Goal: Information Seeking & Learning: Learn about a topic

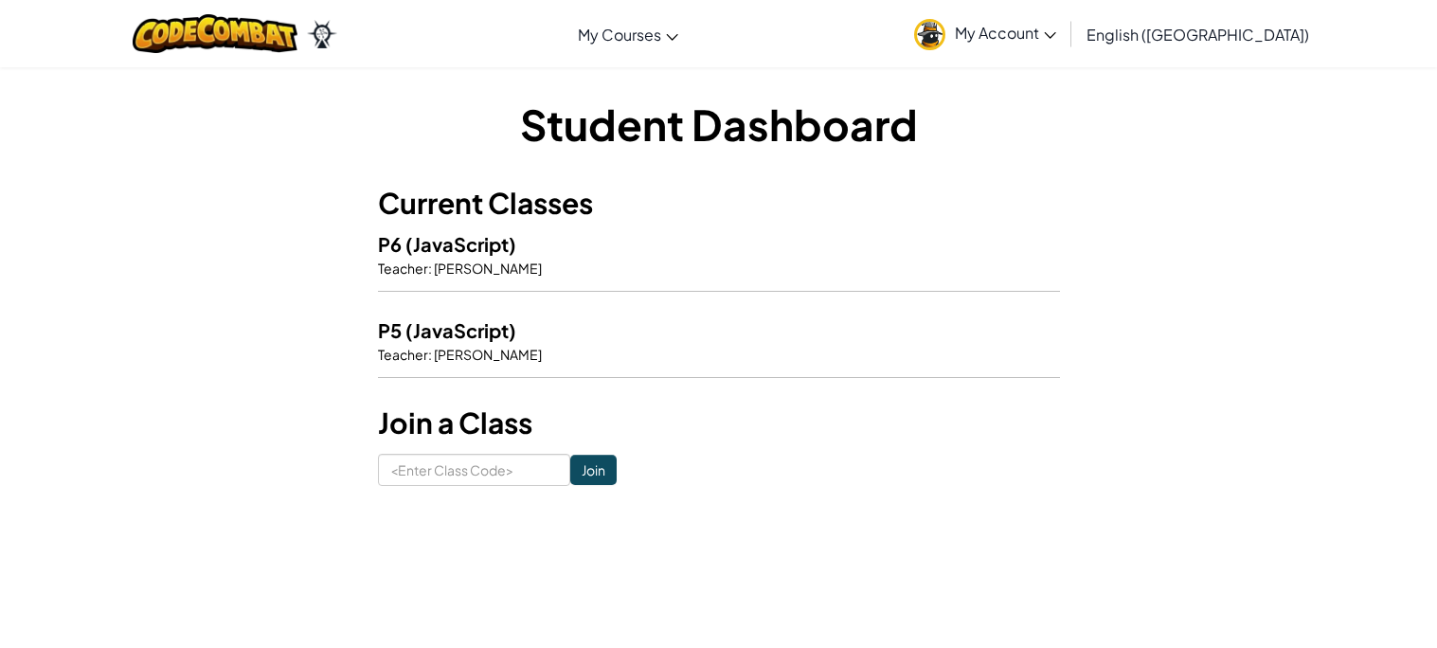
click at [528, 261] on p "Teacher : [PERSON_NAME]" at bounding box center [719, 268] width 682 height 19
click at [484, 265] on span "[PERSON_NAME]" at bounding box center [487, 268] width 110 height 17
click at [478, 348] on span "[PERSON_NAME]" at bounding box center [487, 354] width 110 height 17
click at [444, 346] on span "[PERSON_NAME]" at bounding box center [487, 354] width 110 height 17
click at [440, 343] on h5 "P5 (JavaScript)" at bounding box center [719, 330] width 682 height 29
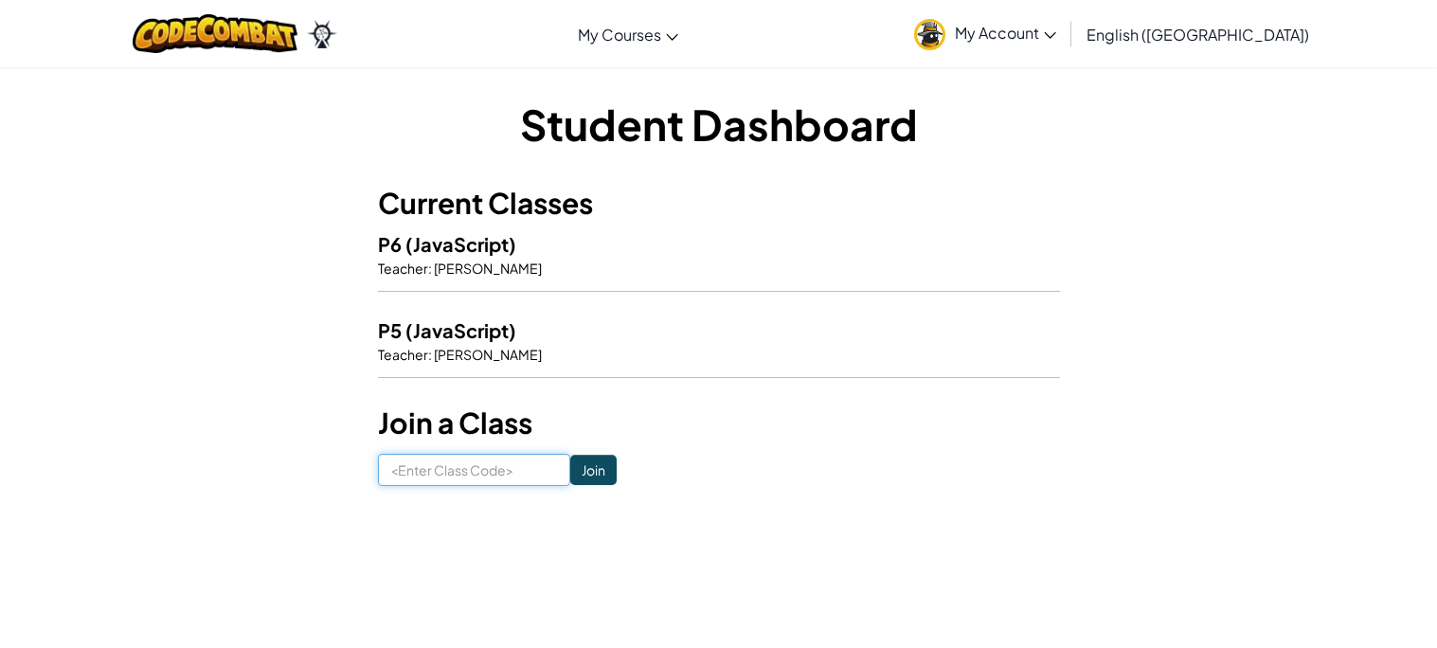
click at [498, 479] on input at bounding box center [474, 470] width 192 height 32
type input "IronSpeedCity"
click at [585, 487] on div "Student Dashboard Current Classes P6 (JavaScript) Teacher : Philip Ashcroft P5 …" at bounding box center [719, 290] width 1109 height 448
click at [595, 482] on input "Join" at bounding box center [593, 470] width 46 height 30
click at [1056, 40] on span "My Account" at bounding box center [1005, 33] width 101 height 20
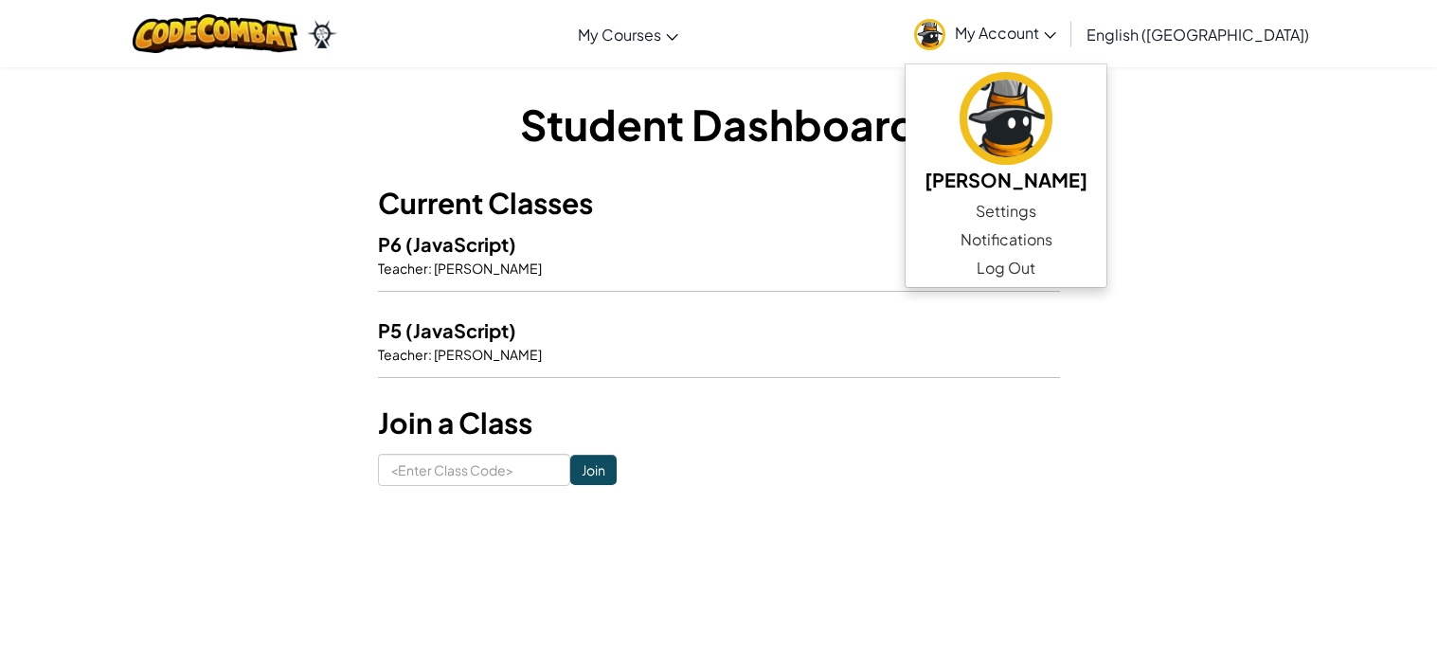
click at [946, 29] on img at bounding box center [929, 34] width 31 height 31
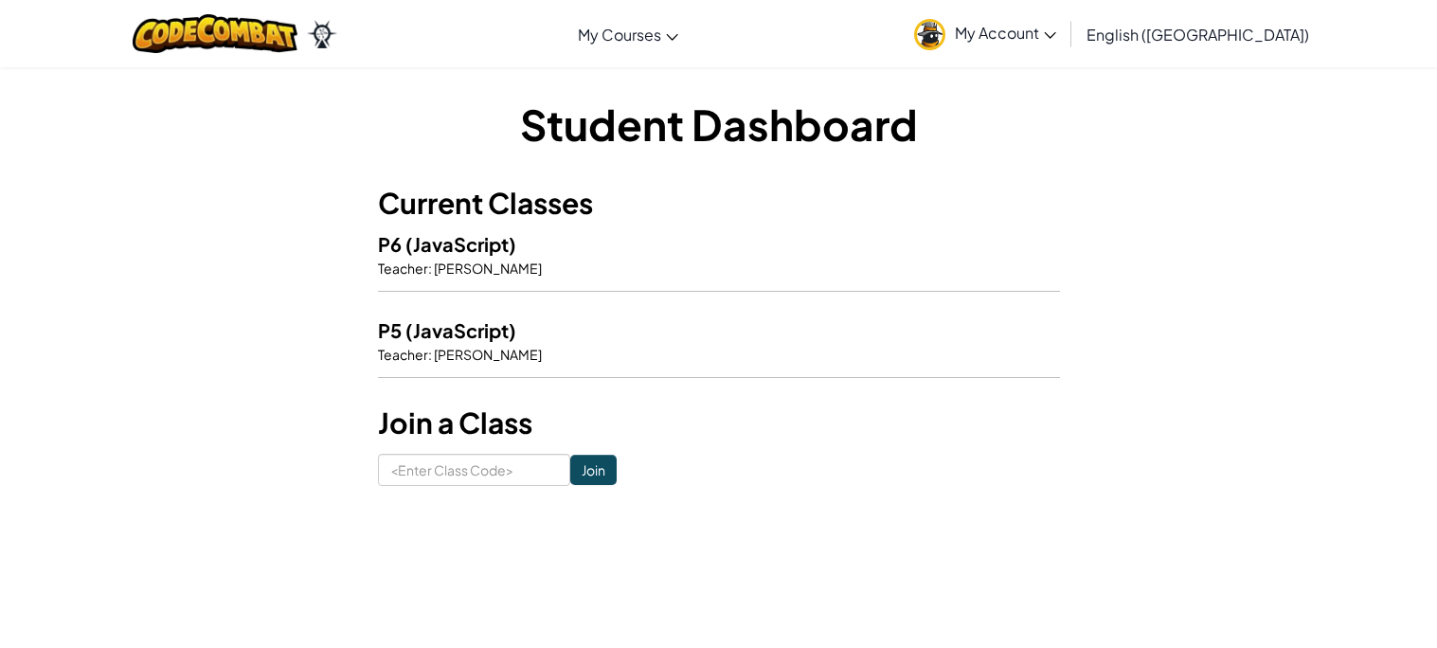
click at [946, 30] on img at bounding box center [929, 34] width 31 height 31
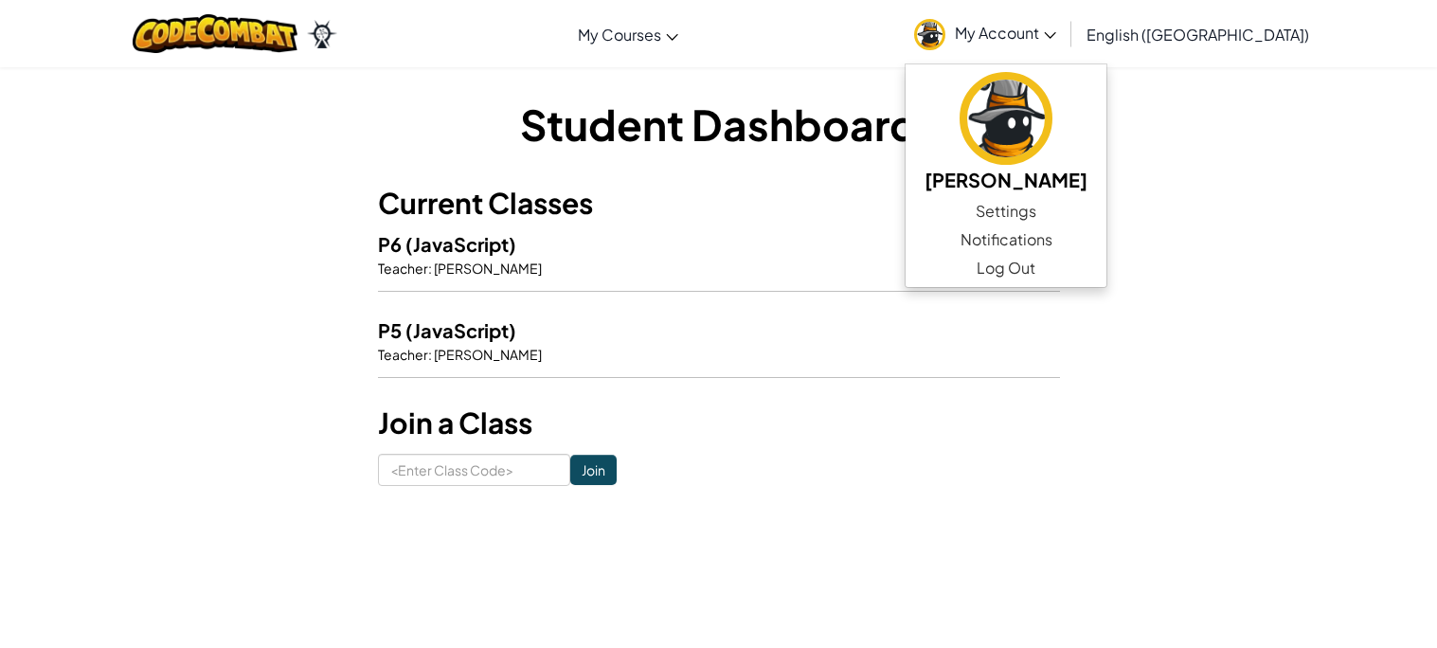
click at [1314, 126] on div "Student Dashboard Current Classes P6 (JavaScript) Teacher : Philip Ashcroft P5 …" at bounding box center [718, 290] width 1437 height 448
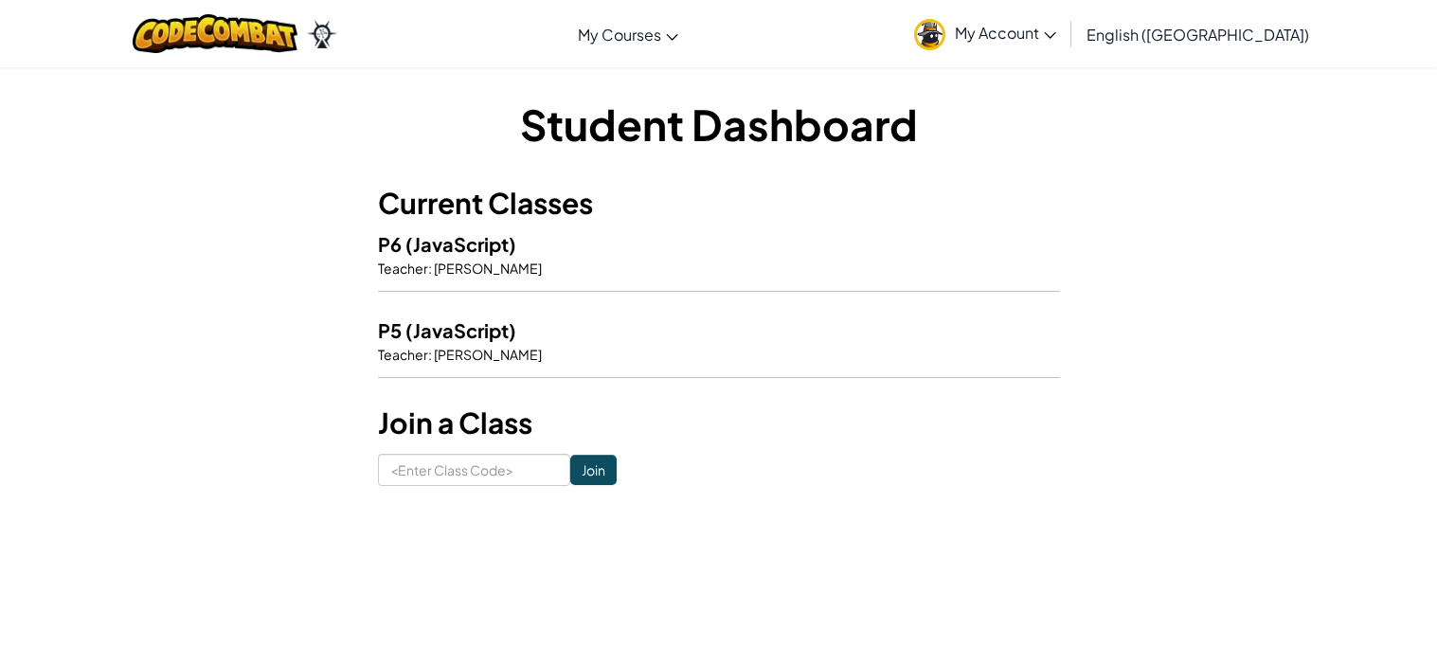
click at [1219, 51] on link "English ([GEOGRAPHIC_DATA])" at bounding box center [1198, 34] width 242 height 51
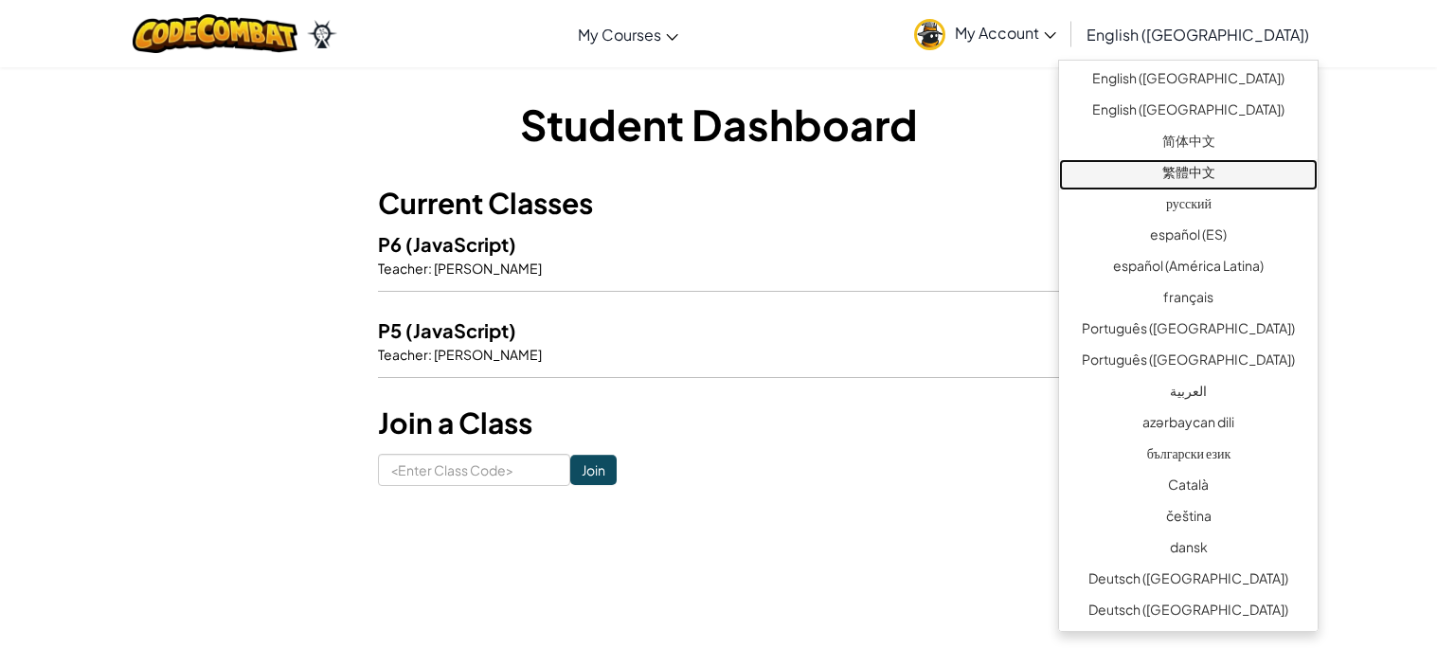
click at [1207, 171] on link "繁體中文" at bounding box center [1188, 174] width 259 height 31
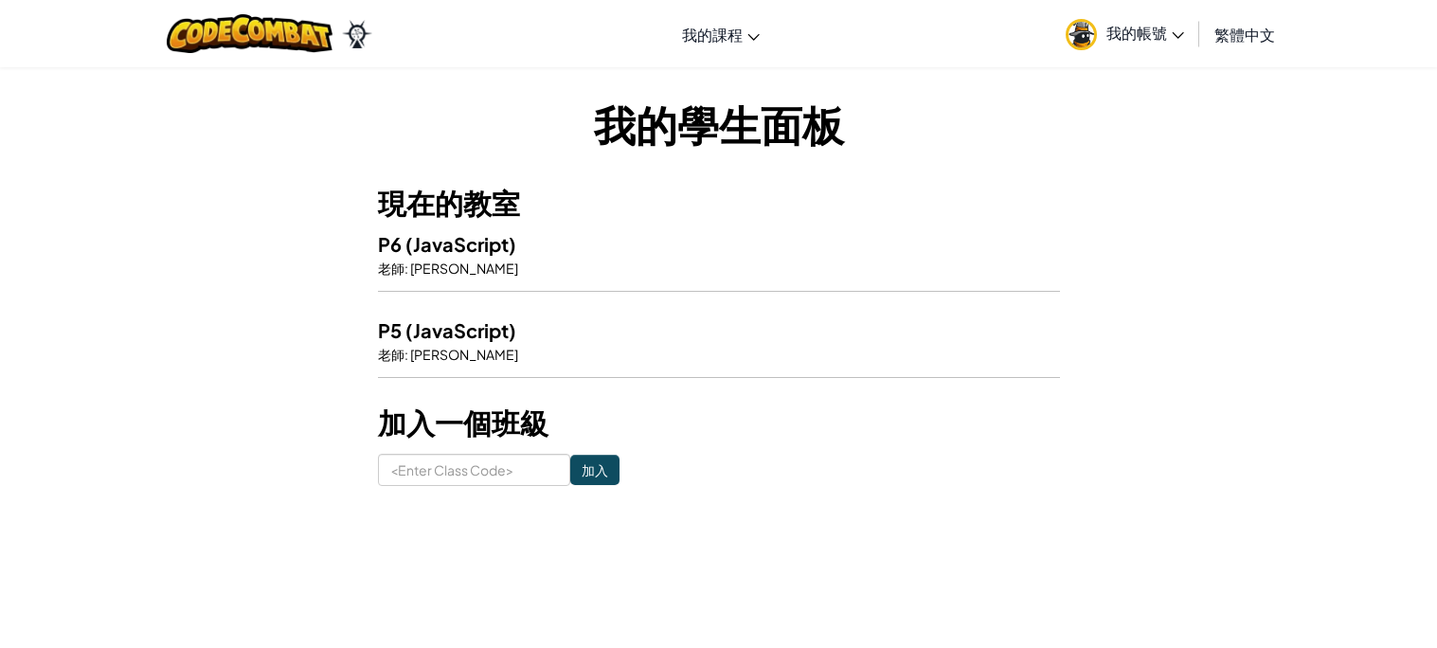
click at [1238, 31] on span "繁體中文" at bounding box center [1245, 35] width 61 height 20
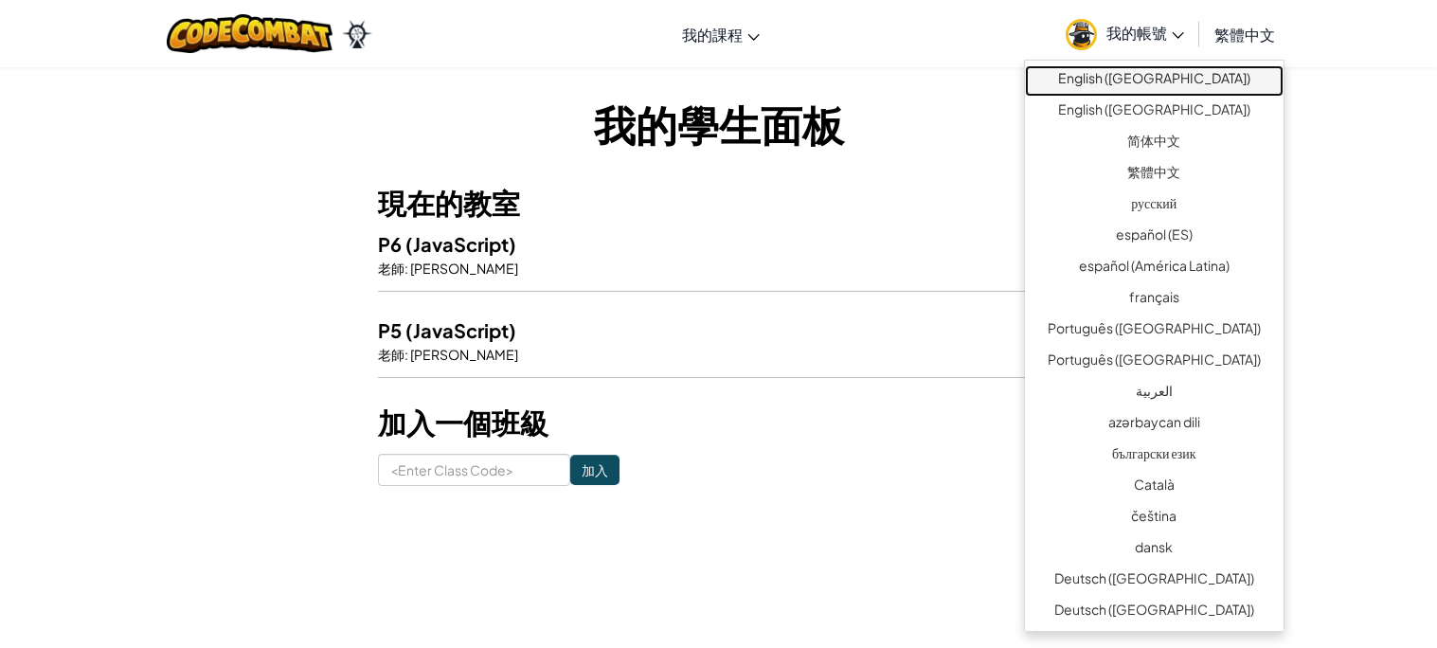
click at [1231, 87] on link "English ([GEOGRAPHIC_DATA])" at bounding box center [1154, 80] width 259 height 31
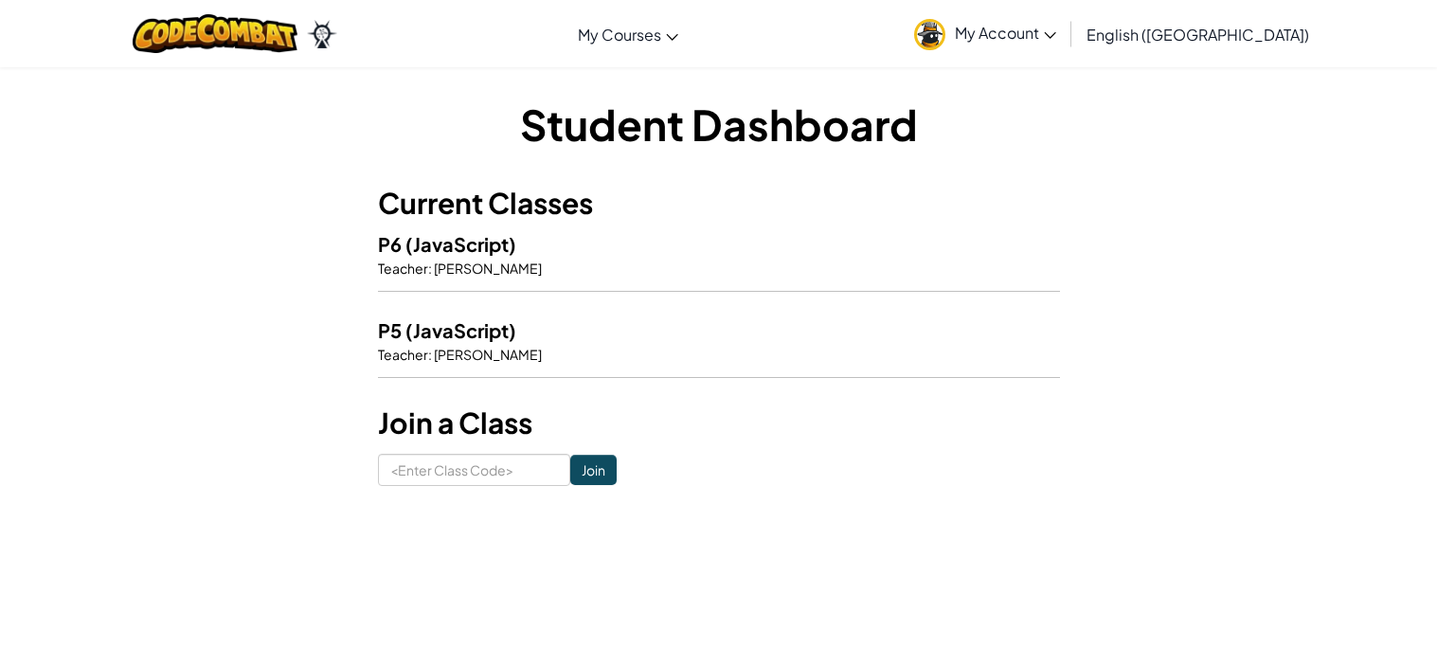
click at [1274, 36] on span "English ([GEOGRAPHIC_DATA])" at bounding box center [1198, 35] width 223 height 20
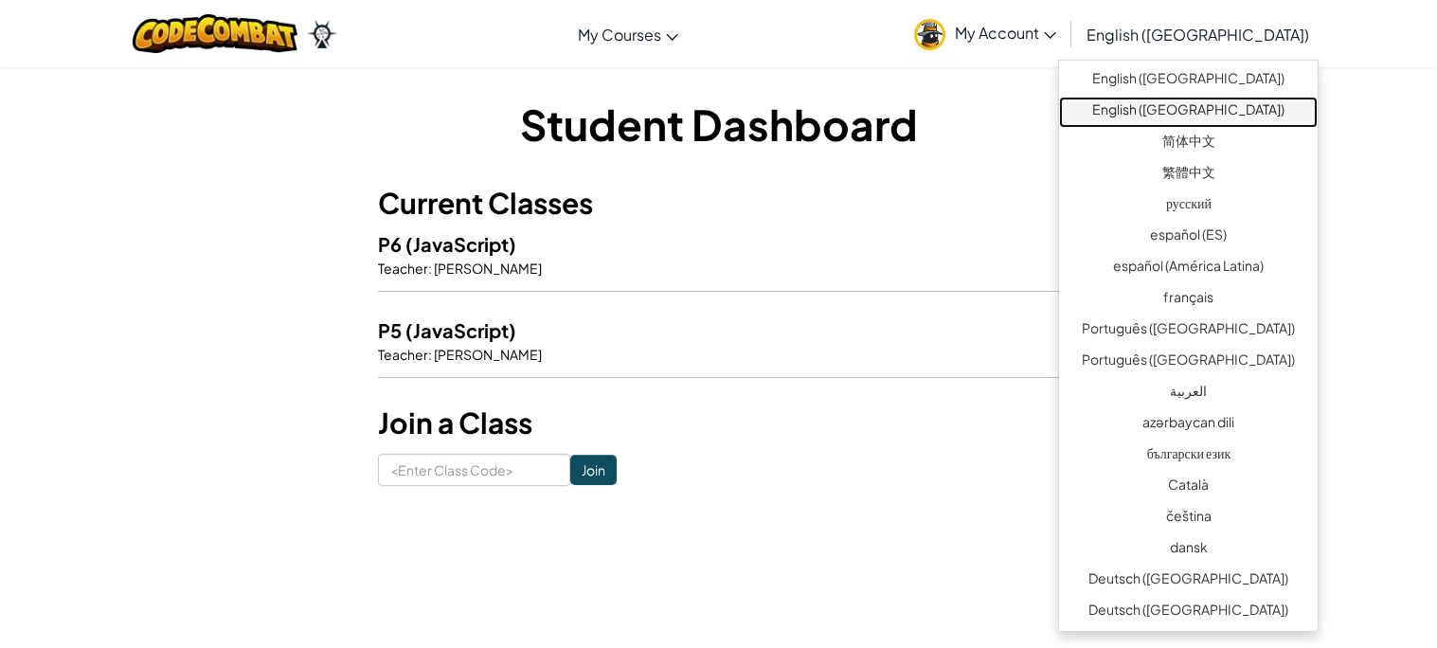
click at [1222, 116] on link "English ([GEOGRAPHIC_DATA])" at bounding box center [1188, 112] width 259 height 31
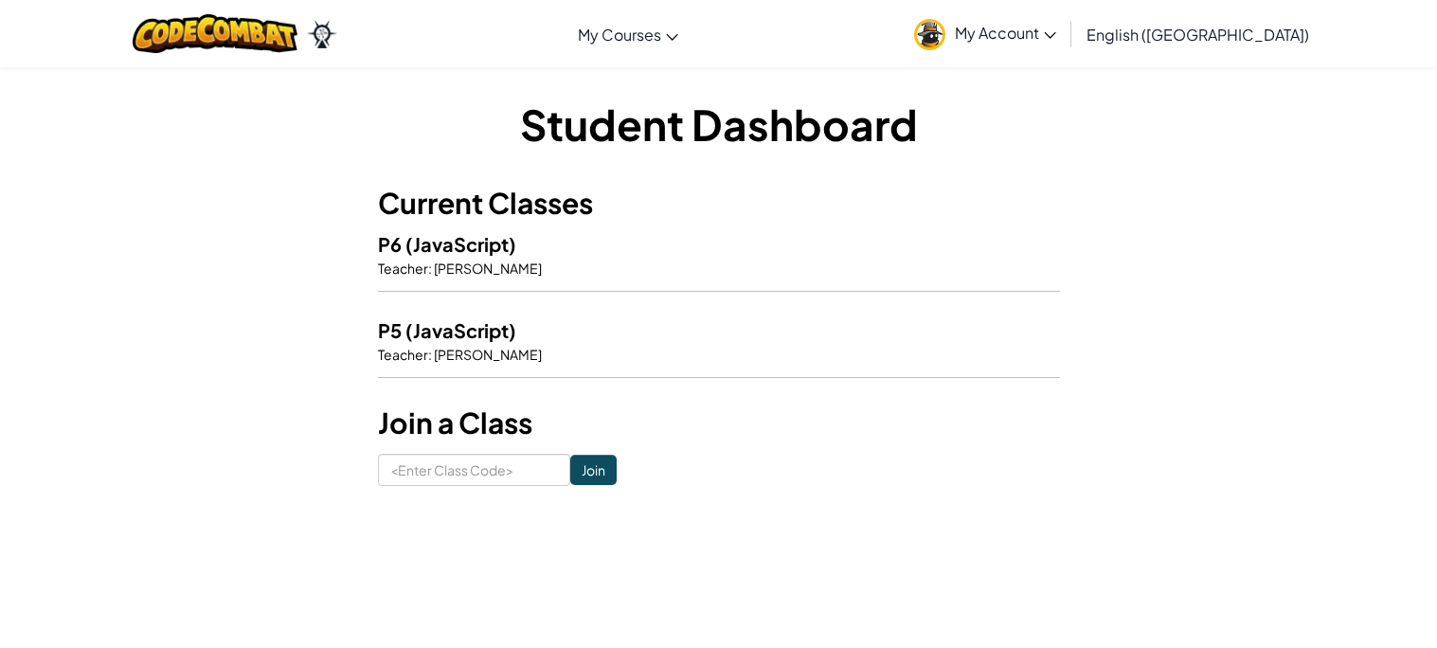
click at [1269, 26] on span "English ([GEOGRAPHIC_DATA])" at bounding box center [1198, 35] width 223 height 20
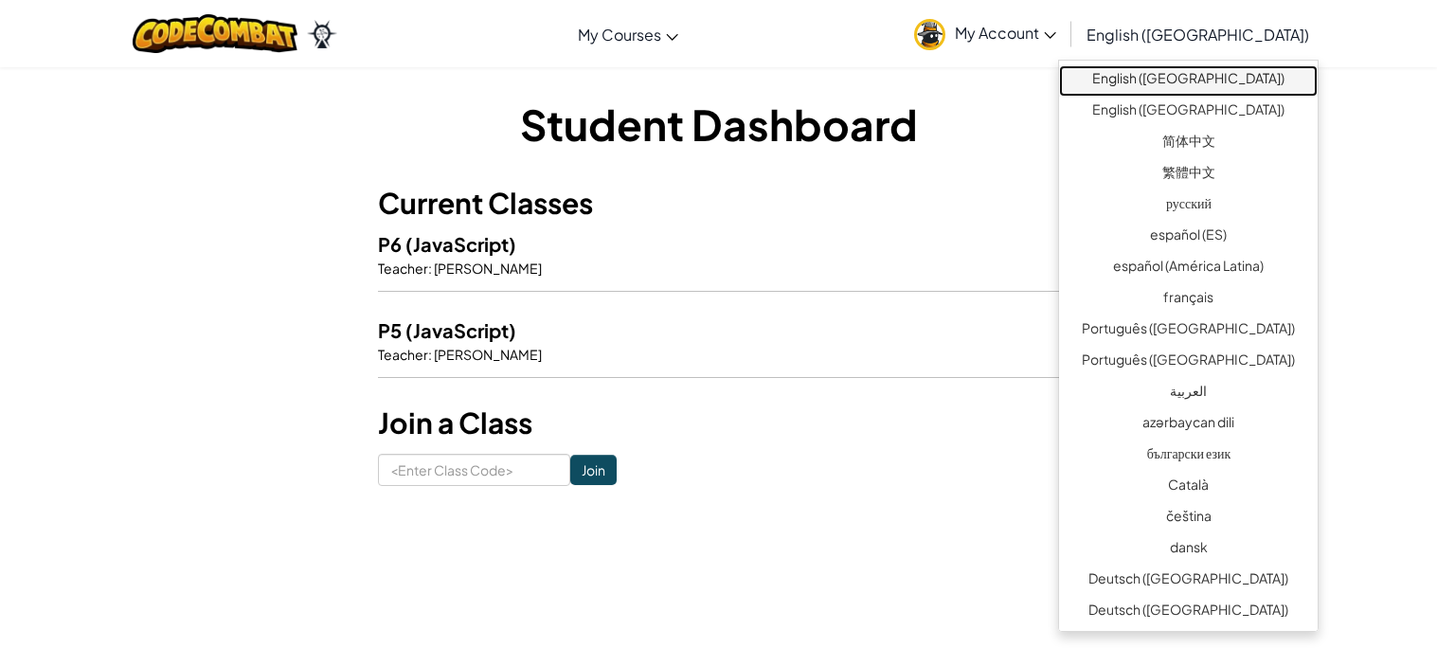
click at [1204, 87] on link "English ([GEOGRAPHIC_DATA])" at bounding box center [1188, 80] width 259 height 31
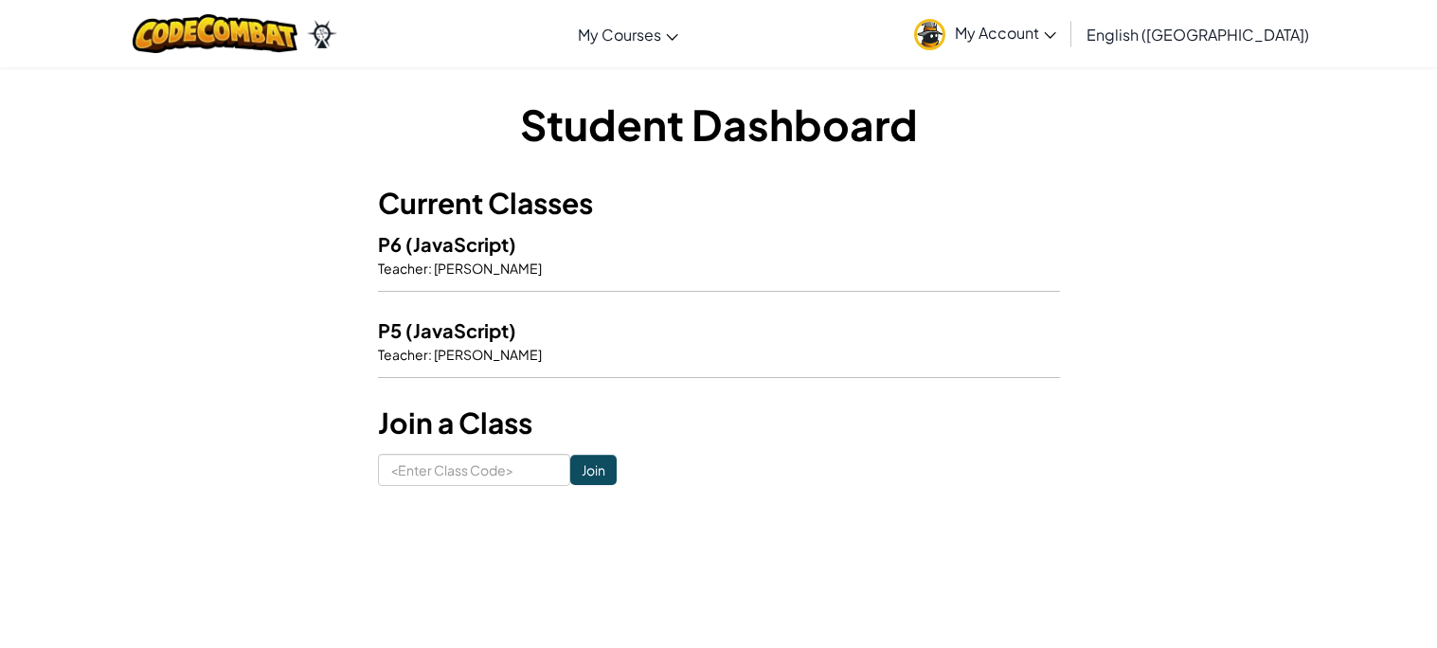
click at [1260, 36] on span "English ([GEOGRAPHIC_DATA])" at bounding box center [1198, 35] width 223 height 20
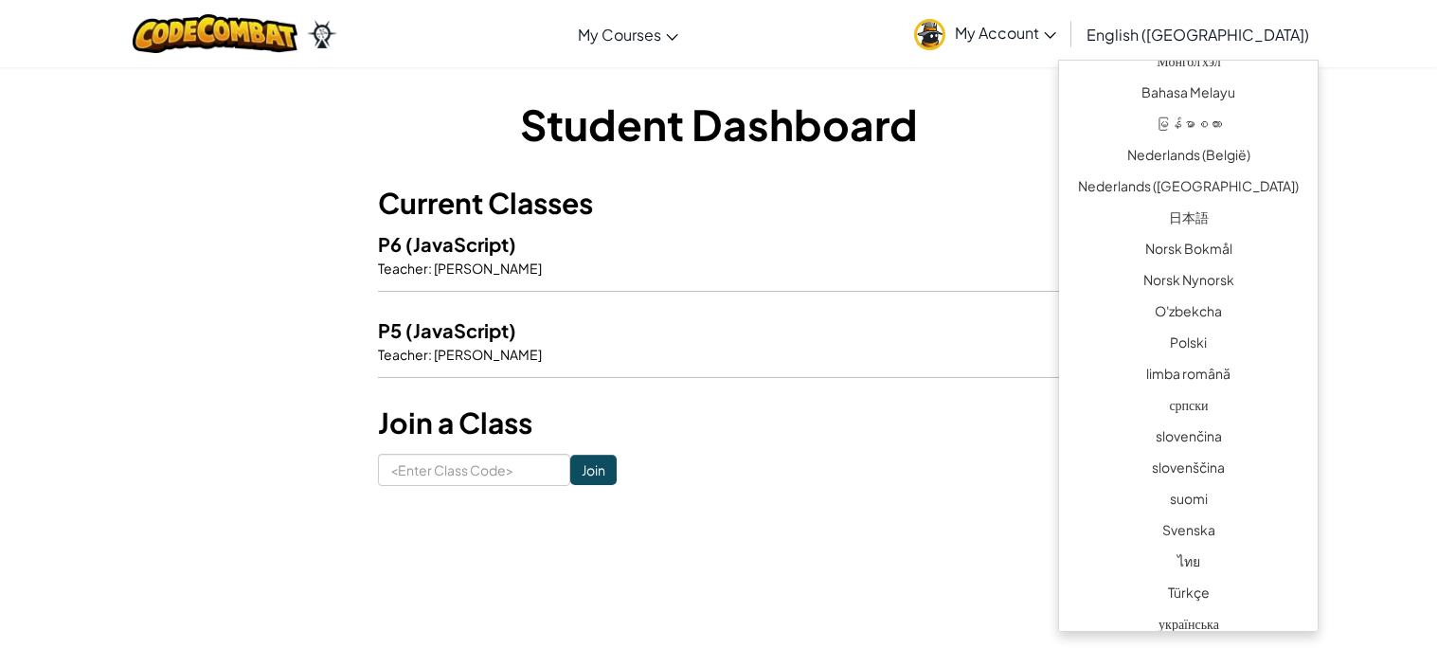
scroll to position [1345, 0]
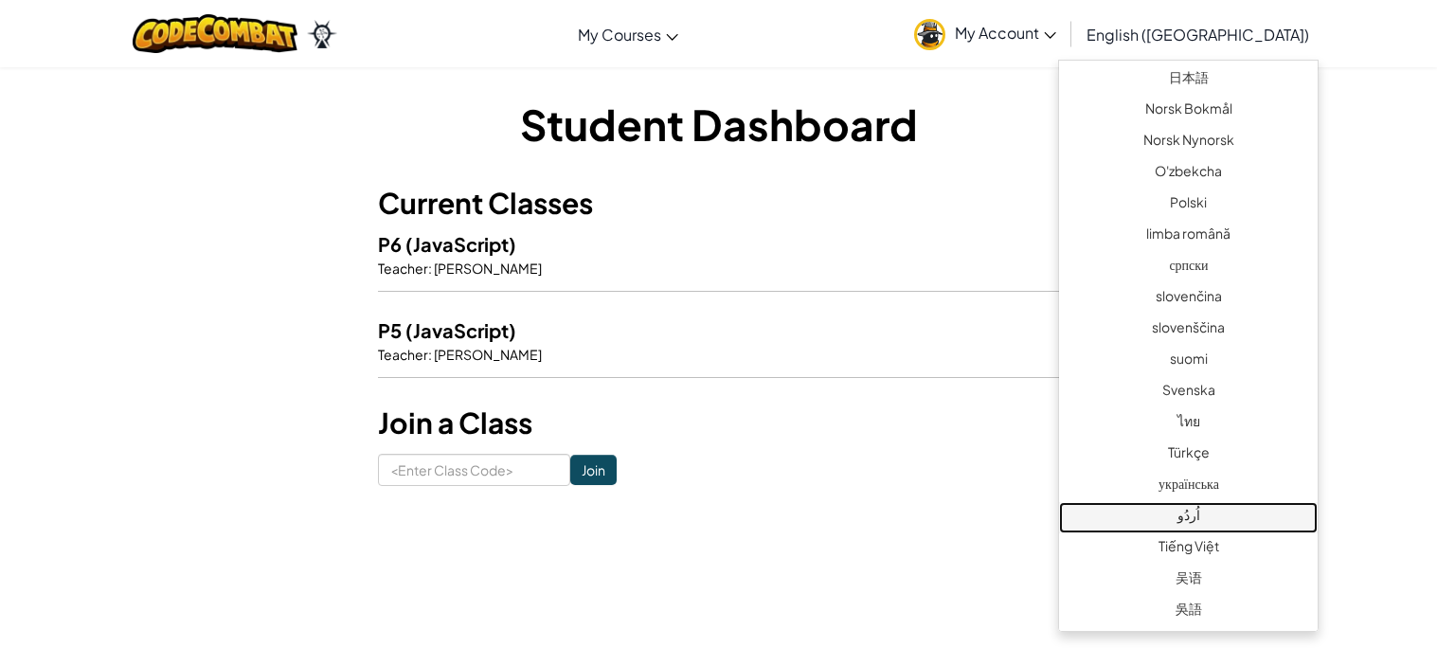
click at [1219, 524] on link "اُردُو" at bounding box center [1188, 517] width 259 height 31
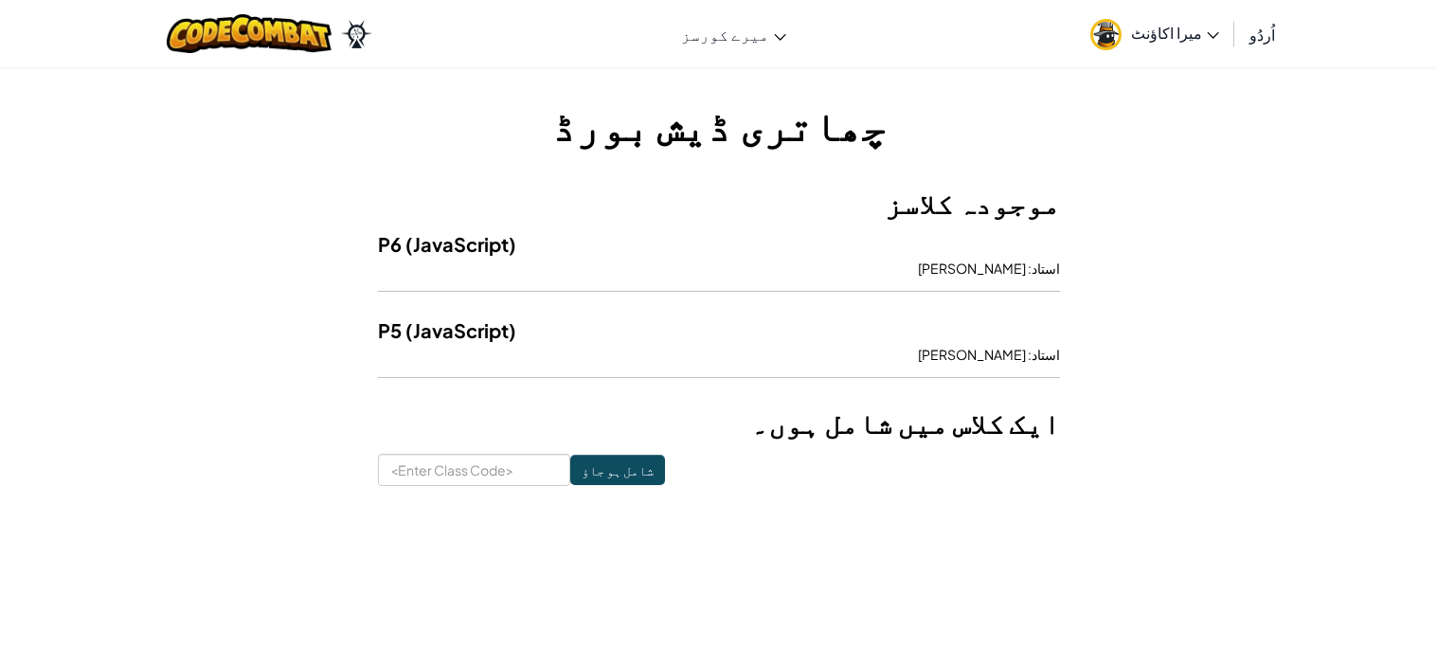
click at [1252, 38] on span "اُردُو" at bounding box center [1263, 35] width 26 height 20
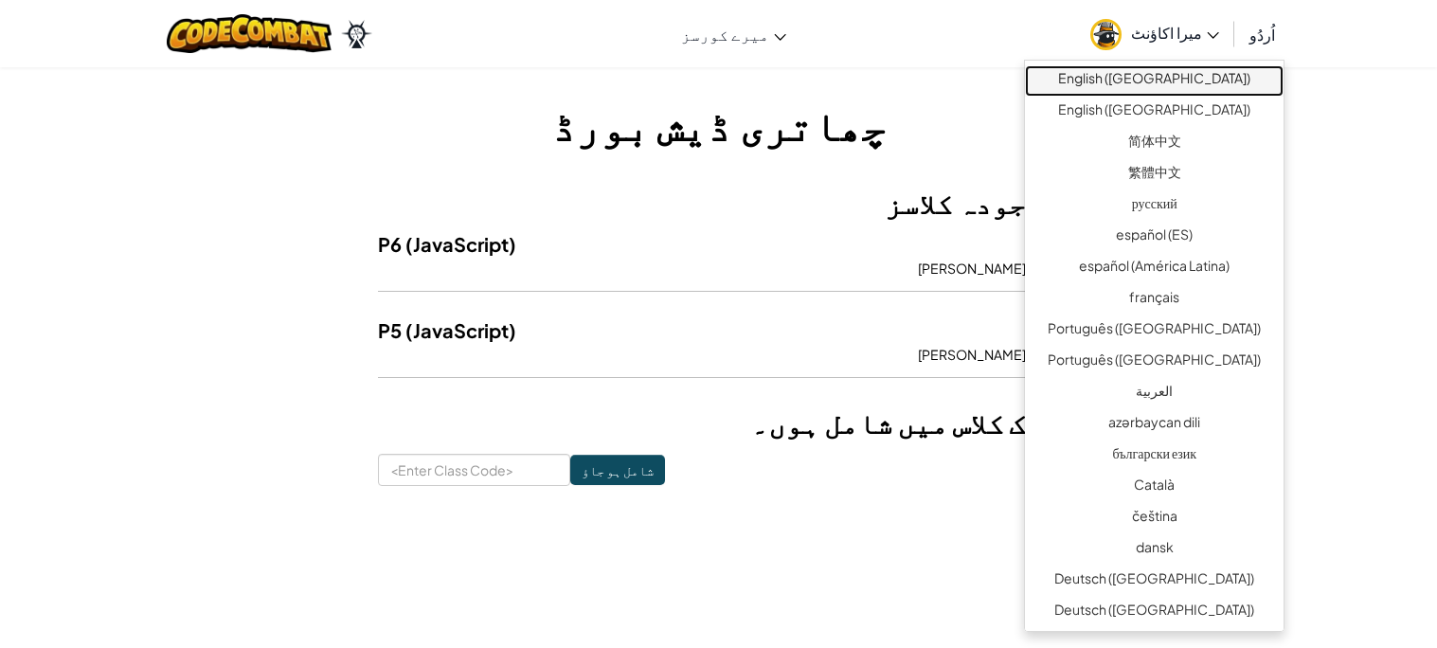
click at [1200, 81] on link "English ([GEOGRAPHIC_DATA])" at bounding box center [1154, 80] width 259 height 31
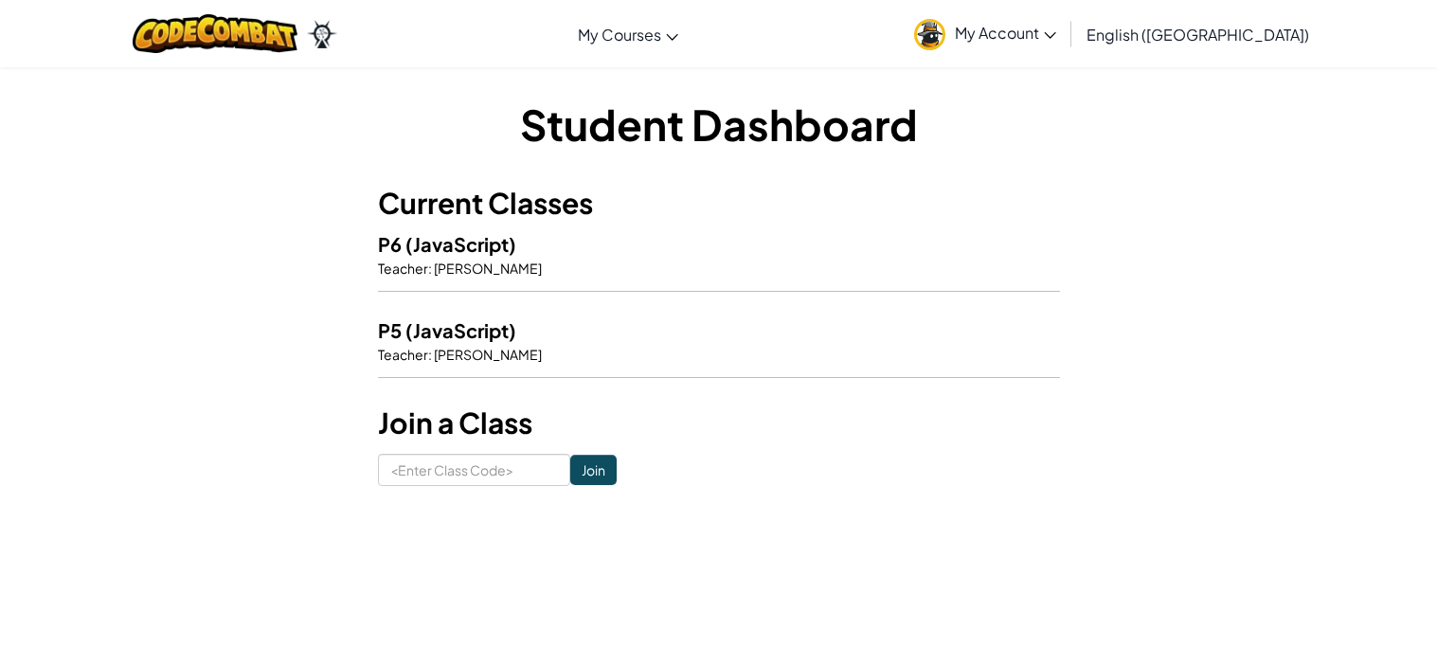
click at [465, 267] on span "[PERSON_NAME]" at bounding box center [487, 268] width 110 height 17
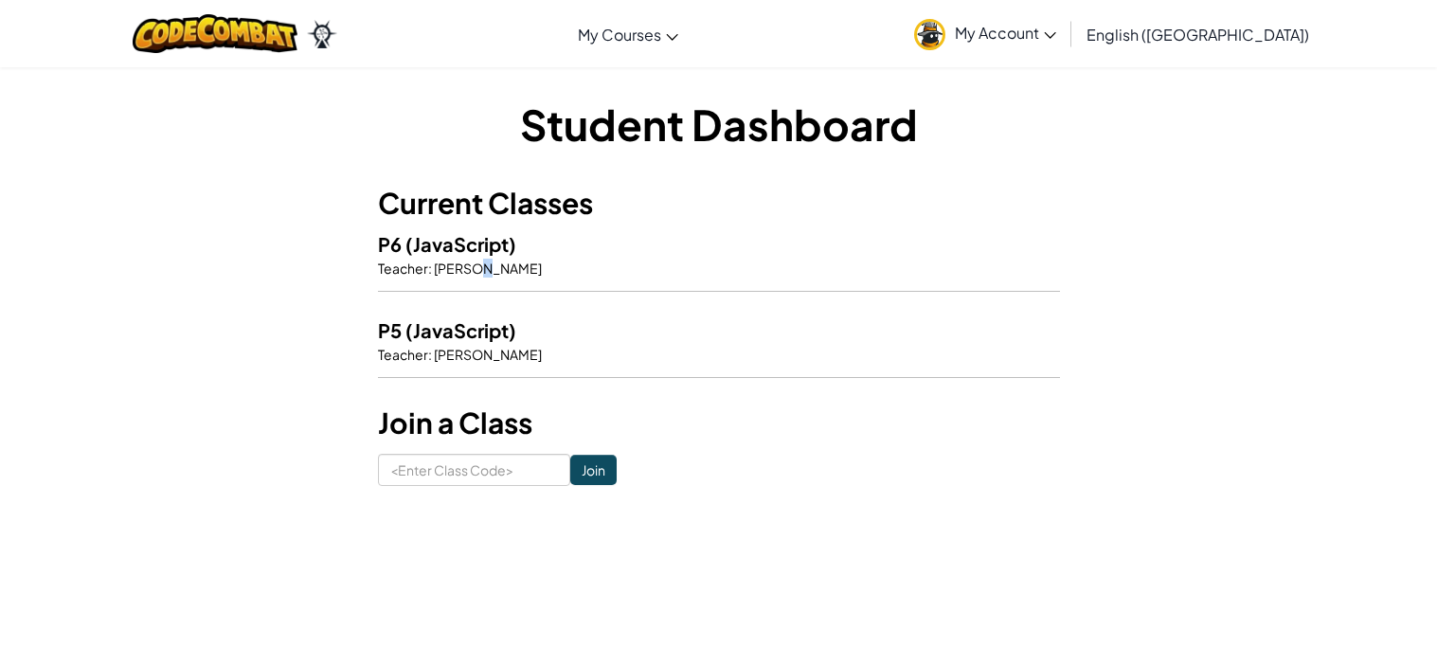
click at [465, 267] on span "[PERSON_NAME]" at bounding box center [487, 268] width 110 height 17
click at [550, 370] on div "Current Classes P6 (JavaScript) Teacher : Philip Ashcroft P5 (JavaScript) Teach…" at bounding box center [719, 289] width 682 height 215
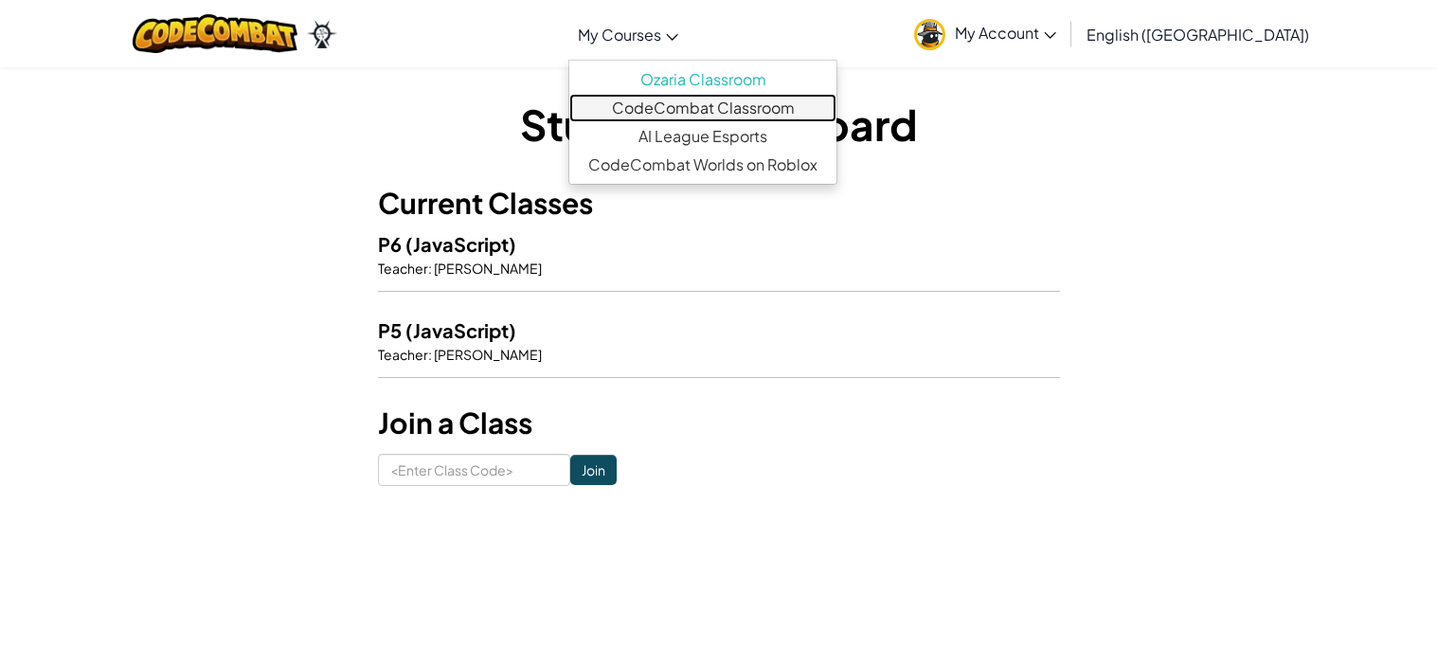
click at [802, 107] on link "CodeCombat Classroom" at bounding box center [702, 108] width 267 height 28
click at [661, 34] on span "My Courses" at bounding box center [619, 35] width 83 height 20
click at [1278, 322] on div "Student Dashboard Current Classes P6 (JavaScript) Teacher : Philip Ashcroft P5 …" at bounding box center [718, 290] width 1437 height 448
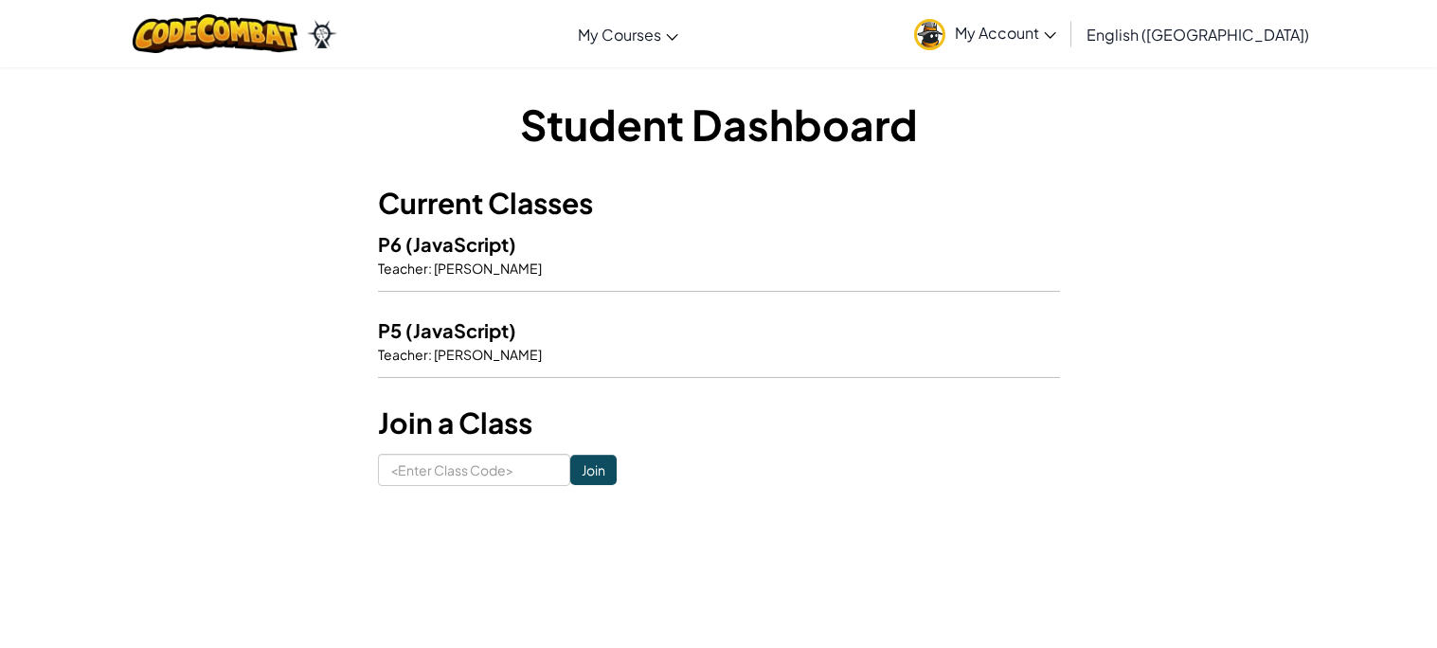
click at [582, 254] on h5 "P6 (JavaScript)" at bounding box center [719, 243] width 682 height 29
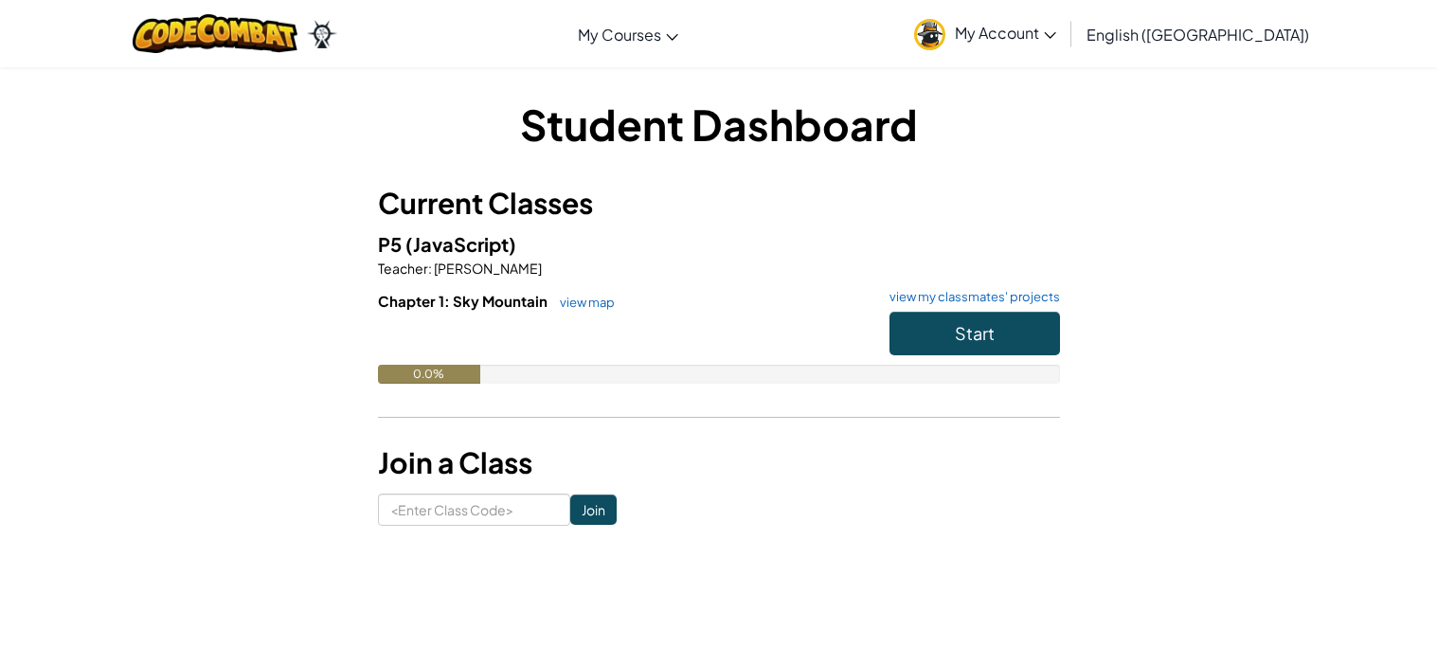
click at [695, 463] on h3 "Join a Class" at bounding box center [719, 463] width 682 height 43
click at [1020, 328] on button "Start" at bounding box center [975, 334] width 171 height 44
click at [925, 345] on button "Start" at bounding box center [975, 334] width 171 height 44
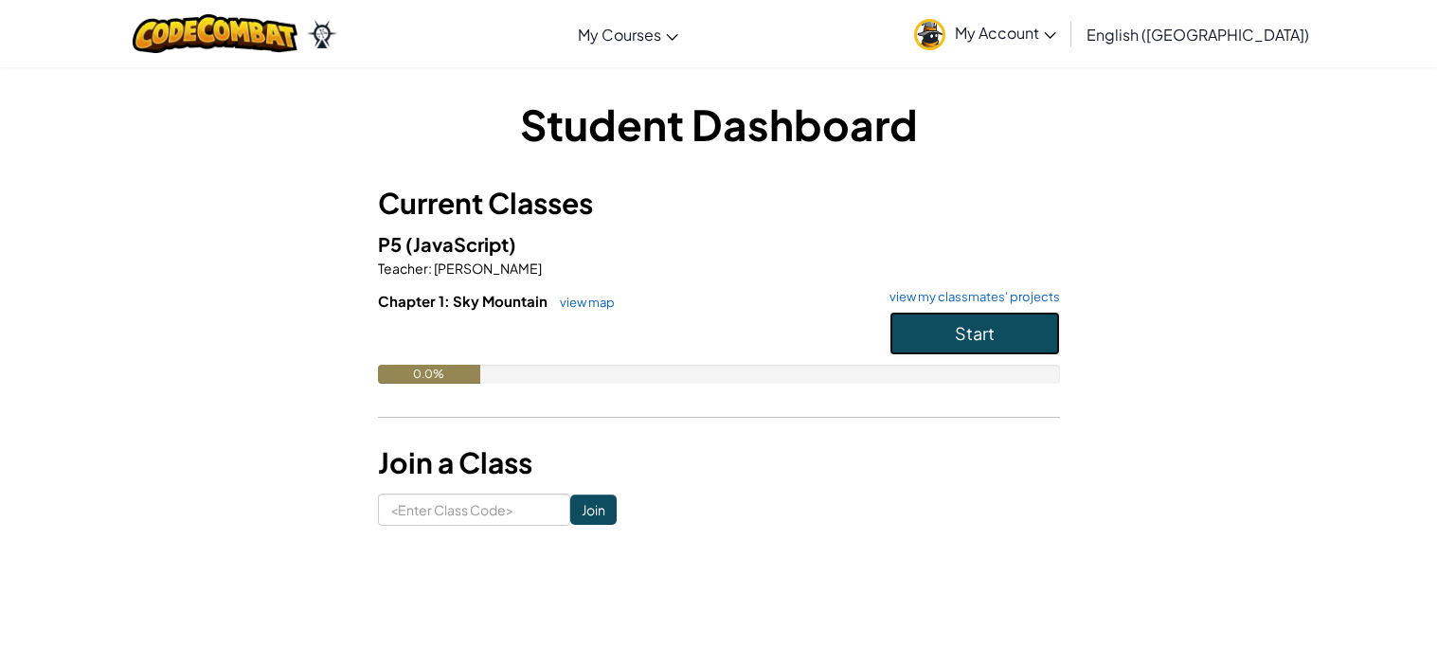
click at [925, 345] on button "Start" at bounding box center [975, 334] width 171 height 44
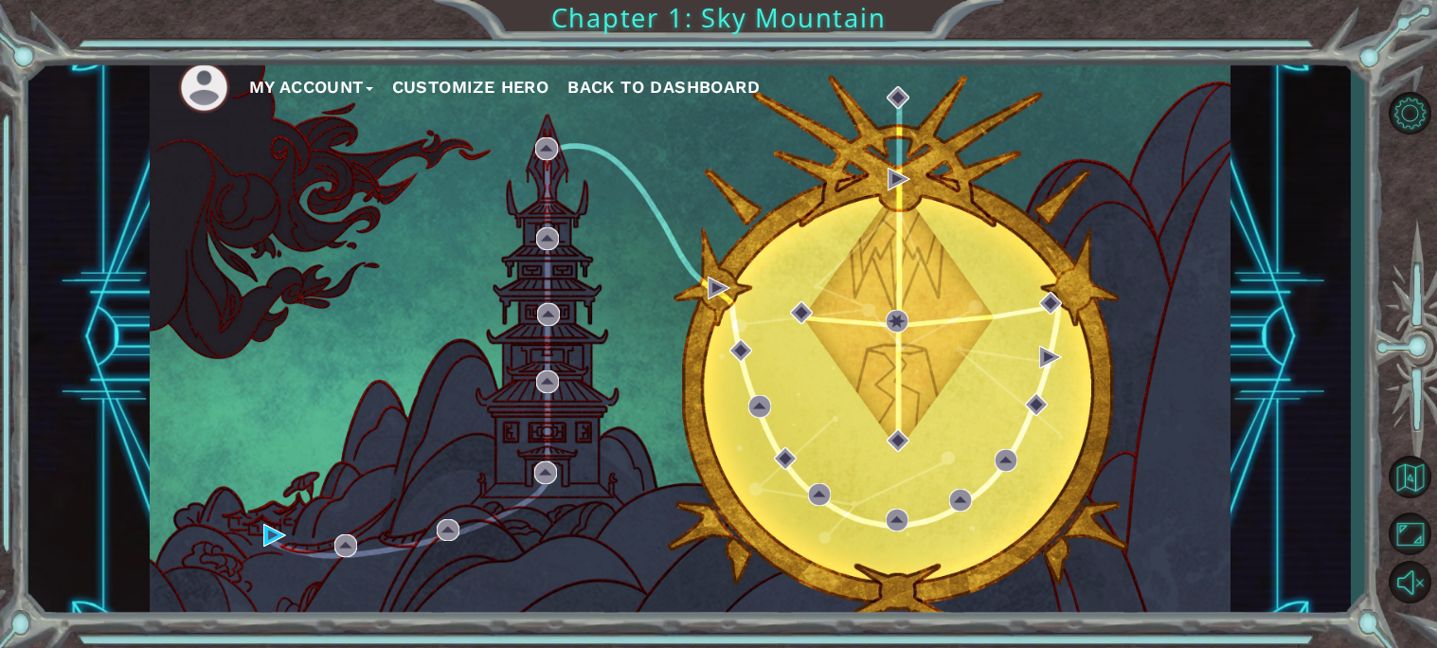
click at [977, 453] on div "My Account Customize Hero Back to Dashboard" at bounding box center [690, 337] width 1081 height 570
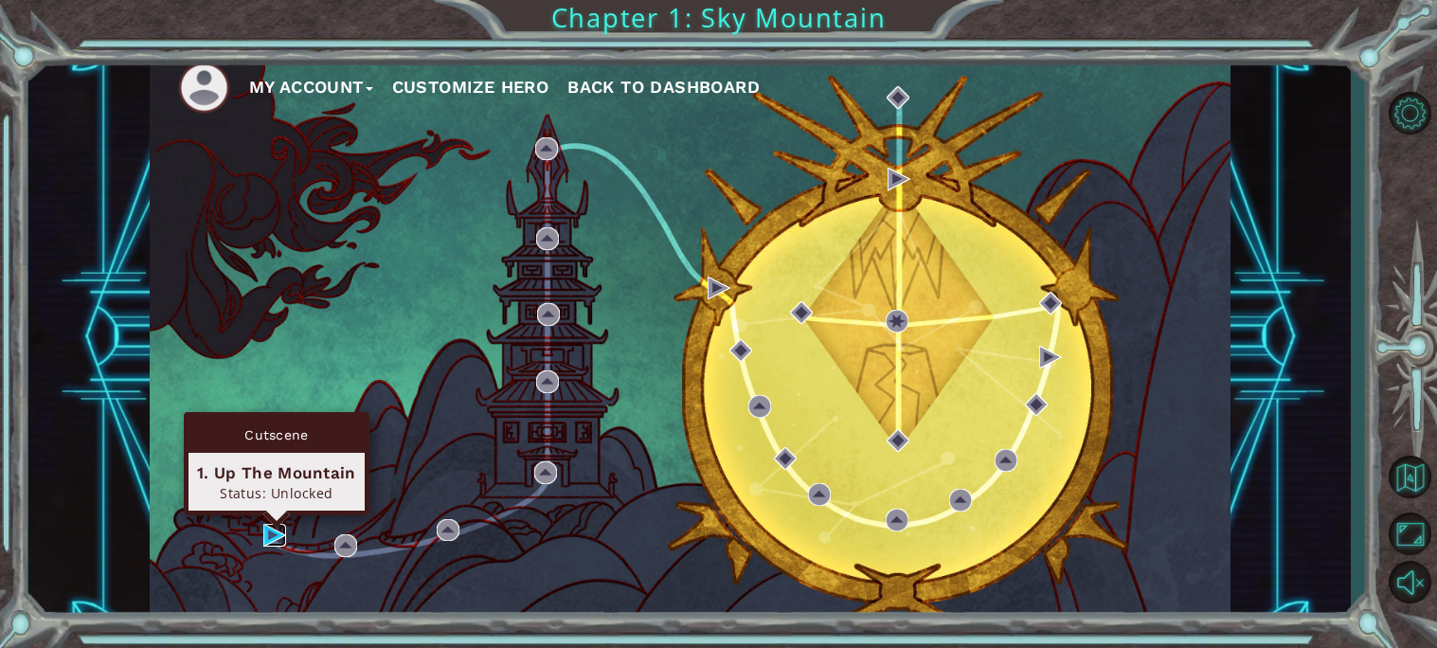
click at [270, 526] on img at bounding box center [274, 535] width 23 height 23
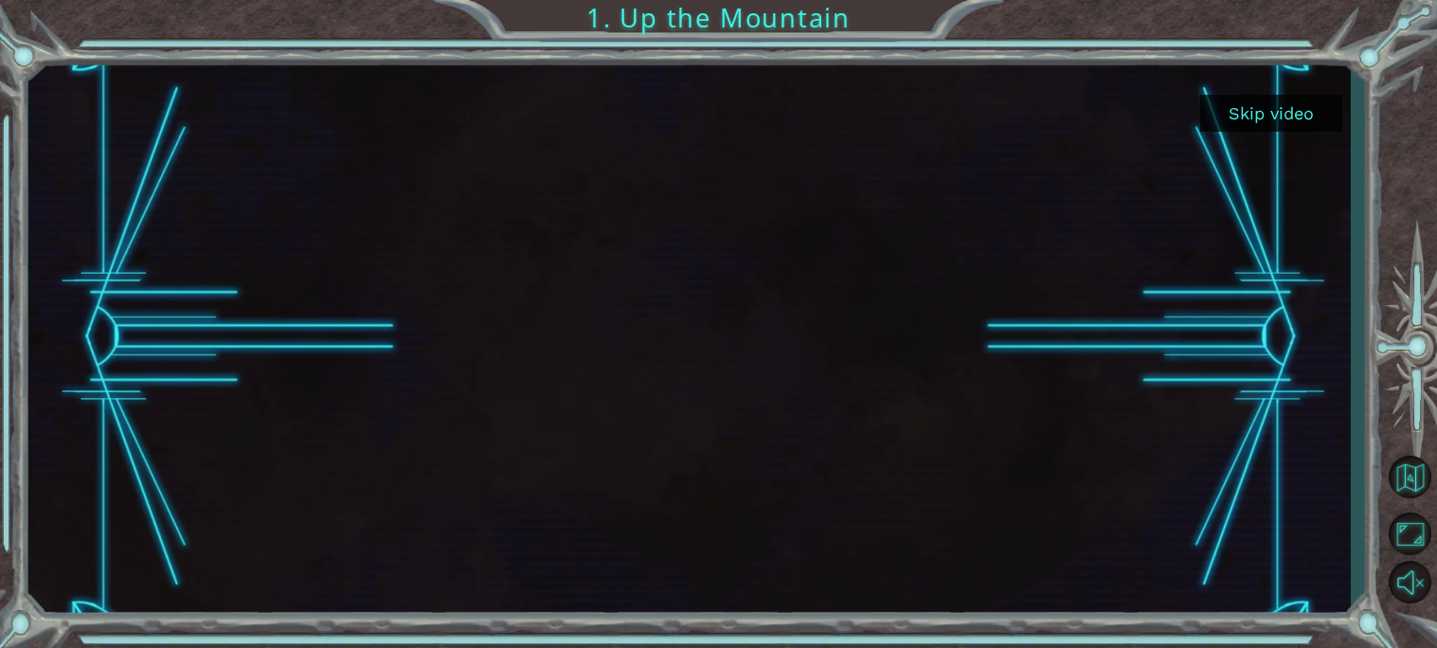
click at [1289, 121] on button "Skip video" at bounding box center [1271, 113] width 142 height 37
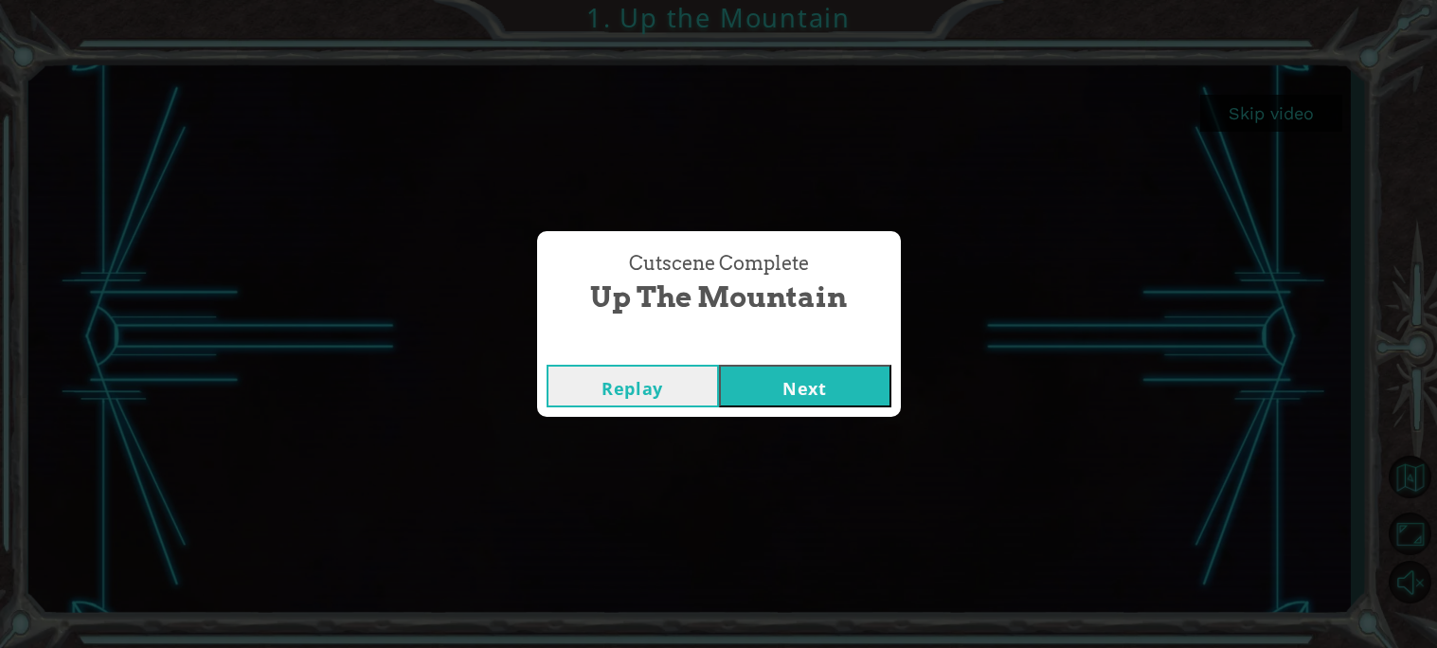
click at [776, 390] on button "Next" at bounding box center [805, 386] width 172 height 43
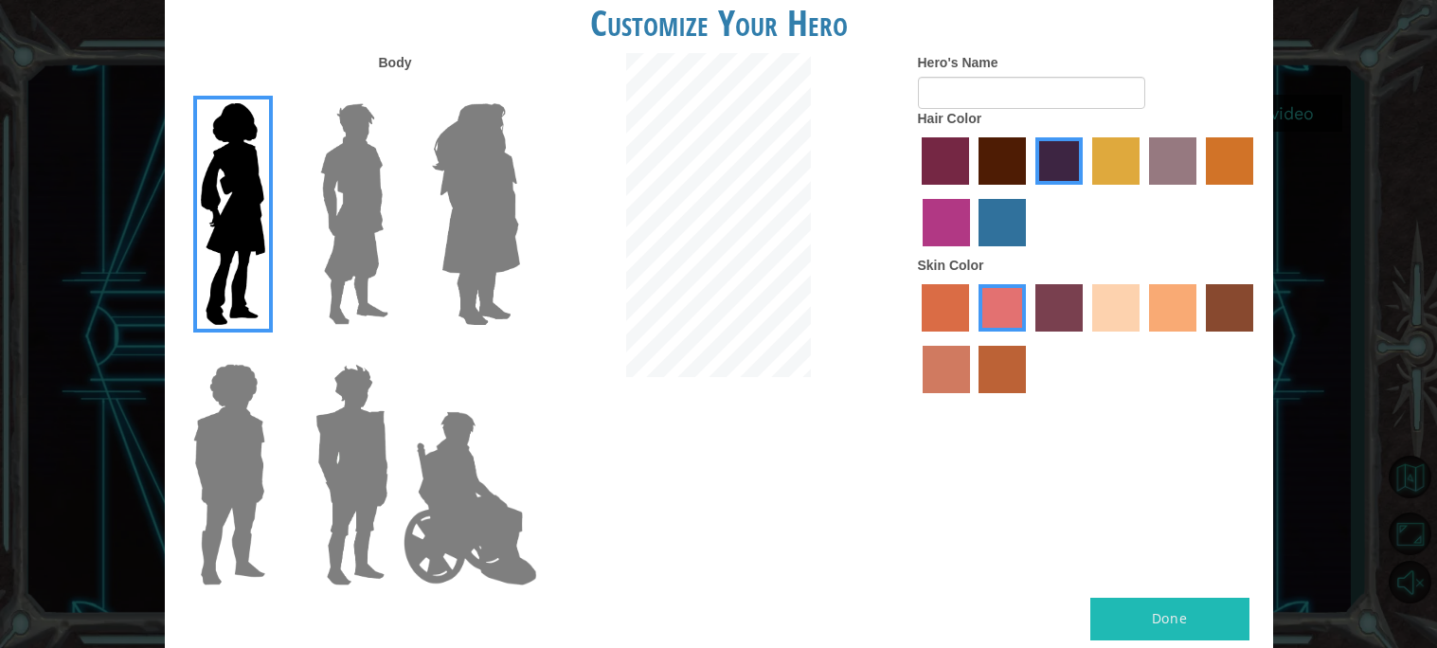
click at [299, 198] on div at bounding box center [348, 207] width 123 height 261
click at [380, 221] on img at bounding box center [355, 214] width 84 height 237
click at [396, 91] on input "Hero Lars" at bounding box center [396, 91] width 0 height 0
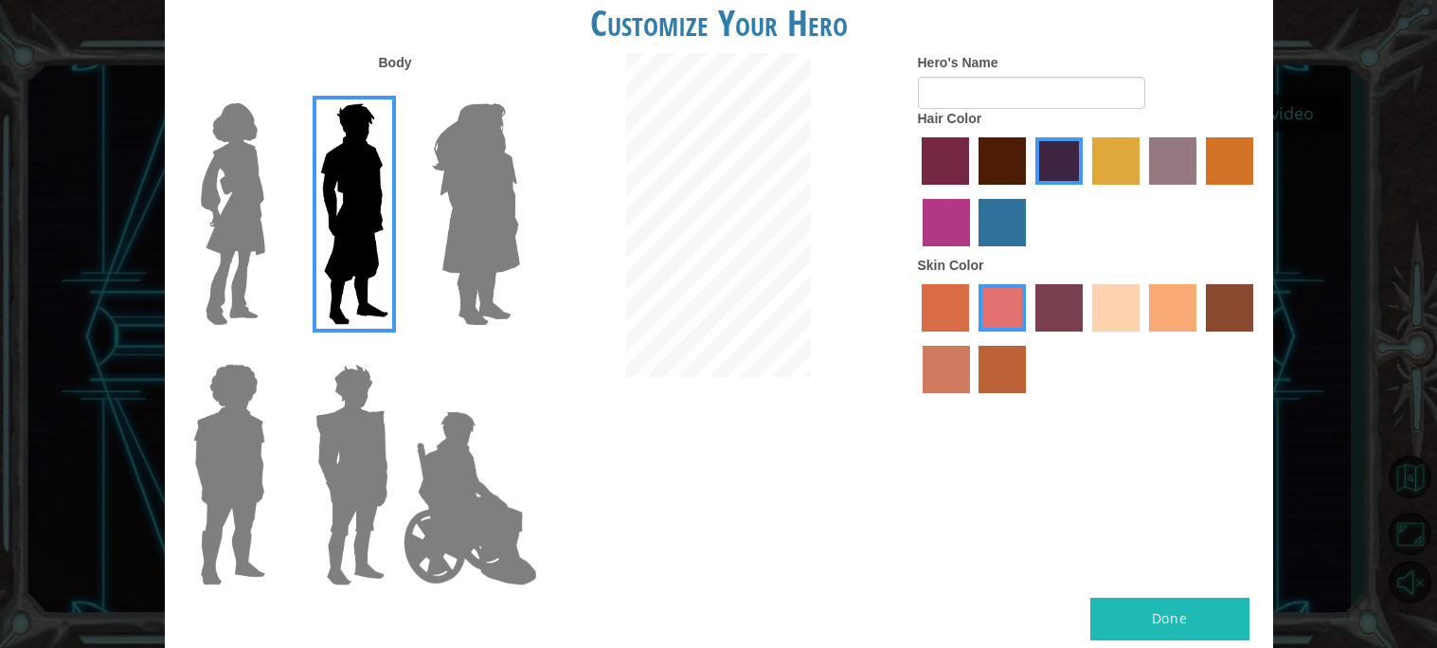
click at [380, 221] on img at bounding box center [355, 214] width 84 height 237
click at [396, 91] on input "Hero Lars" at bounding box center [396, 91] width 0 height 0
click at [433, 220] on img at bounding box center [475, 214] width 103 height 237
click at [519, 91] on input "Hero Amethyst" at bounding box center [519, 91] width 0 height 0
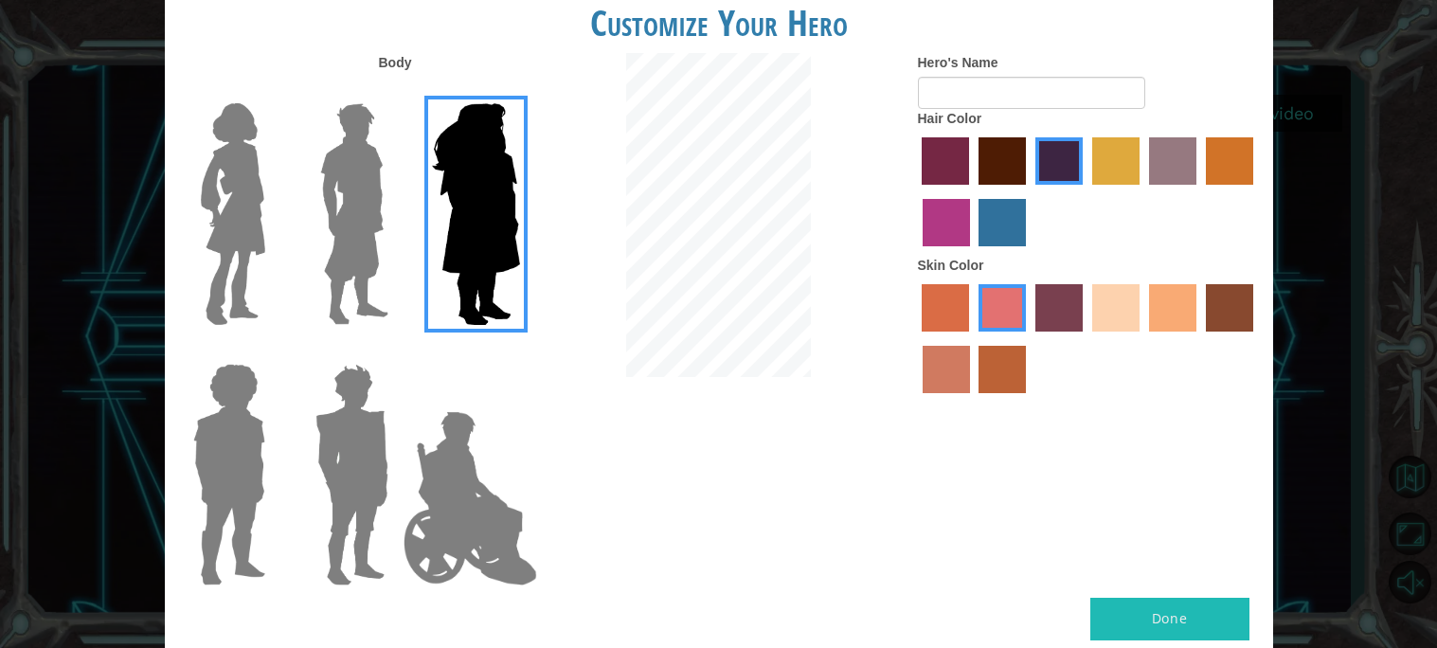
click at [493, 519] on img at bounding box center [470, 498] width 149 height 189
click at [519, 352] on input "Hero Jamie" at bounding box center [519, 352] width 0 height 0
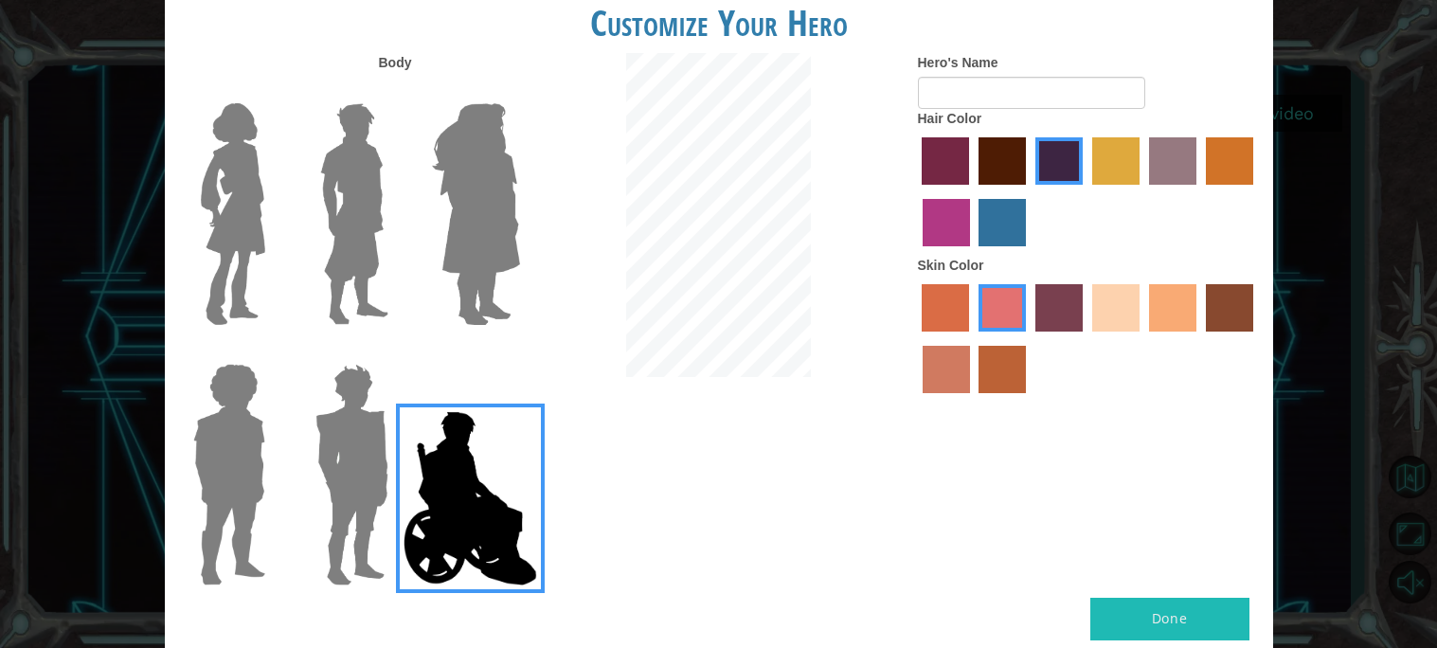
click at [338, 521] on img at bounding box center [352, 474] width 88 height 237
click at [396, 352] on input "Hero Garnet" at bounding box center [396, 352] width 0 height 0
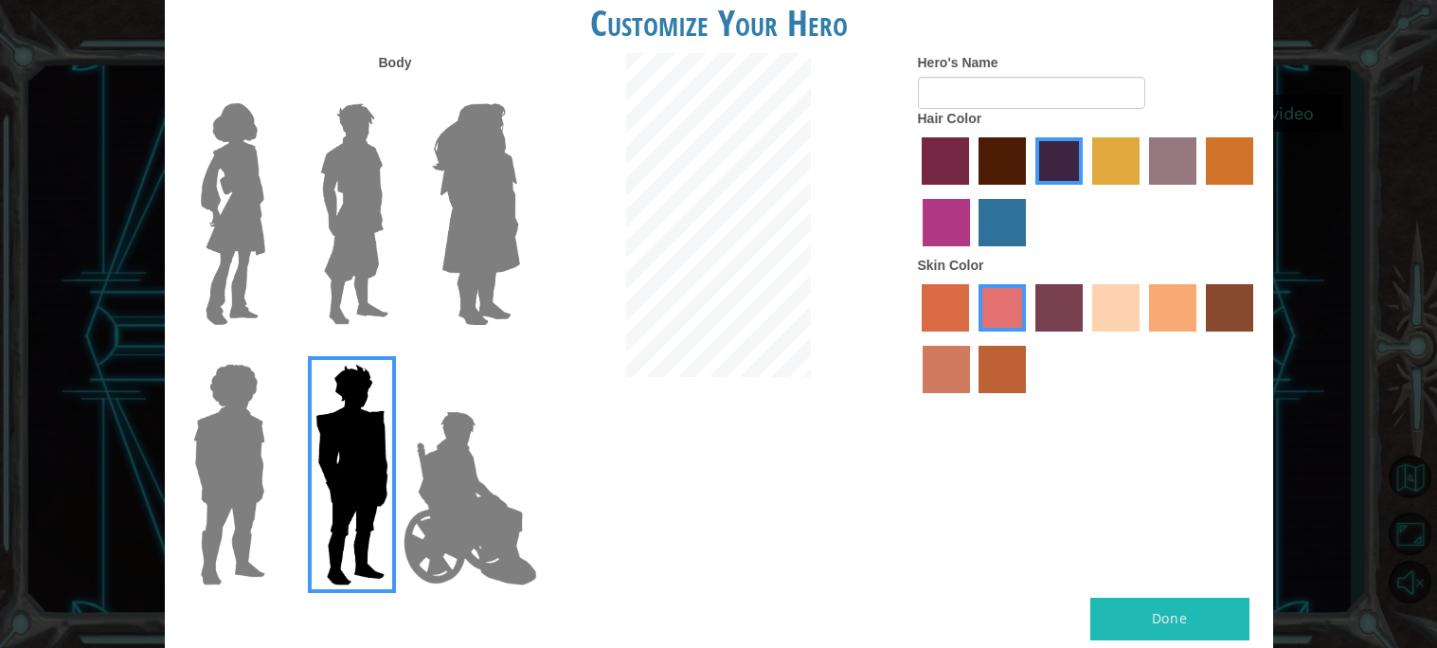
click at [233, 510] on img at bounding box center [229, 474] width 87 height 237
click at [273, 352] on input "Hero Steven" at bounding box center [273, 352] width 0 height 0
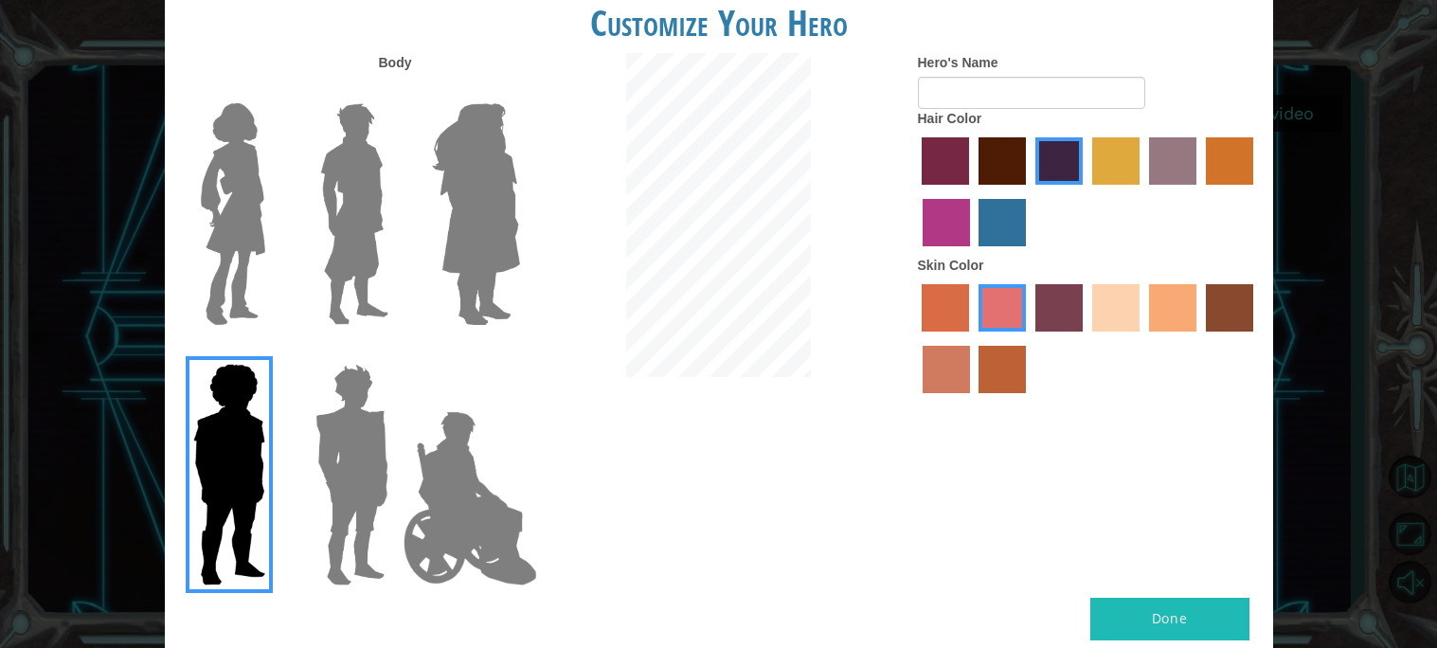
click at [360, 229] on img at bounding box center [355, 214] width 84 height 237
click at [396, 91] on input "Hero Lars" at bounding box center [396, 91] width 0 height 0
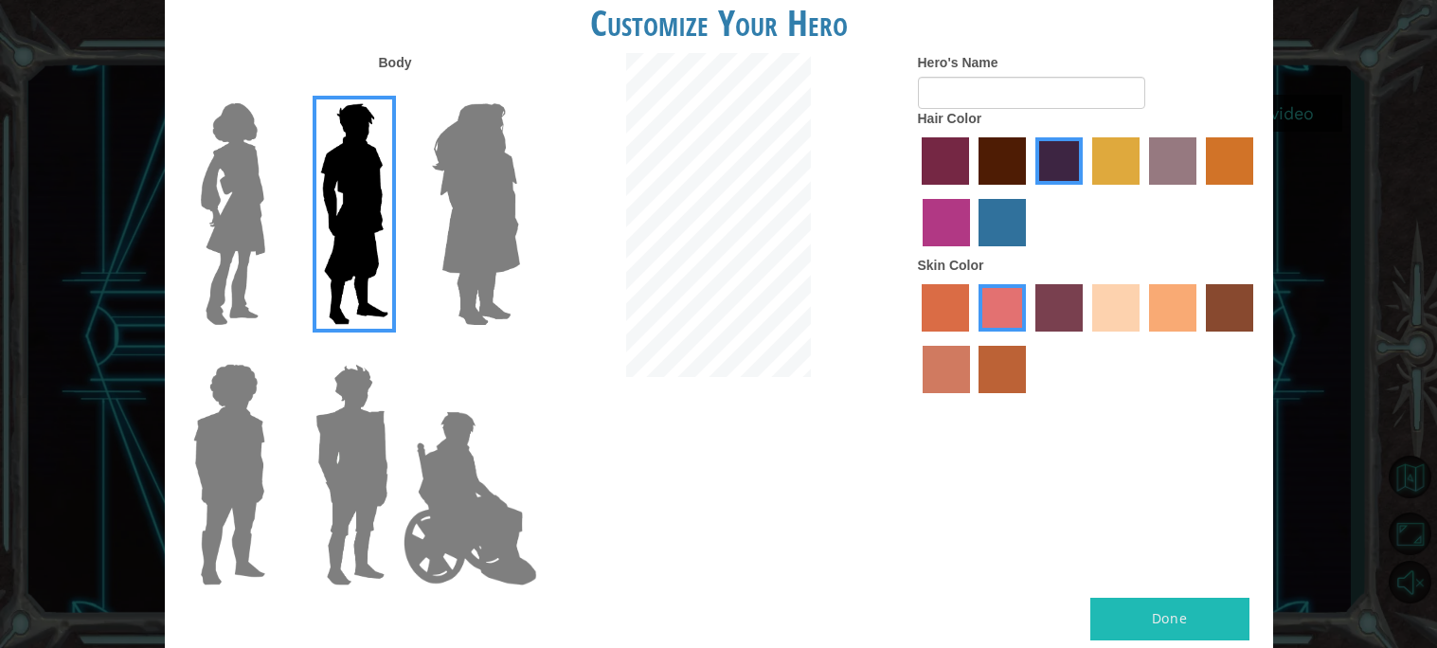
click at [995, 154] on label "maroon hair color" at bounding box center [1002, 160] width 47 height 47
click at [972, 191] on input "maroon hair color" at bounding box center [972, 191] width 0 height 0
click at [1056, 159] on label "hot purple hair color" at bounding box center [1059, 160] width 47 height 47
click at [1029, 191] on input "hot purple hair color" at bounding box center [1029, 191] width 0 height 0
click at [1149, 317] on label "tacao skin color" at bounding box center [1172, 307] width 47 height 47
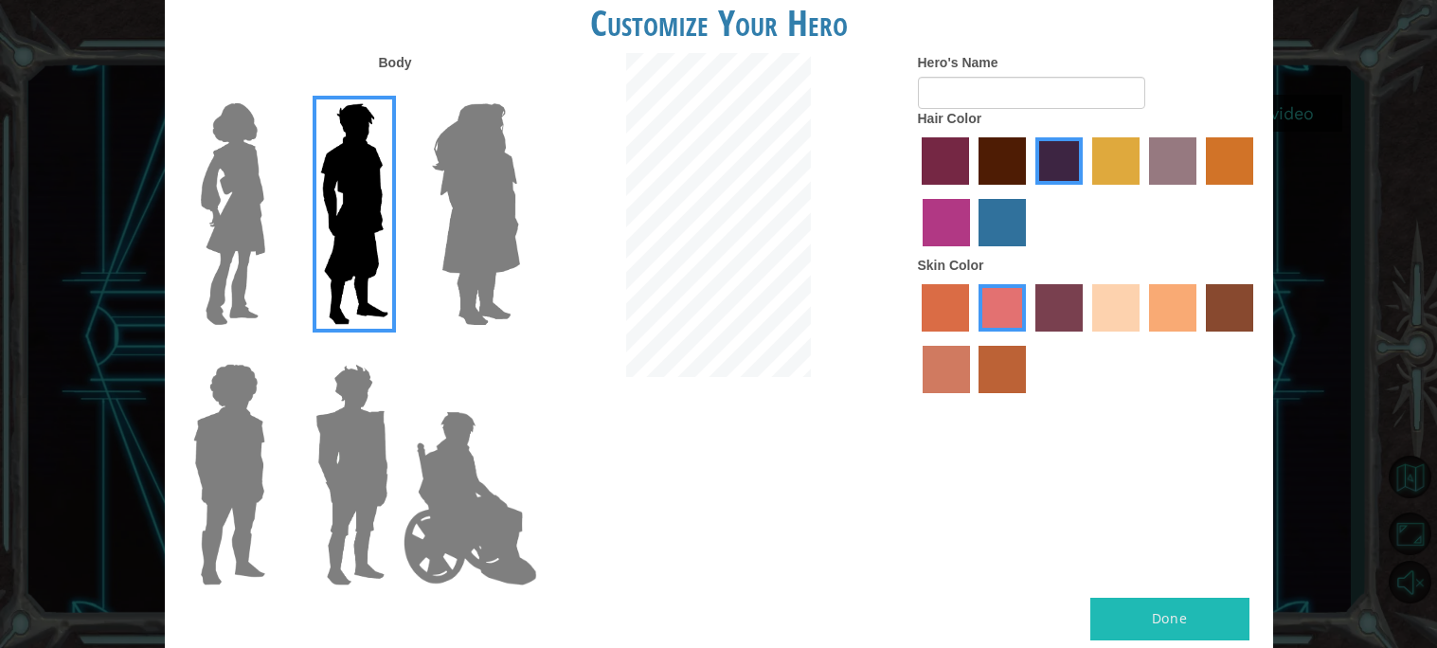
click at [1143, 338] on input "tacao skin color" at bounding box center [1143, 338] width 0 height 0
click at [1043, 103] on input "Hero's Name" at bounding box center [1031, 93] width 227 height 32
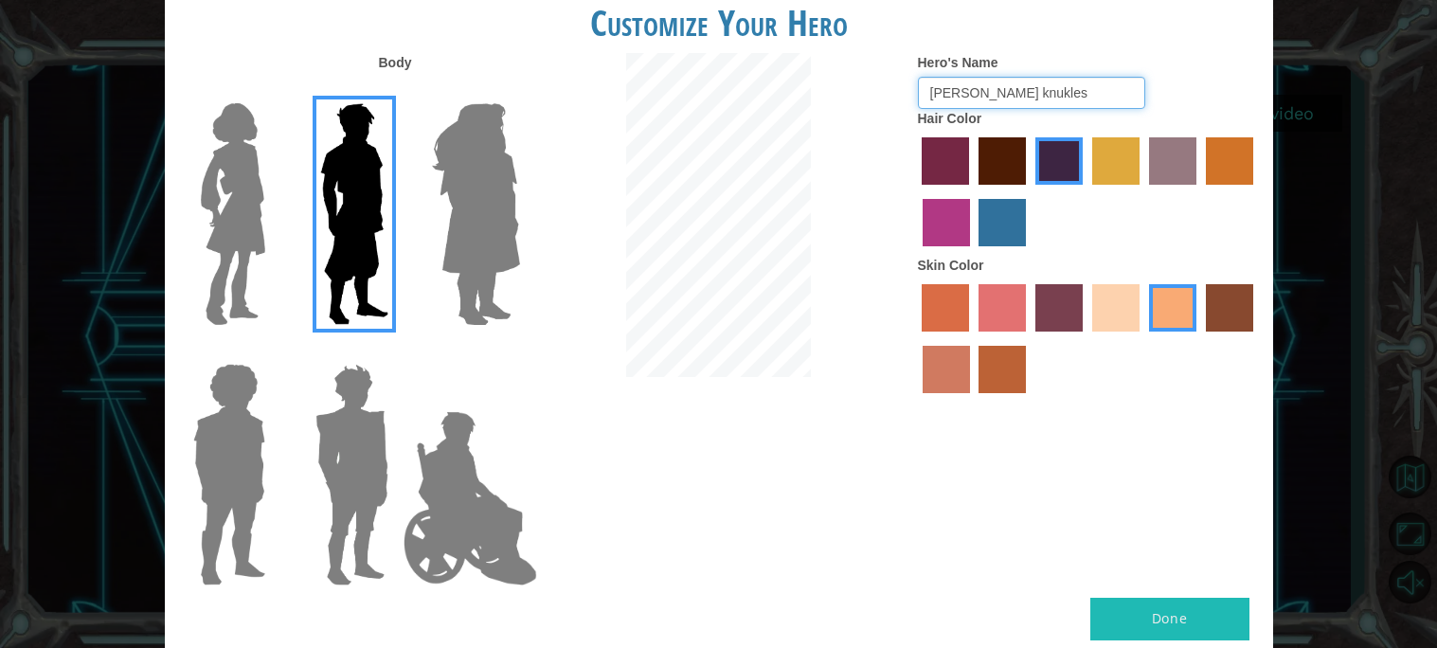
type input "timmy tuff knukles"
click at [1138, 633] on button "Done" at bounding box center [1170, 619] width 159 height 43
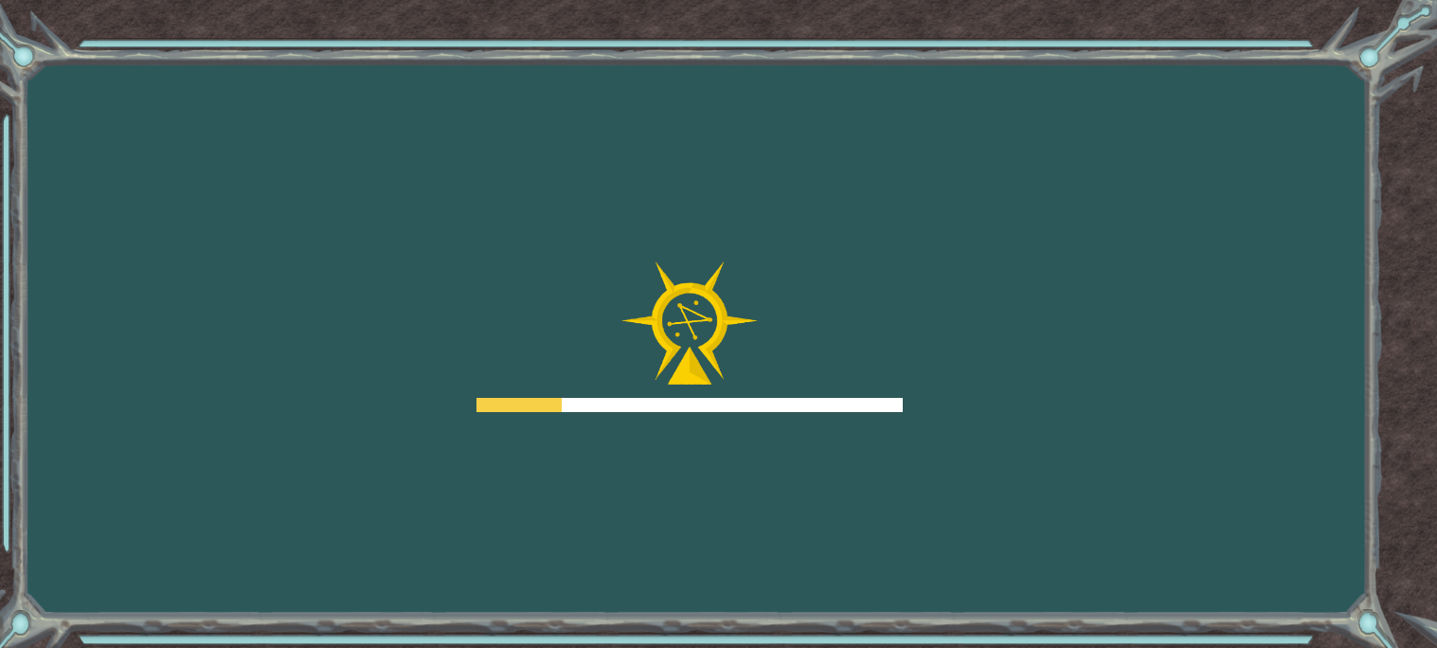
click at [992, 304] on div "Goals Error loading from server. Try refreshing the page. You'll need to join a…" at bounding box center [718, 324] width 1437 height 648
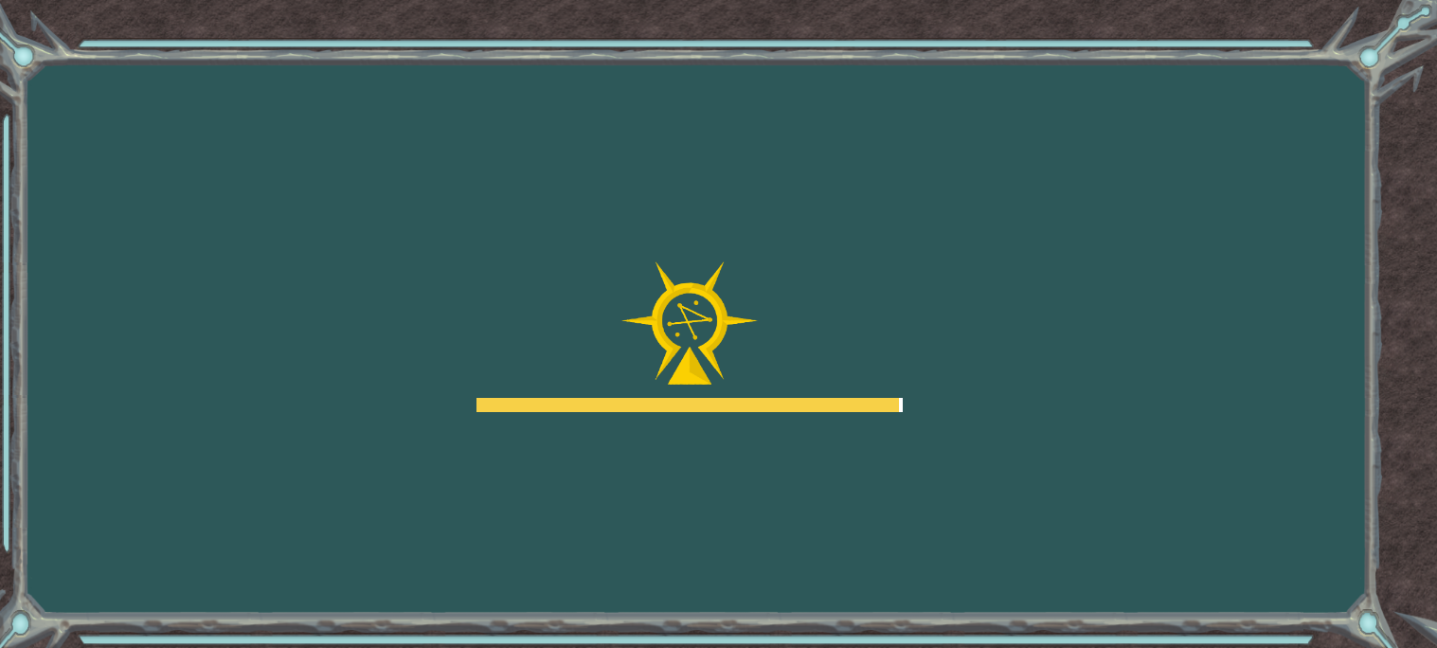
click at [992, 304] on div "Goals Error loading from server. Try refreshing the page. You'll need to join a…" at bounding box center [718, 324] width 1437 height 648
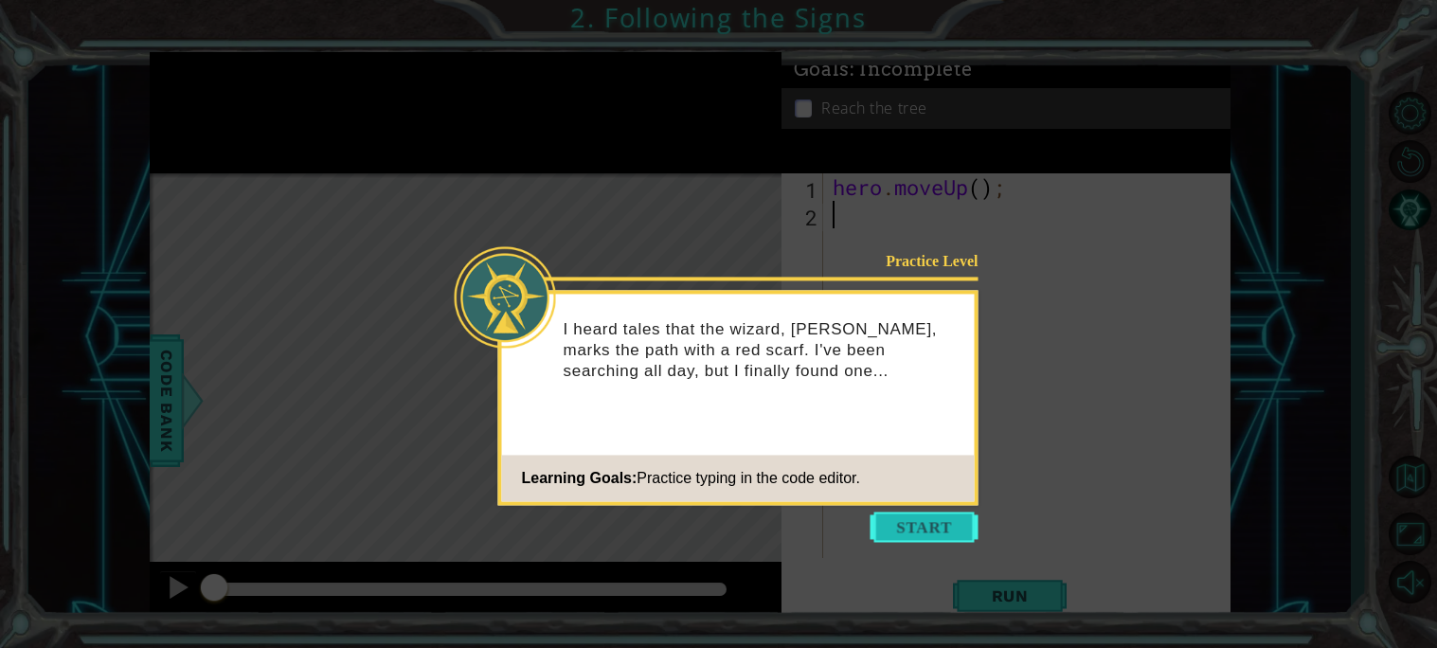
click at [913, 527] on button "Start" at bounding box center [925, 527] width 108 height 30
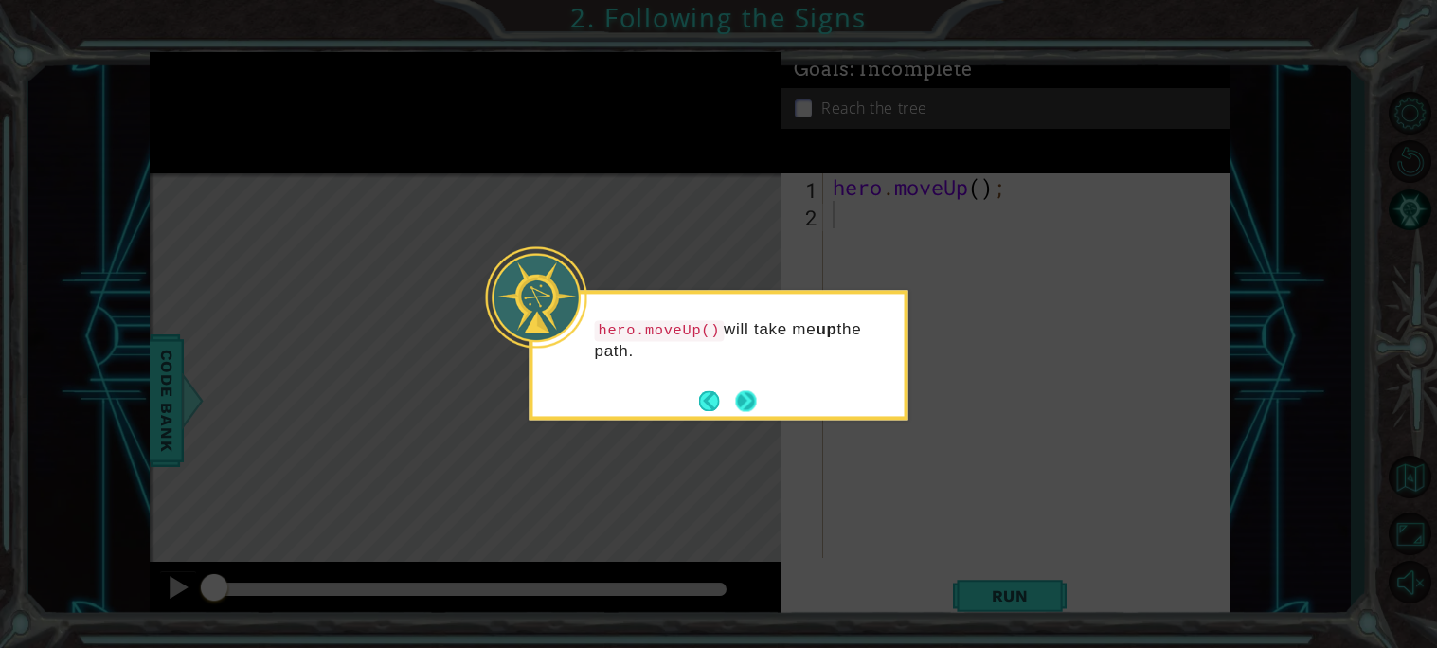
click at [748, 408] on button "Next" at bounding box center [746, 401] width 26 height 26
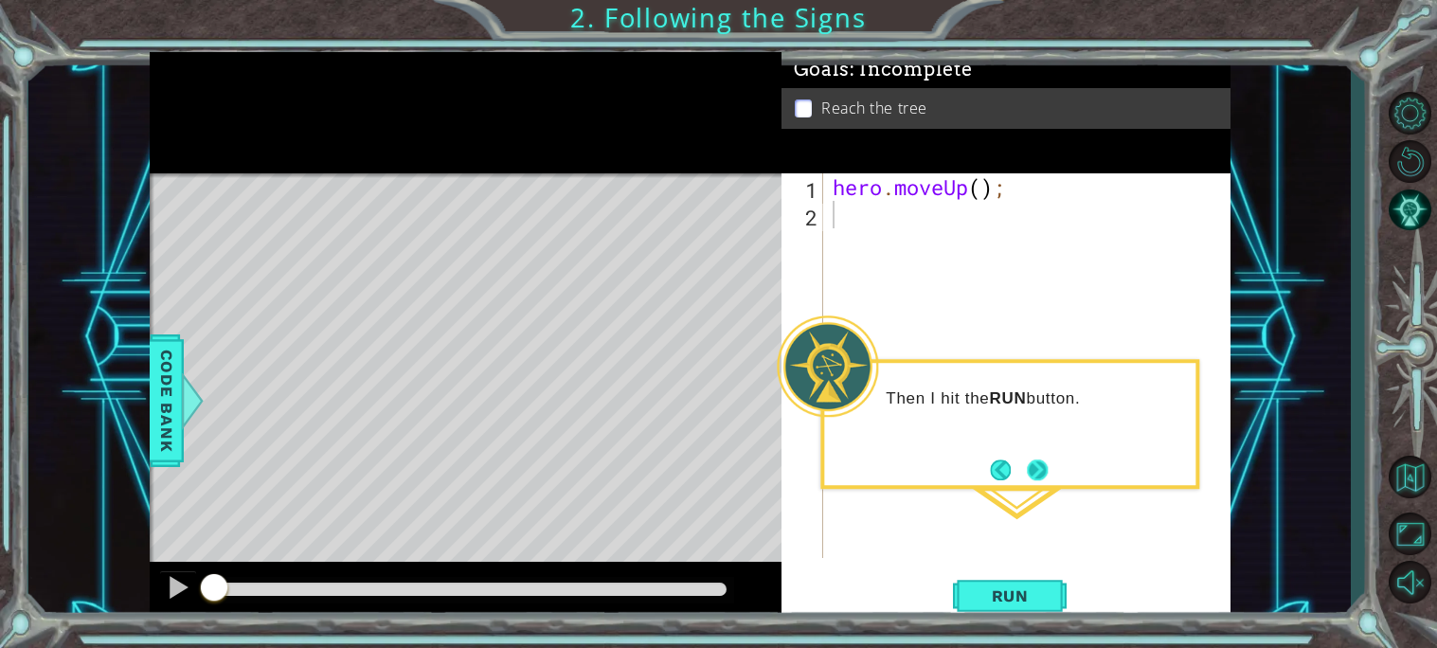
click at [1037, 466] on button "Next" at bounding box center [1038, 470] width 34 height 34
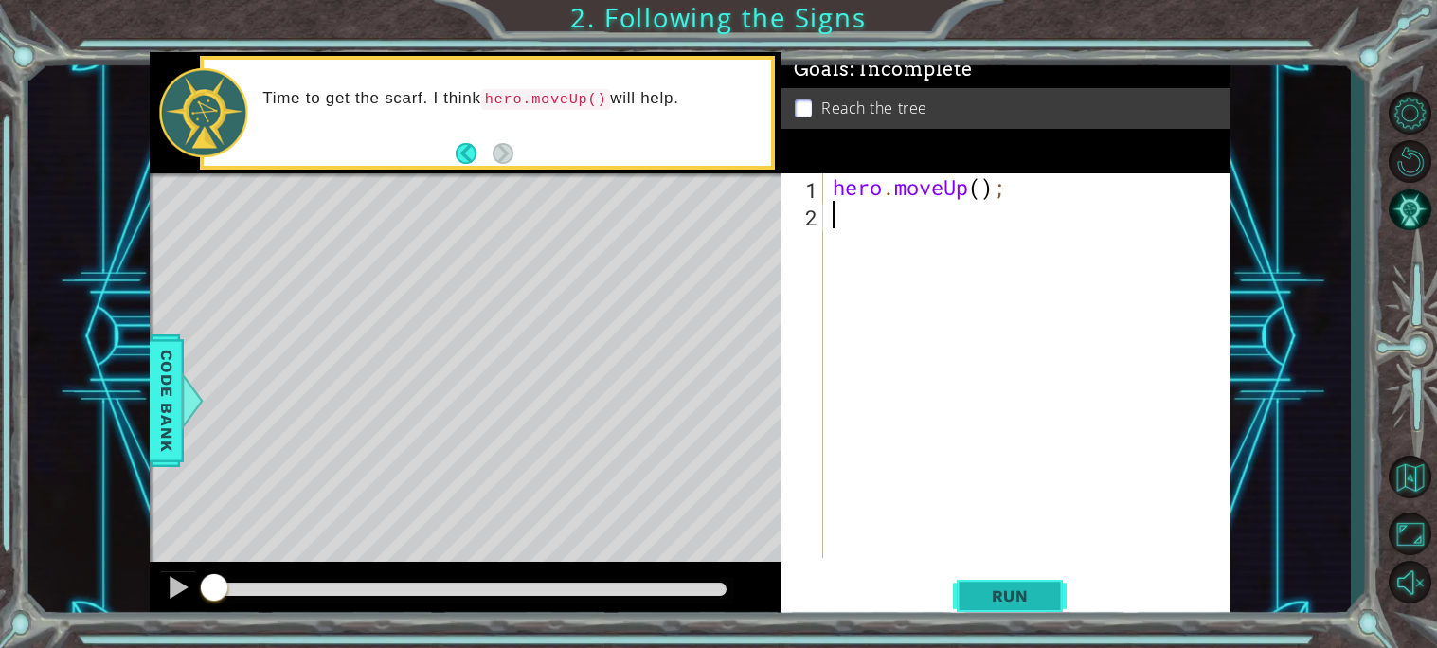
click at [1020, 582] on button "Run" at bounding box center [1010, 595] width 114 height 45
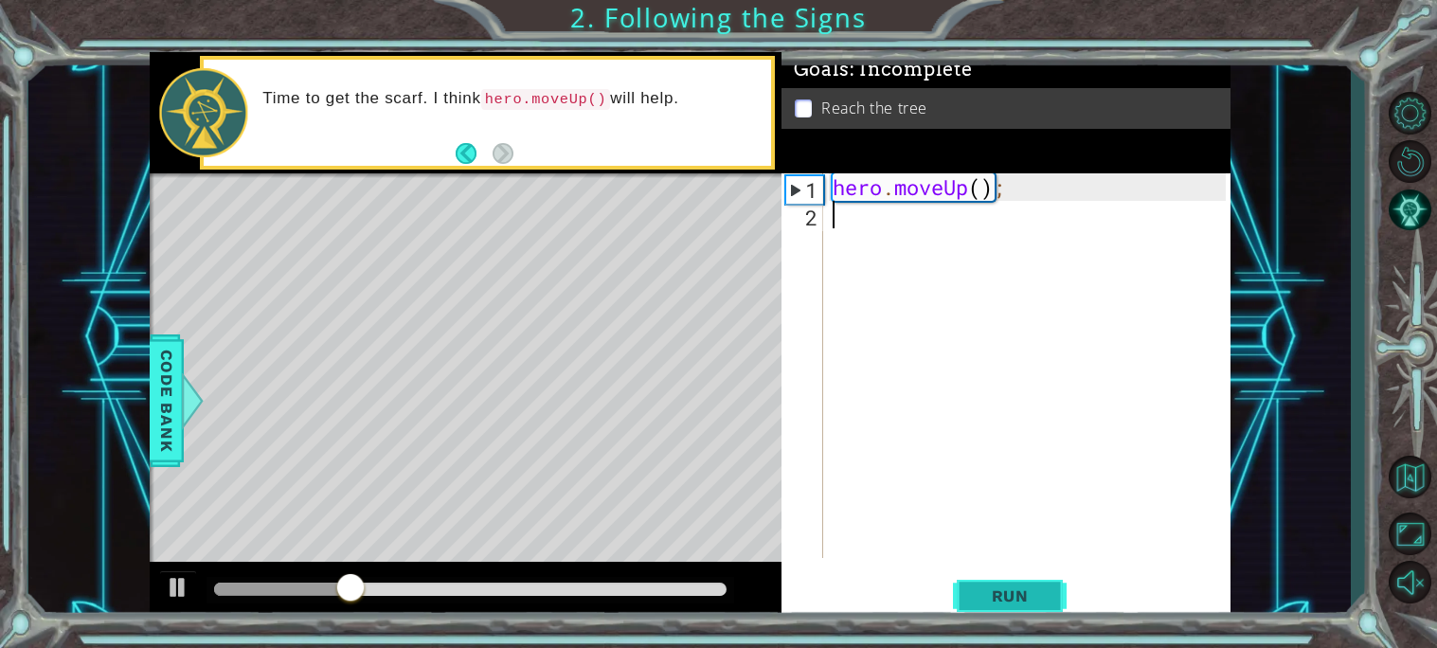
click at [1020, 586] on span "Run" at bounding box center [1010, 595] width 75 height 19
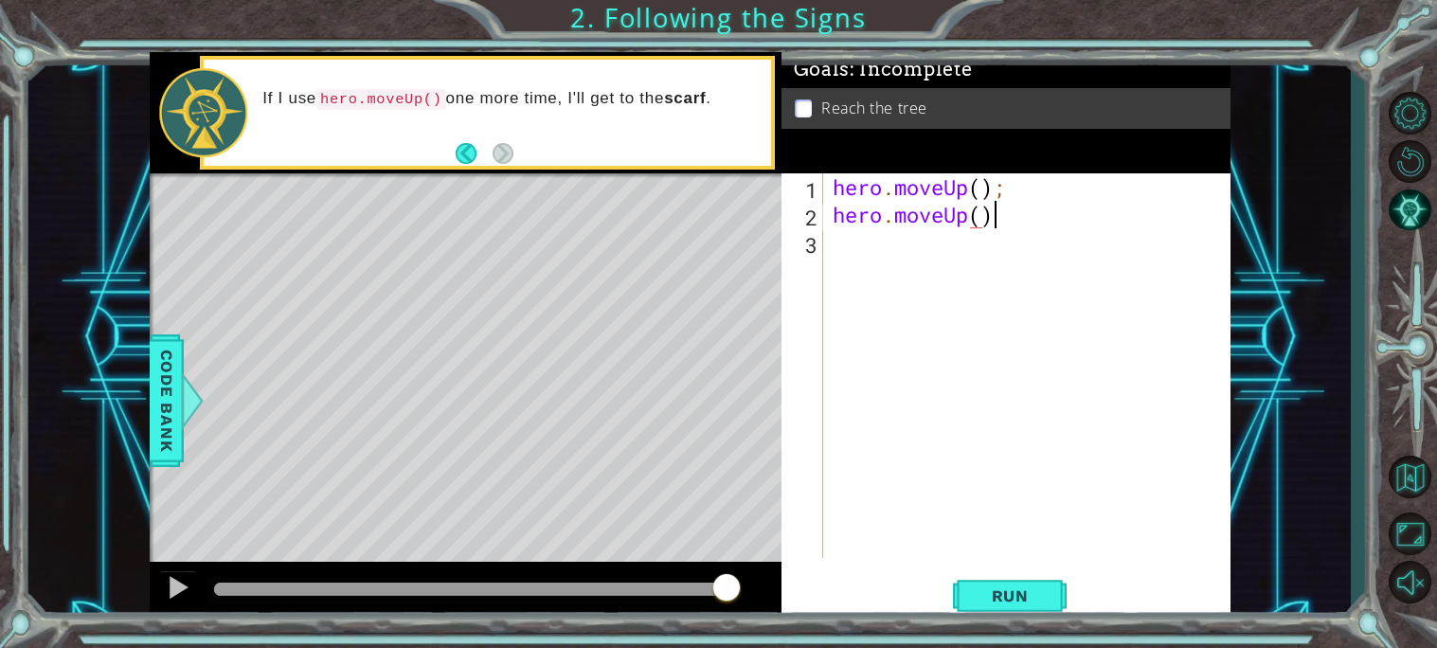
scroll to position [0, 6]
type textarea "hero.moveUp();"
click at [1028, 612] on button "Run" at bounding box center [1010, 595] width 114 height 45
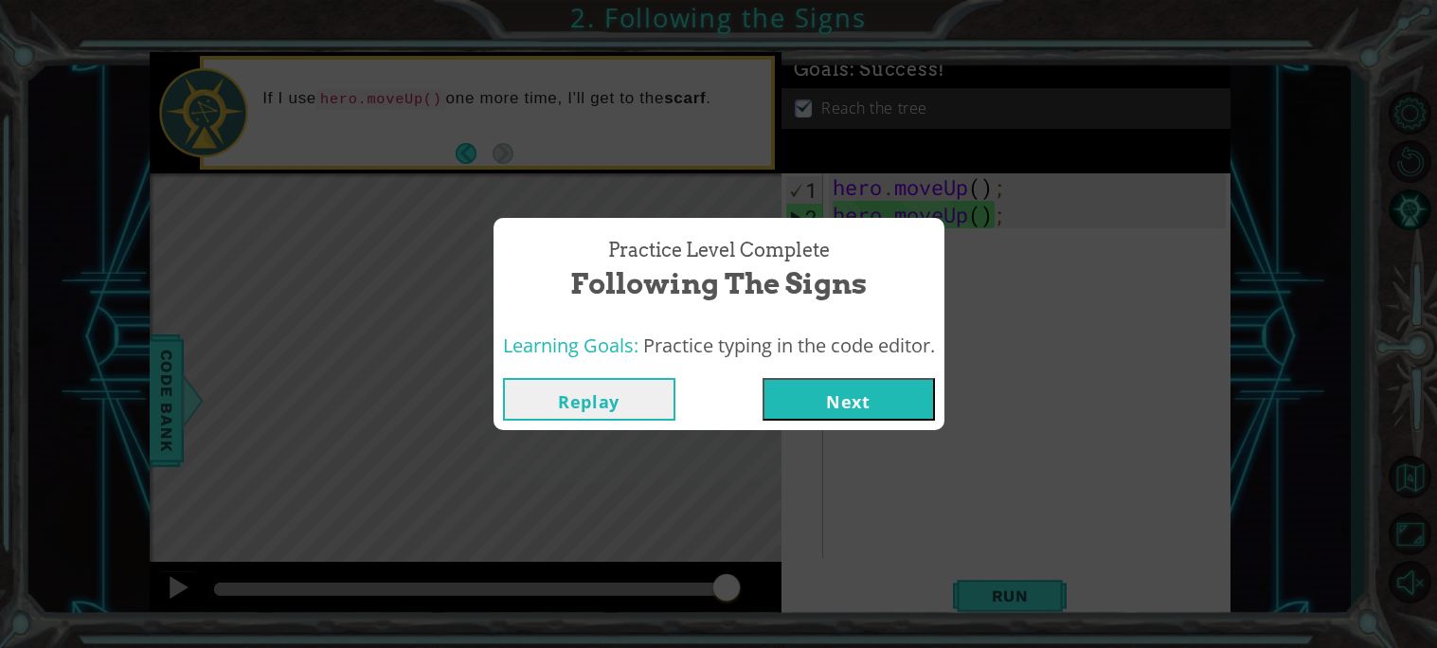
click at [837, 400] on button "Next" at bounding box center [849, 399] width 172 height 43
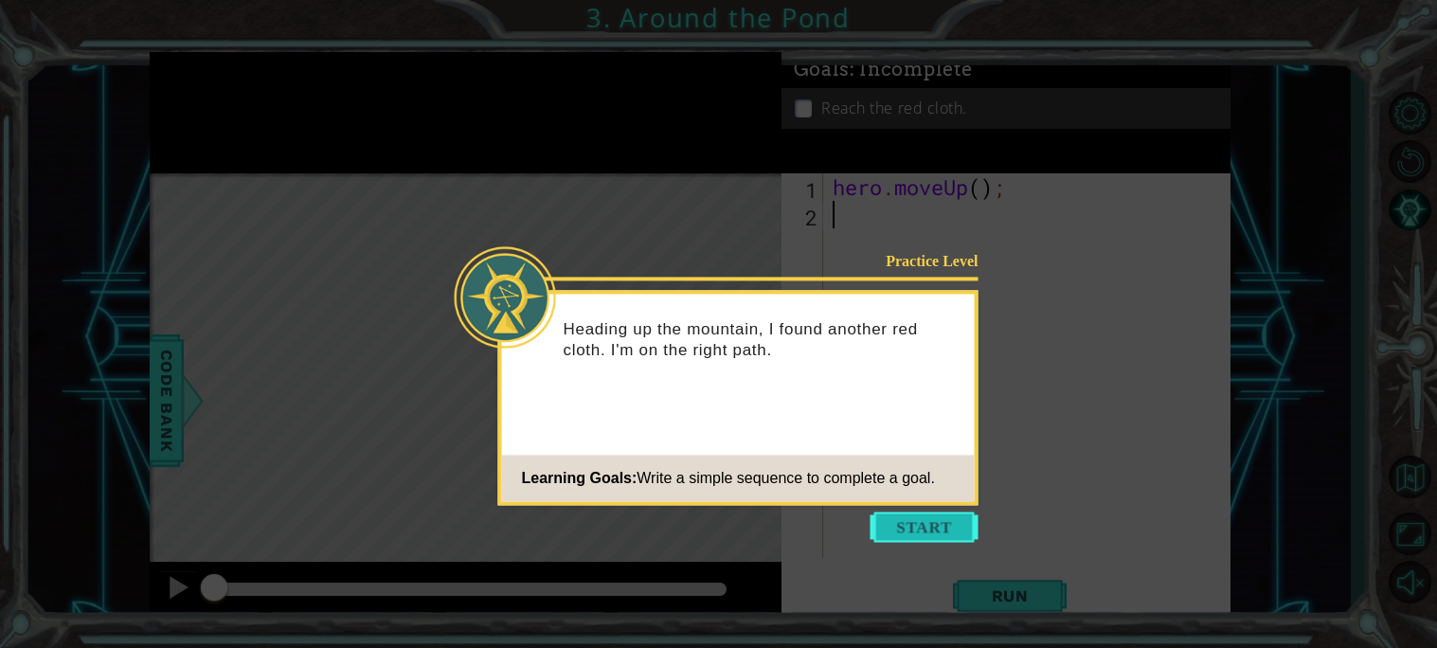
click at [920, 526] on button "Start" at bounding box center [925, 527] width 108 height 30
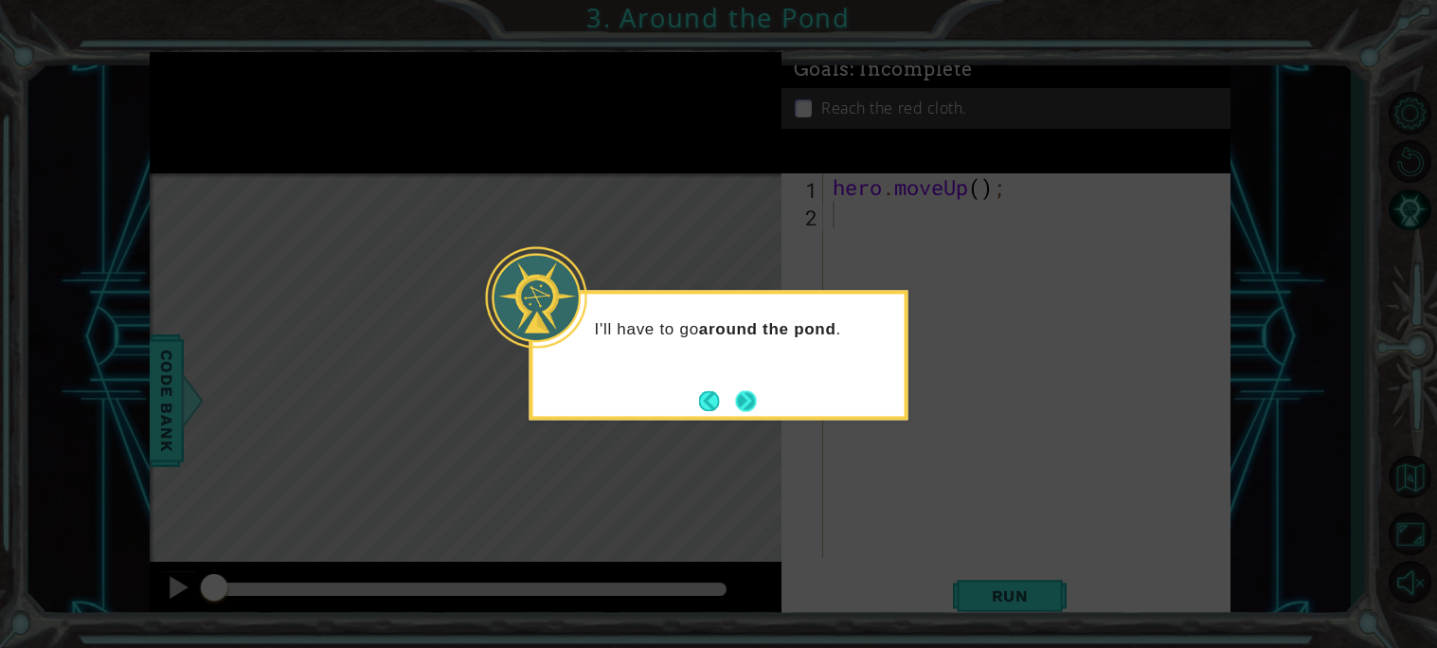
click at [754, 402] on button "Next" at bounding box center [746, 401] width 22 height 22
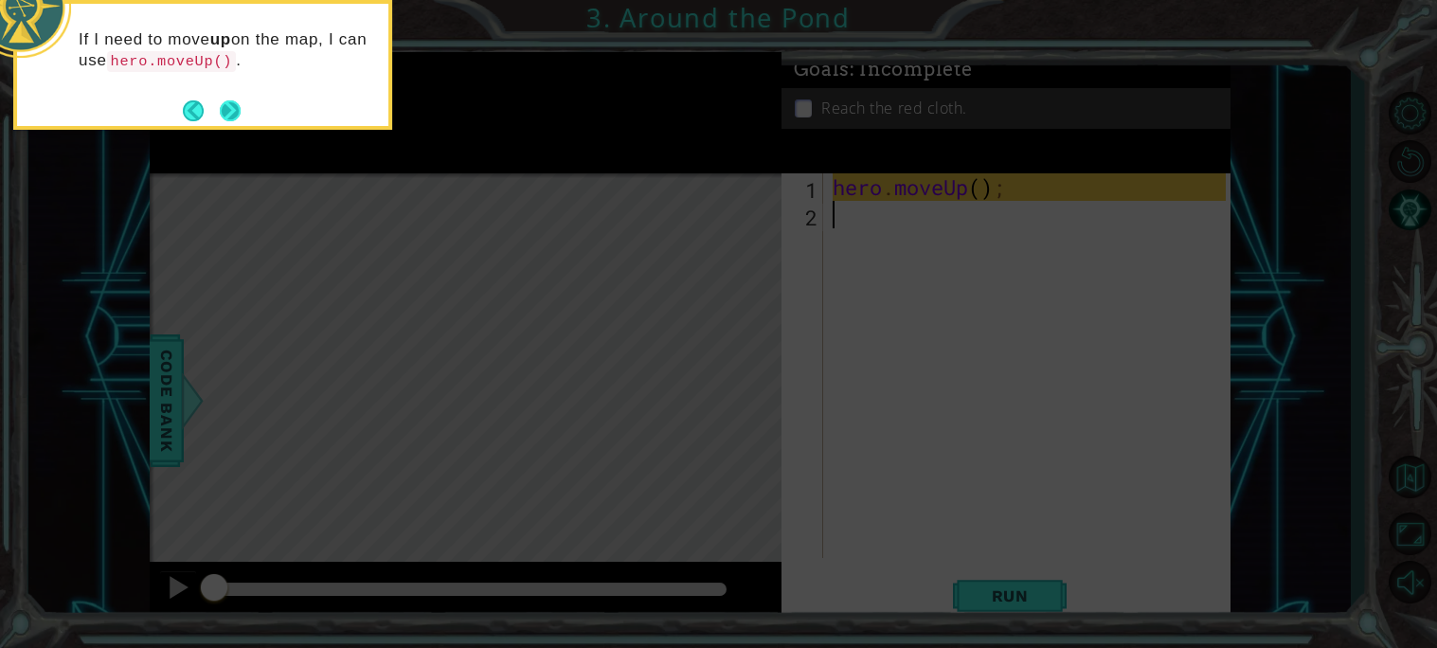
click at [234, 117] on button "Next" at bounding box center [230, 111] width 25 height 25
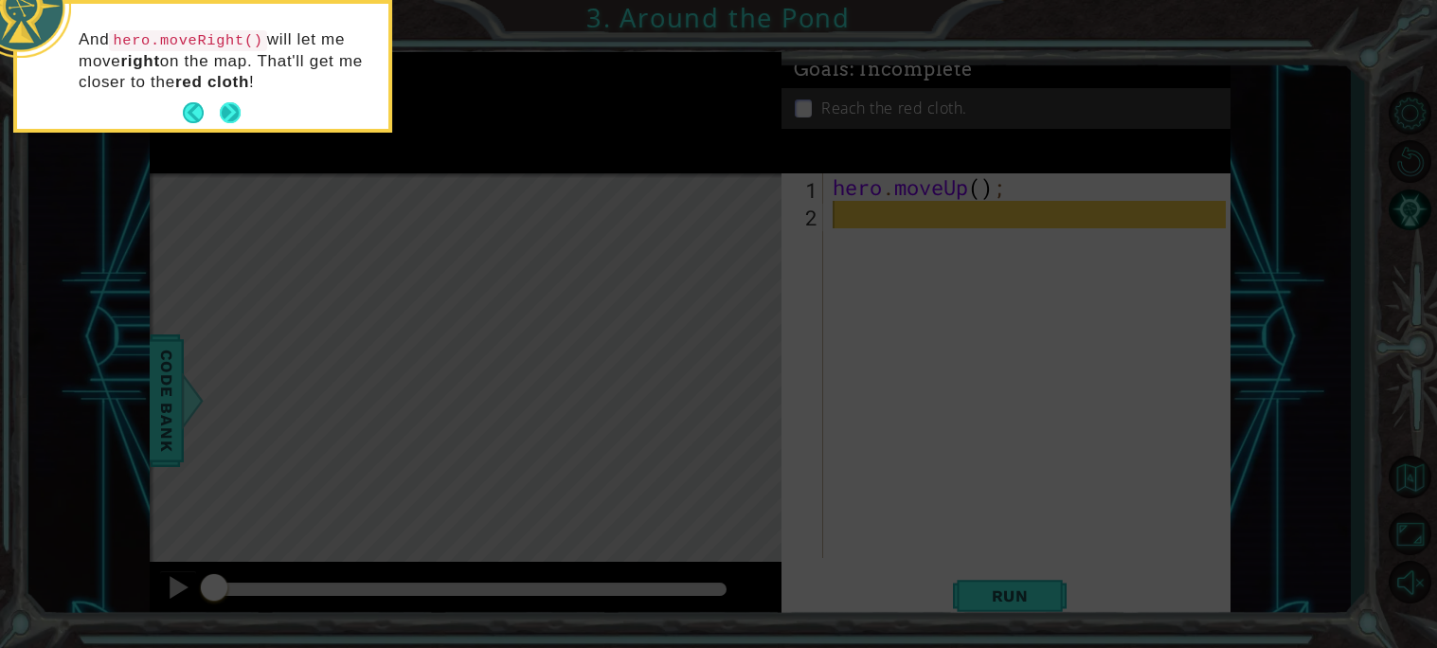
click at [234, 119] on button "Next" at bounding box center [230, 113] width 35 height 35
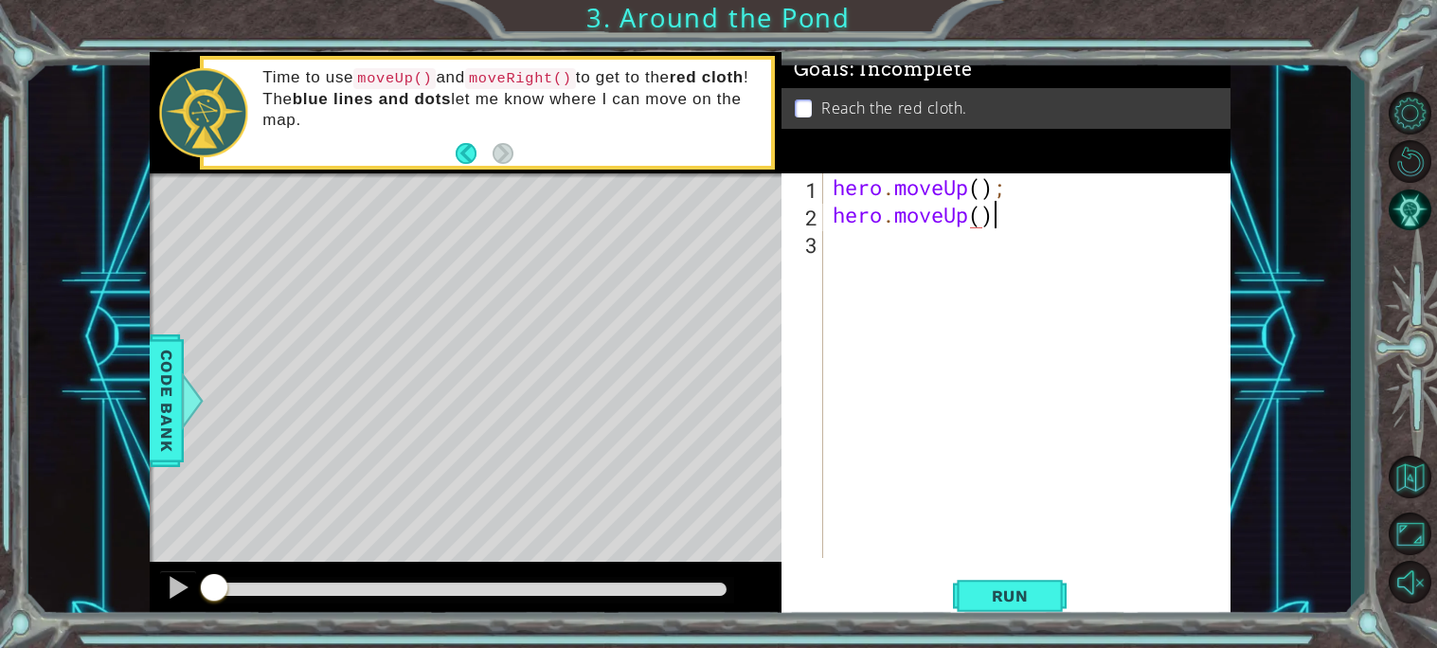
scroll to position [0, 6]
type textarea "hero.moveUp();"
click at [852, 253] on div "hero . moveUp ( ) ; hero . moveUp ( ) ;" at bounding box center [1032, 393] width 406 height 440
type textarea "H"
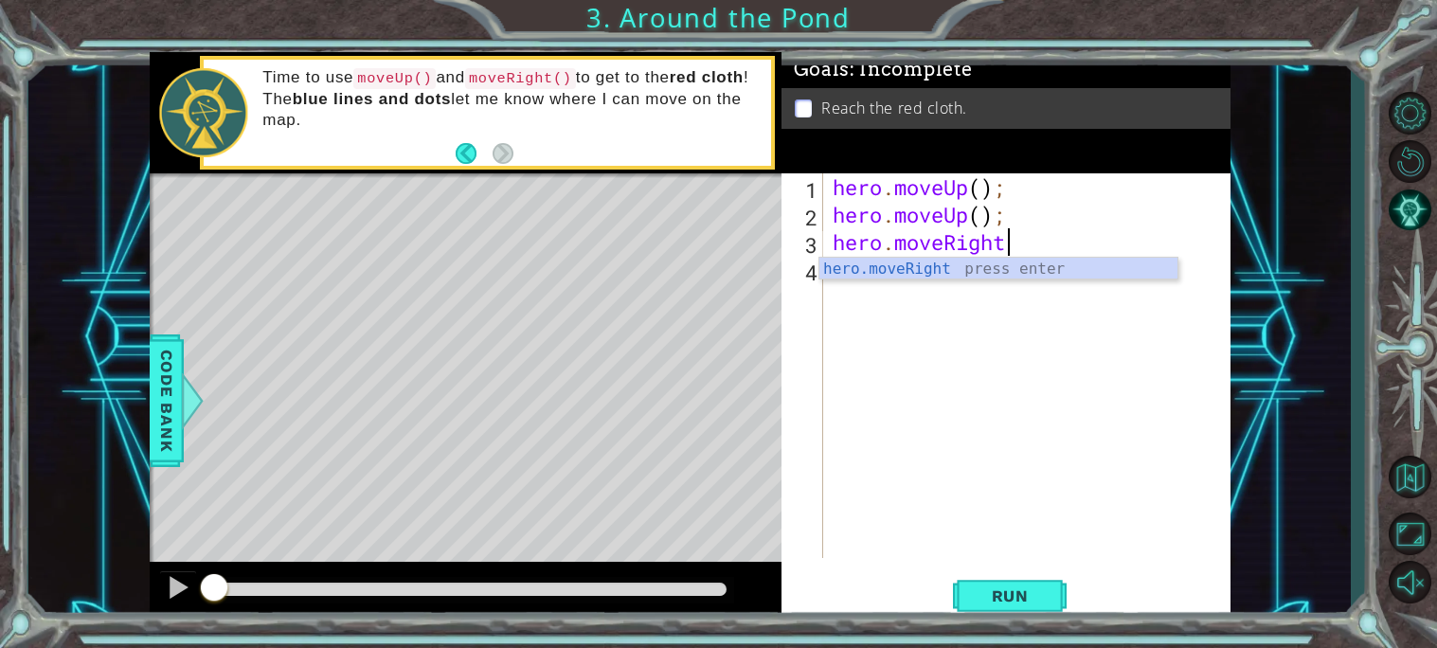
scroll to position [0, 7]
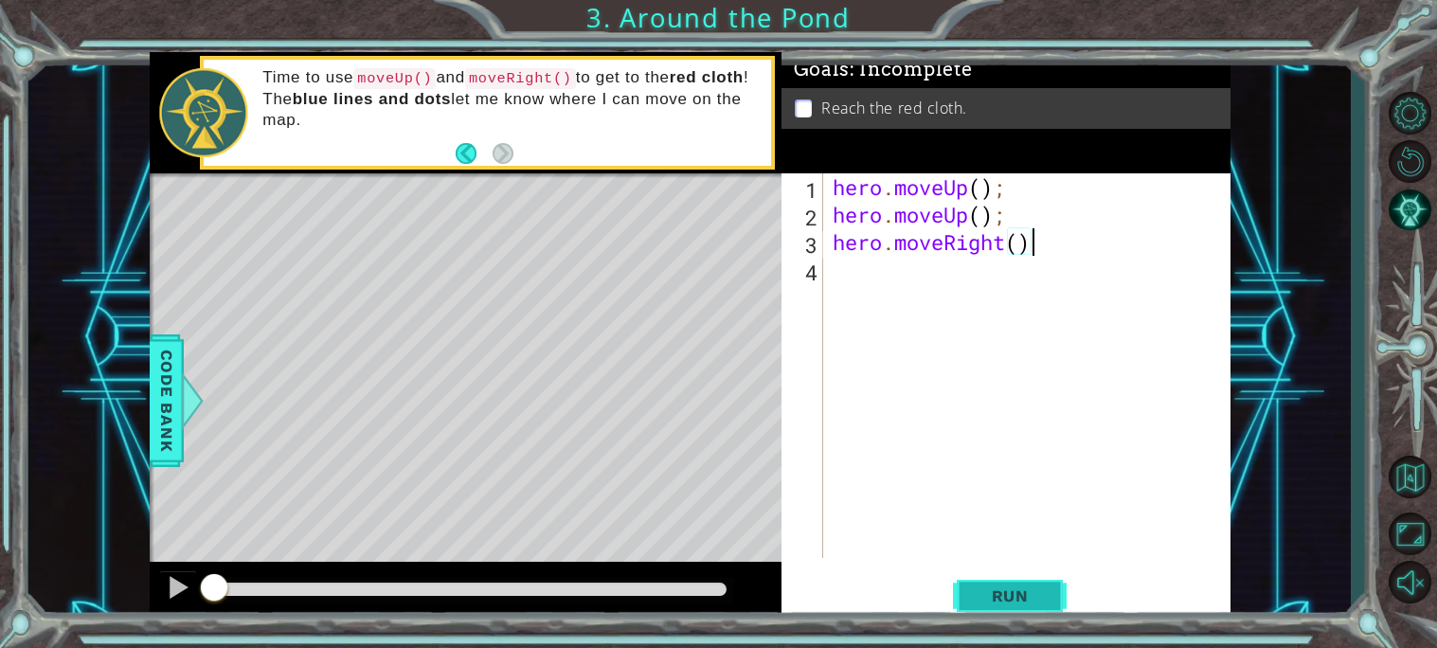
type textarea "hero.moveRight()"
click at [984, 593] on span "Run" at bounding box center [1010, 595] width 75 height 19
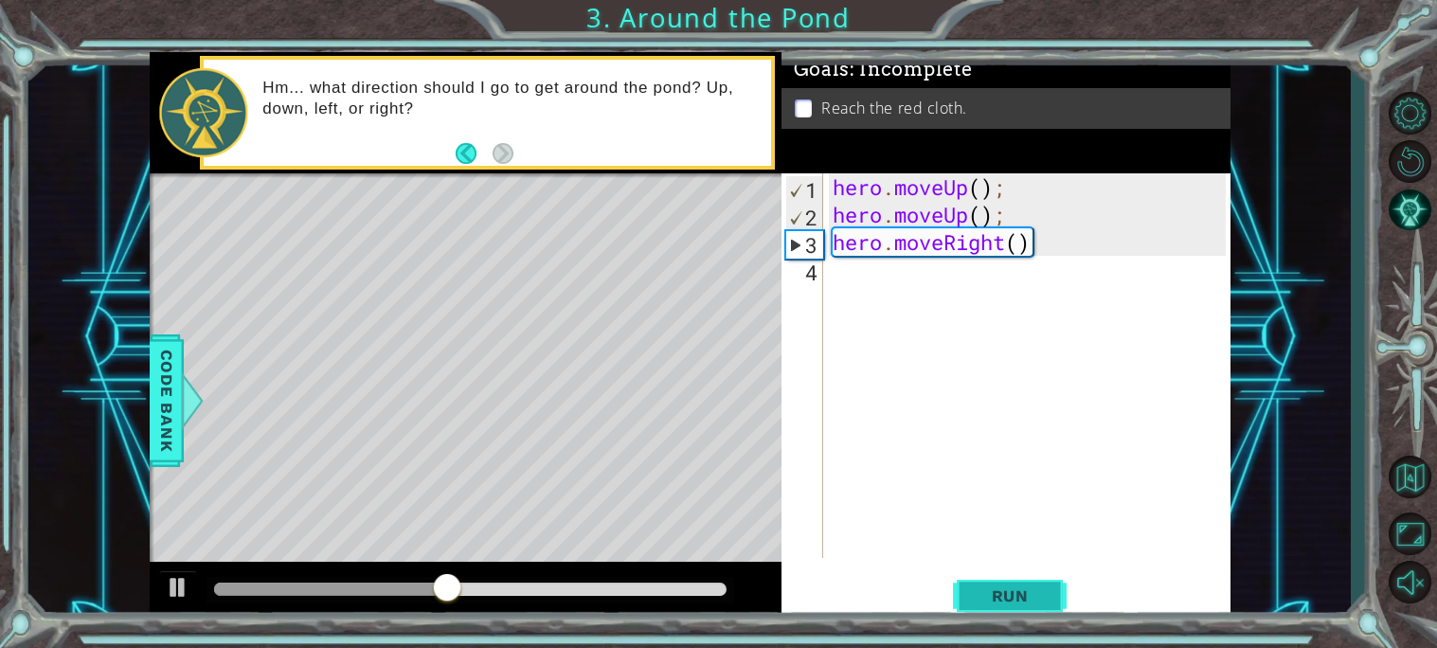
click at [1034, 585] on button "Run" at bounding box center [1010, 595] width 114 height 45
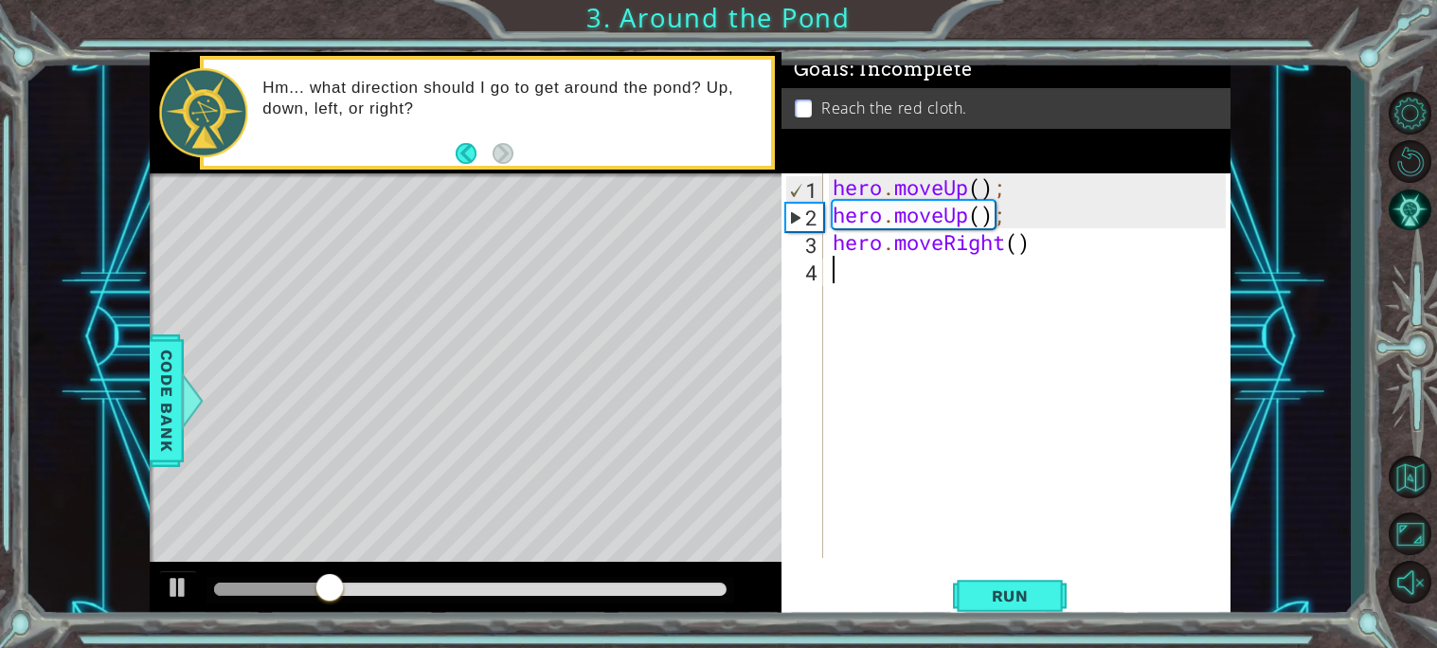
click at [860, 282] on div "hero . moveUp ( ) ; hero . moveUp ( ) ; hero . moveRight ( )" at bounding box center [1032, 393] width 406 height 440
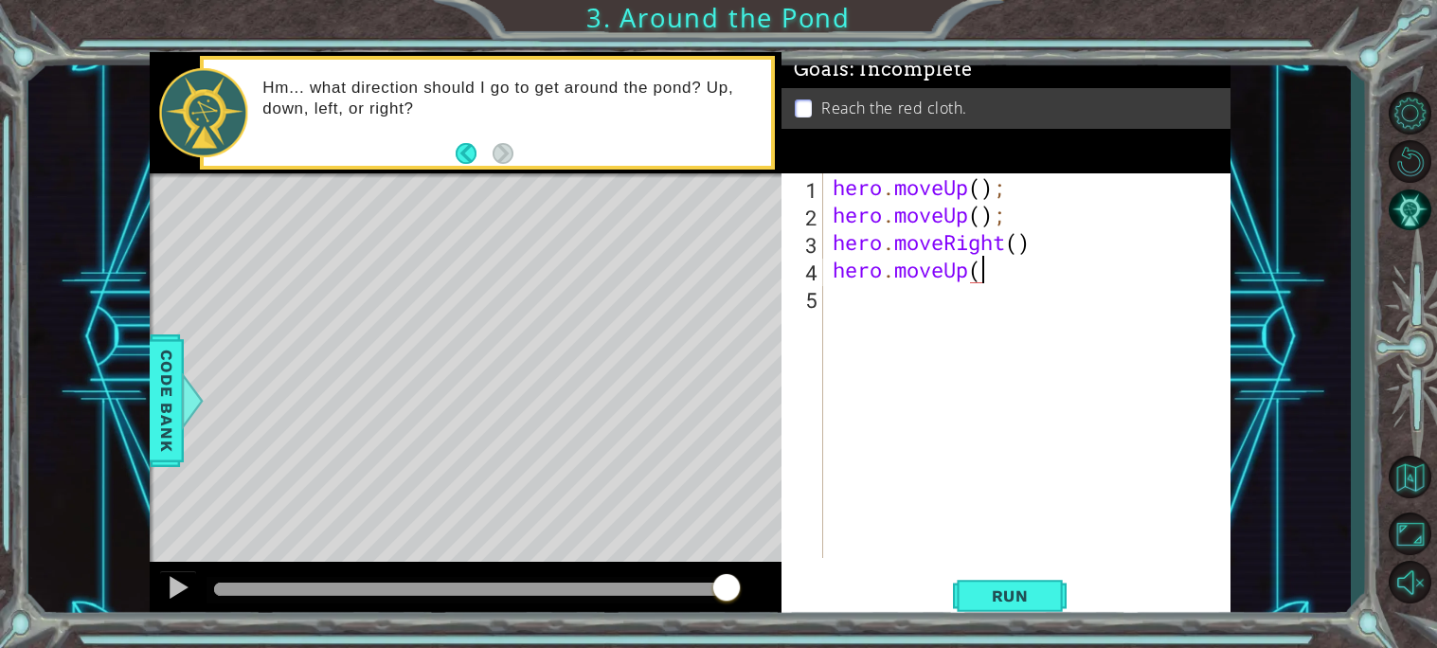
scroll to position [0, 6]
type textarea "hero.moveUp();"
click at [1042, 610] on button "Run" at bounding box center [1010, 595] width 114 height 45
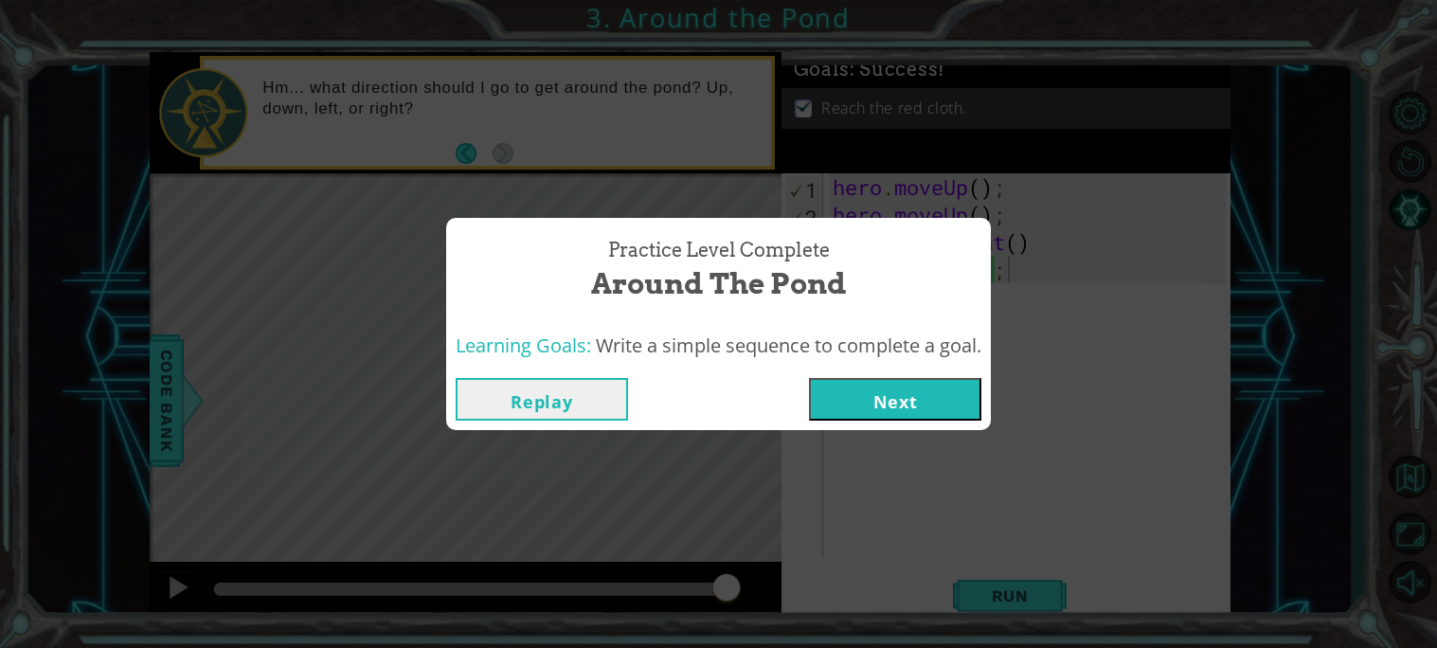
click at [950, 383] on button "Next" at bounding box center [895, 399] width 172 height 43
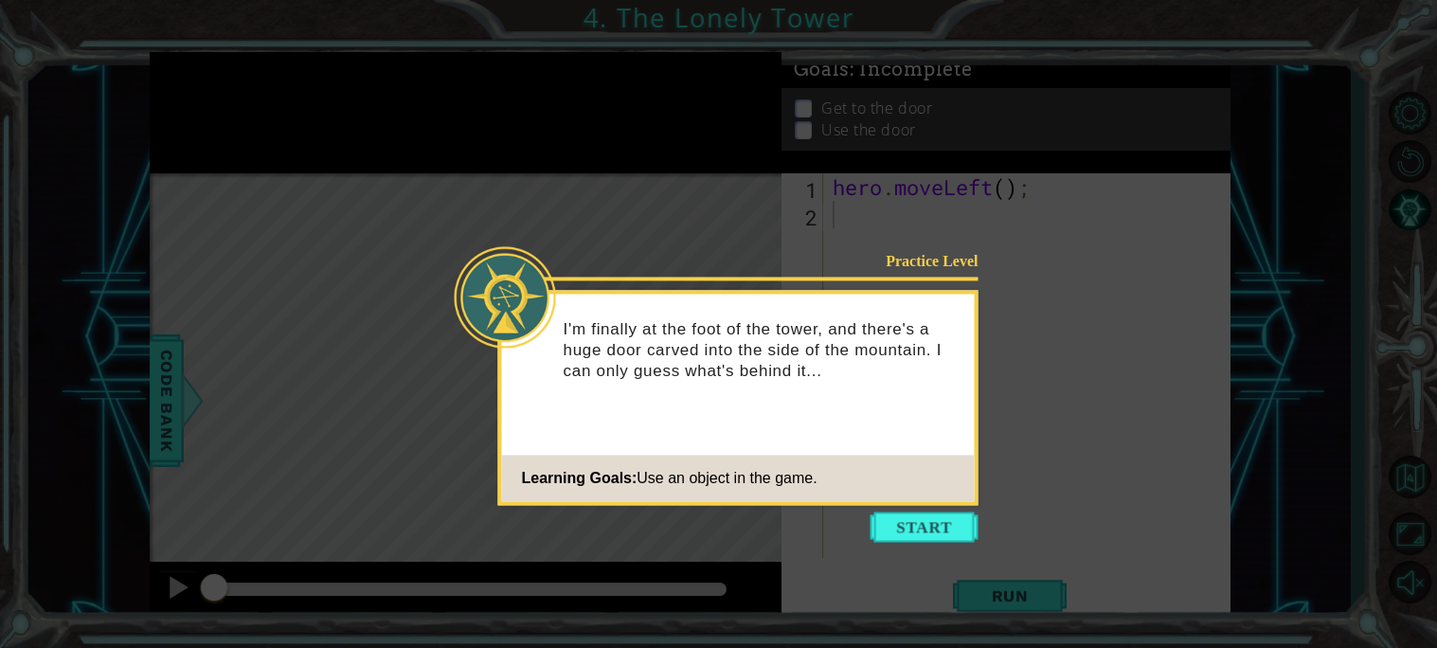
click at [929, 510] on icon at bounding box center [718, 324] width 1437 height 648
click at [929, 516] on button "Start" at bounding box center [925, 527] width 108 height 30
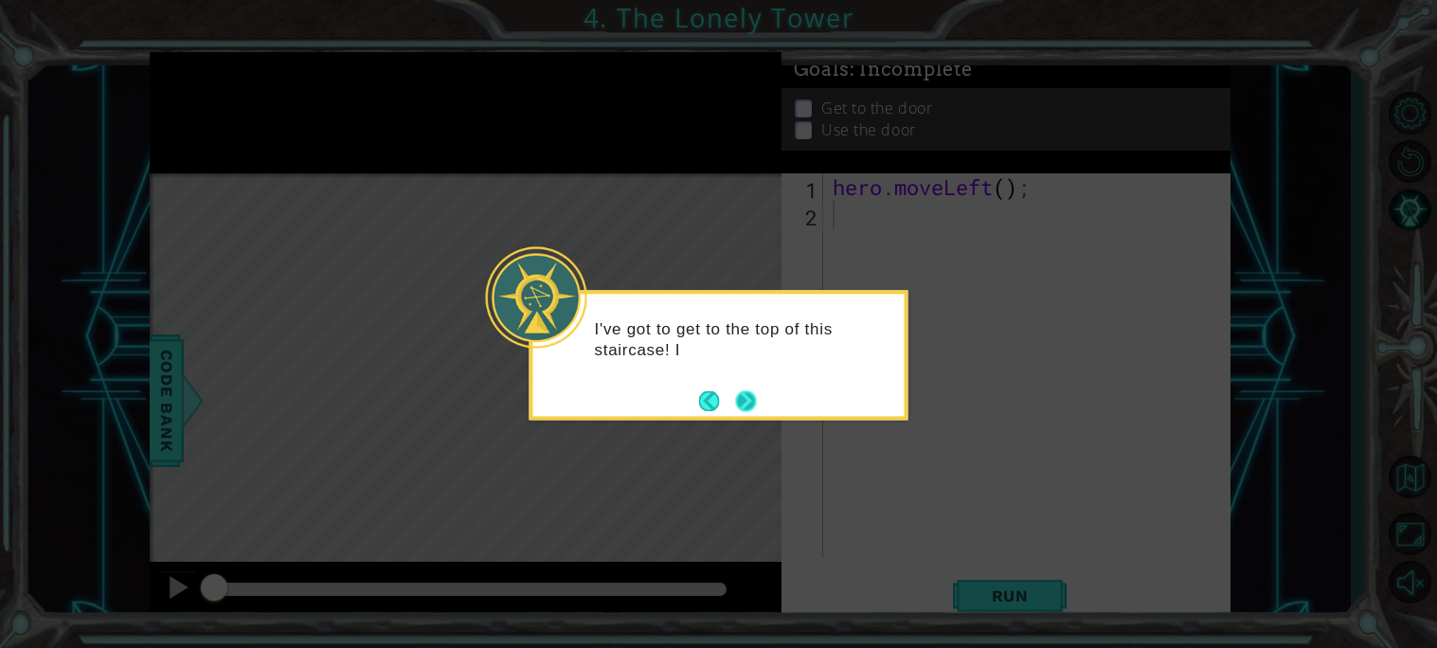
click at [750, 397] on button "Next" at bounding box center [747, 401] width 34 height 34
click at [750, 397] on button "Next" at bounding box center [746, 401] width 24 height 24
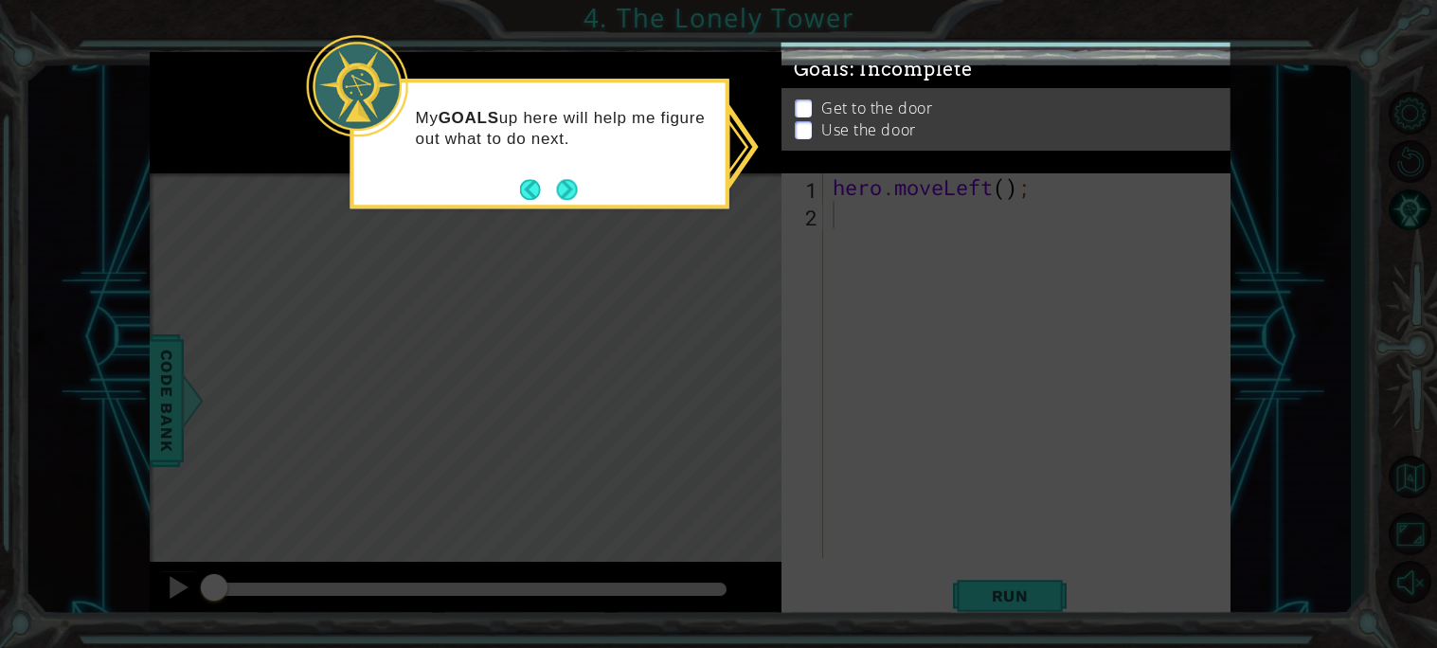
click at [693, 398] on icon at bounding box center [718, 324] width 1437 height 648
click at [615, 477] on icon at bounding box center [718, 324] width 1437 height 648
click at [576, 197] on button "Next" at bounding box center [566, 189] width 28 height 28
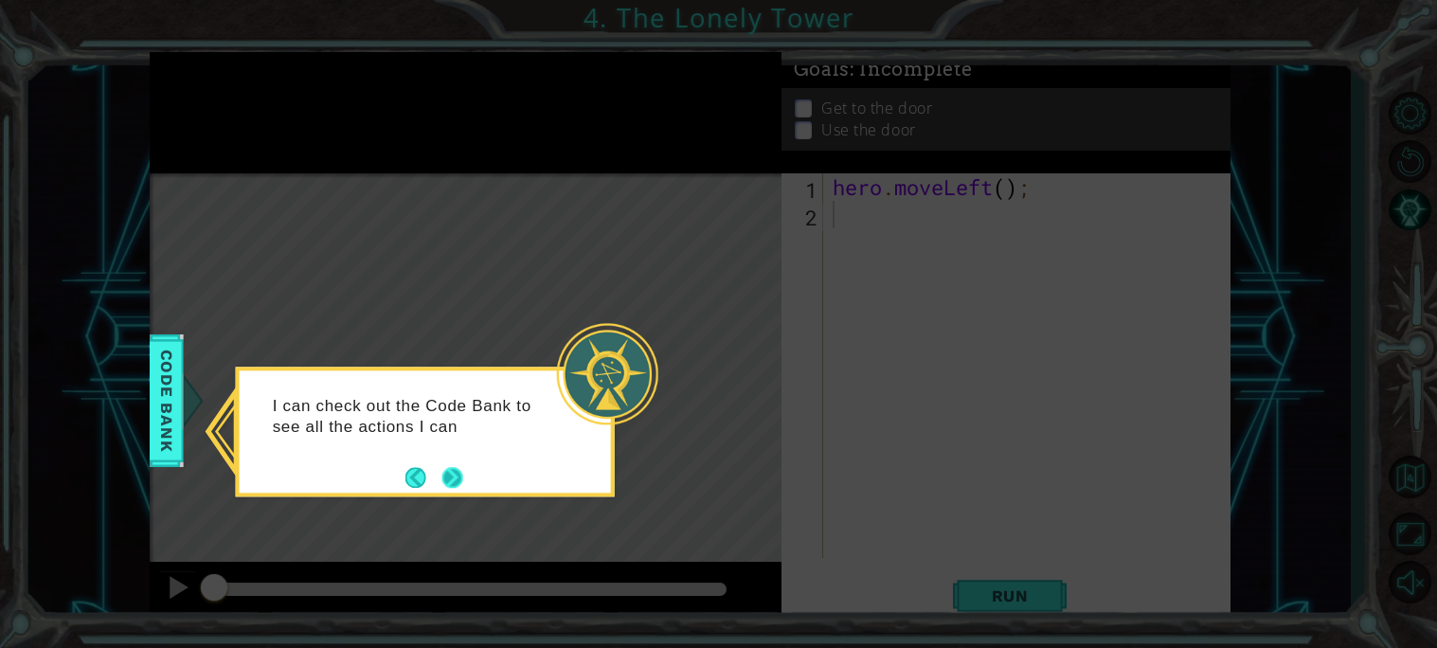
click at [463, 481] on div "I can check out the Code Bank to see all the actions I can" at bounding box center [425, 432] width 379 height 130
click at [458, 482] on button "Next" at bounding box center [452, 477] width 21 height 21
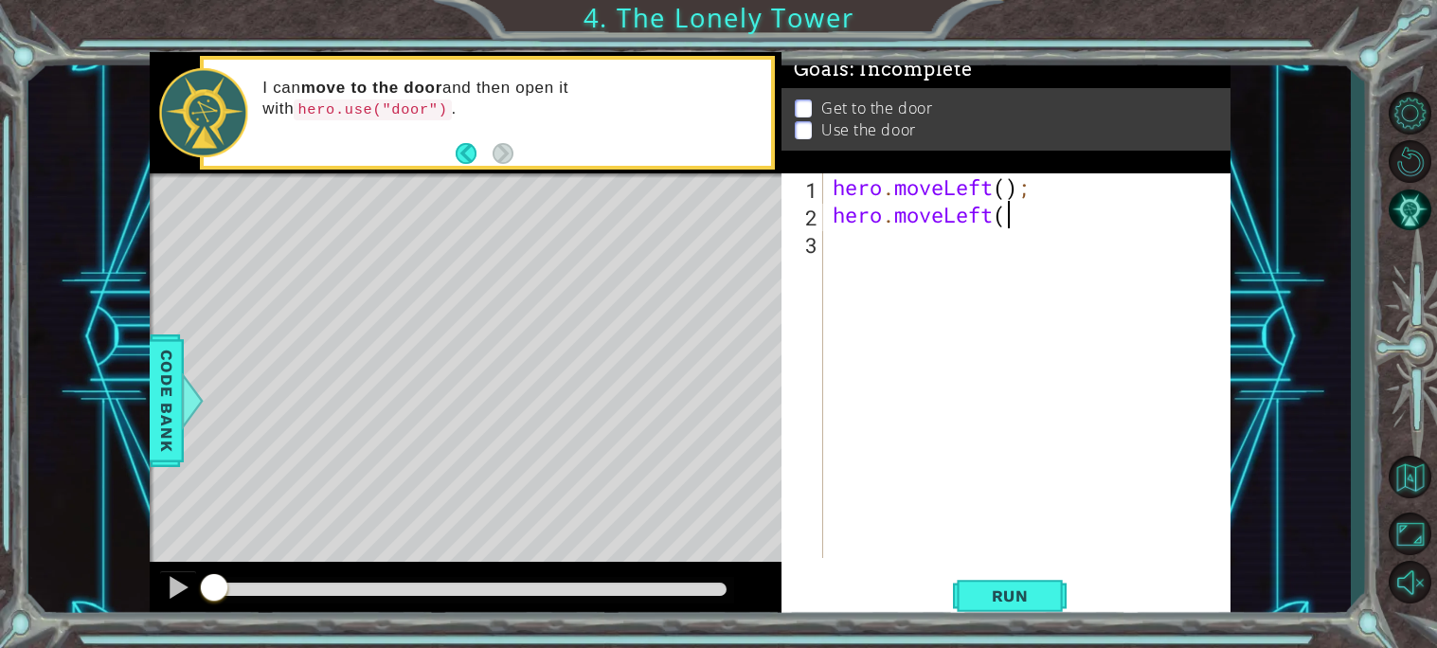
scroll to position [0, 7]
type textarea "hero.moveLeft();"
drag, startPoint x: 1039, startPoint y: 226, endPoint x: 834, endPoint y: 218, distance: 205.7
click at [834, 218] on div "hero . moveLeft ( ) ; hero . moveLeft ( ) ;" at bounding box center [1032, 393] width 406 height 440
click at [840, 244] on div "hero . moveLeft ( ) ; hero . moveLeft ( ) ;" at bounding box center [1032, 393] width 406 height 440
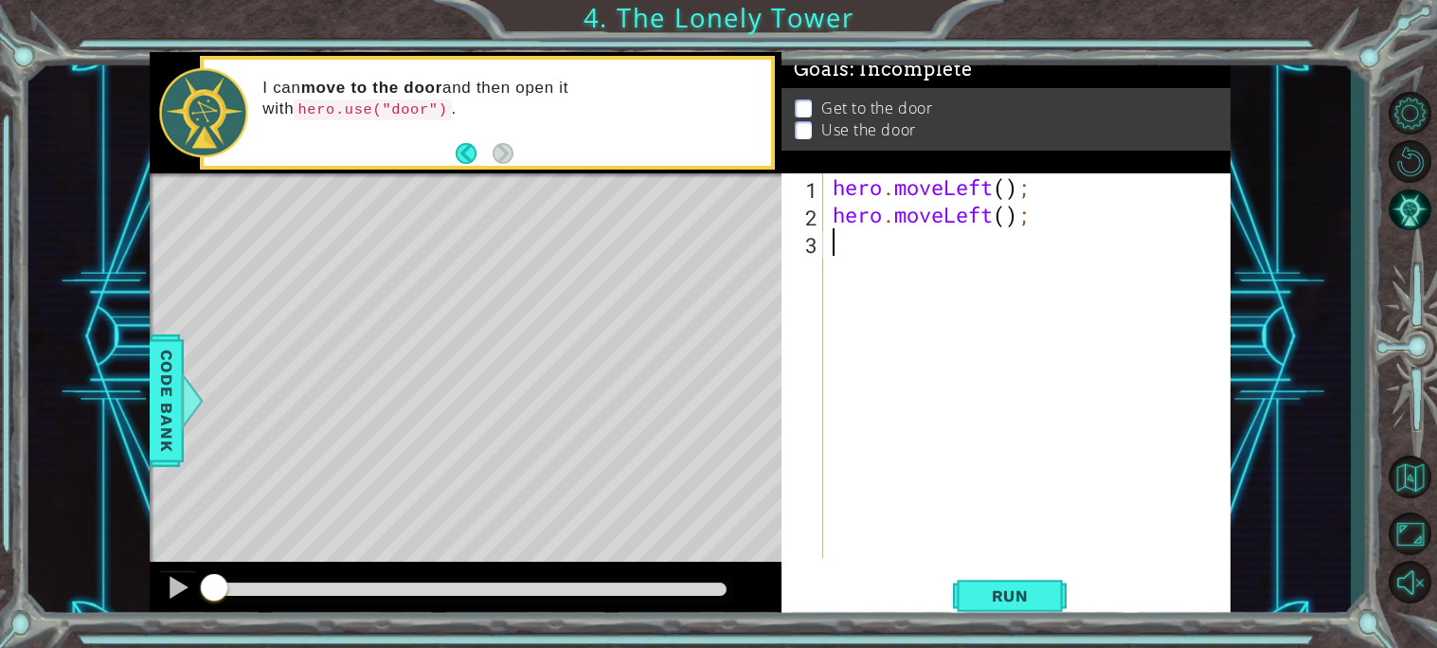
scroll to position [0, 0]
type textarea "v"
paste textarea "hero.moveLeft();"
type textarea "hero.moveLeft();"
click at [897, 297] on div "hero . moveLeft ( ) ; hero . moveLeft ( ) ; hero . moveLeft ( ) ;" at bounding box center [1032, 393] width 406 height 440
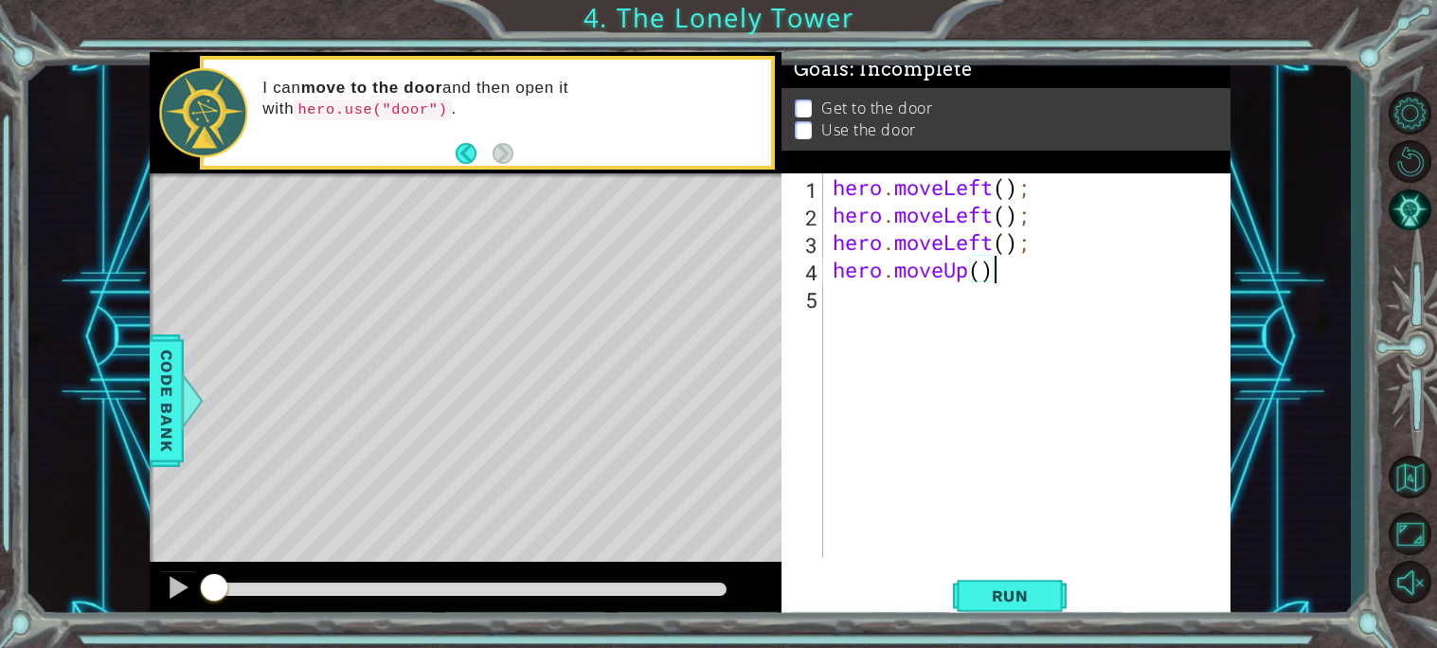
scroll to position [0, 6]
type textarea "hero.moveUp();"
click at [829, 304] on div "hero . moveLeft ( ) ; hero . moveLeft ( ) ; hero . moveLeft ( ) ; hero . moveUp…" at bounding box center [1032, 393] width 406 height 440
type textarea "H"
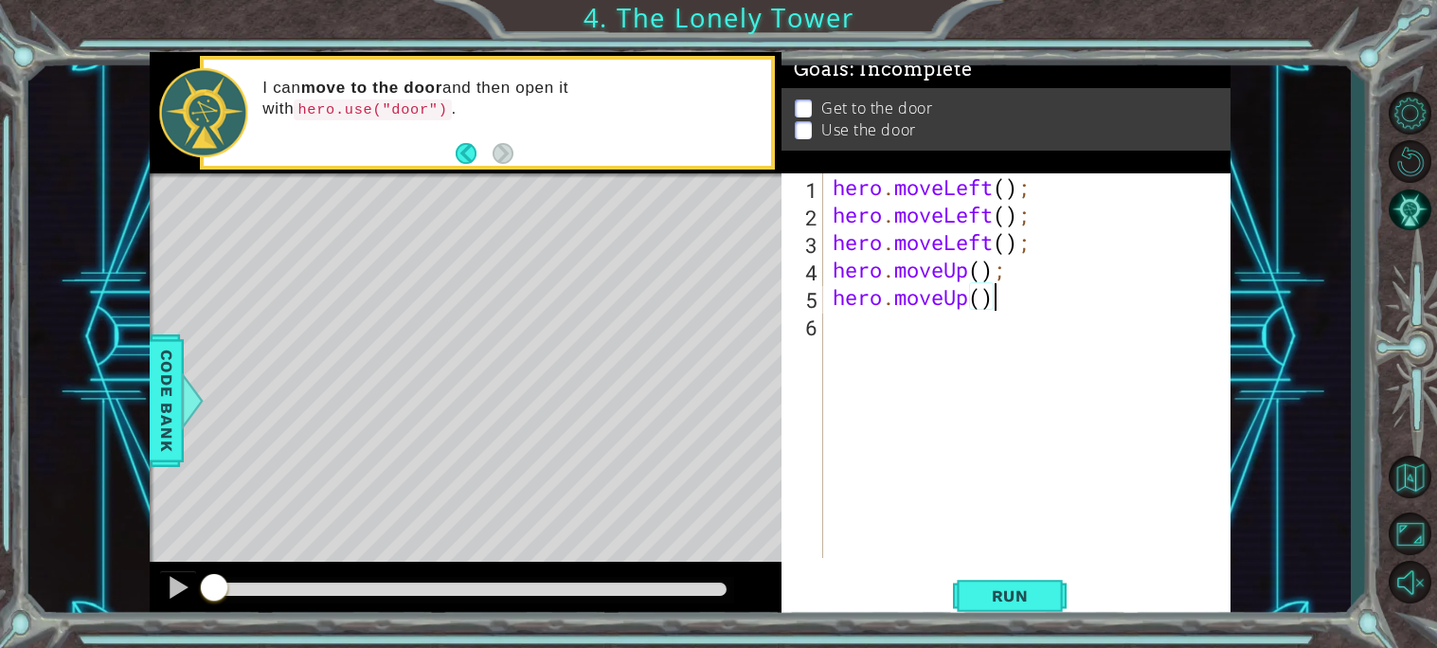
scroll to position [0, 6]
type textarea "hero.moveUp();"
click at [887, 324] on div "hero . moveLeft ( ) ; hero . moveLeft ( ) ; hero . moveLeft ( ) ; hero . moveUp…" at bounding box center [1032, 393] width 406 height 440
drag, startPoint x: 1061, startPoint y: 335, endPoint x: 839, endPoint y: 338, distance: 222.7
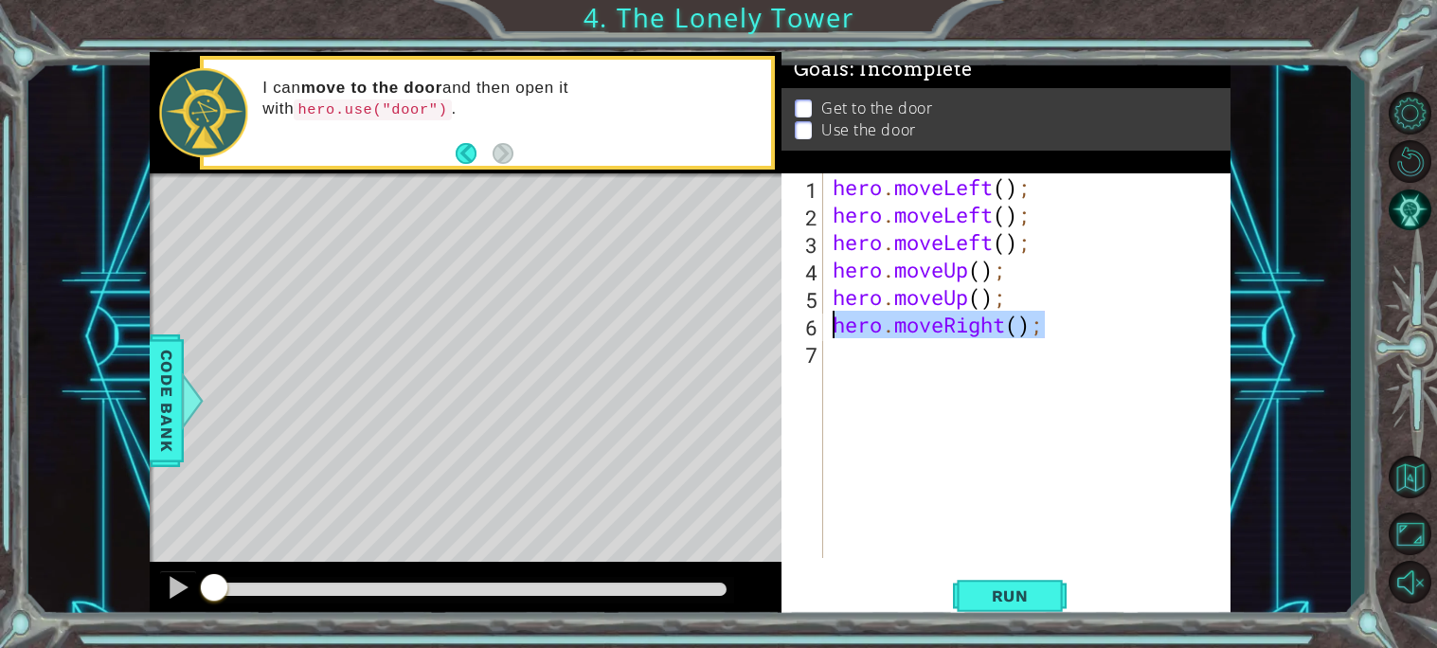
click at [839, 338] on div "hero . moveLeft ( ) ; hero . moveLeft ( ) ; hero . moveLeft ( ) ; hero . moveUp…" at bounding box center [1032, 393] width 406 height 440
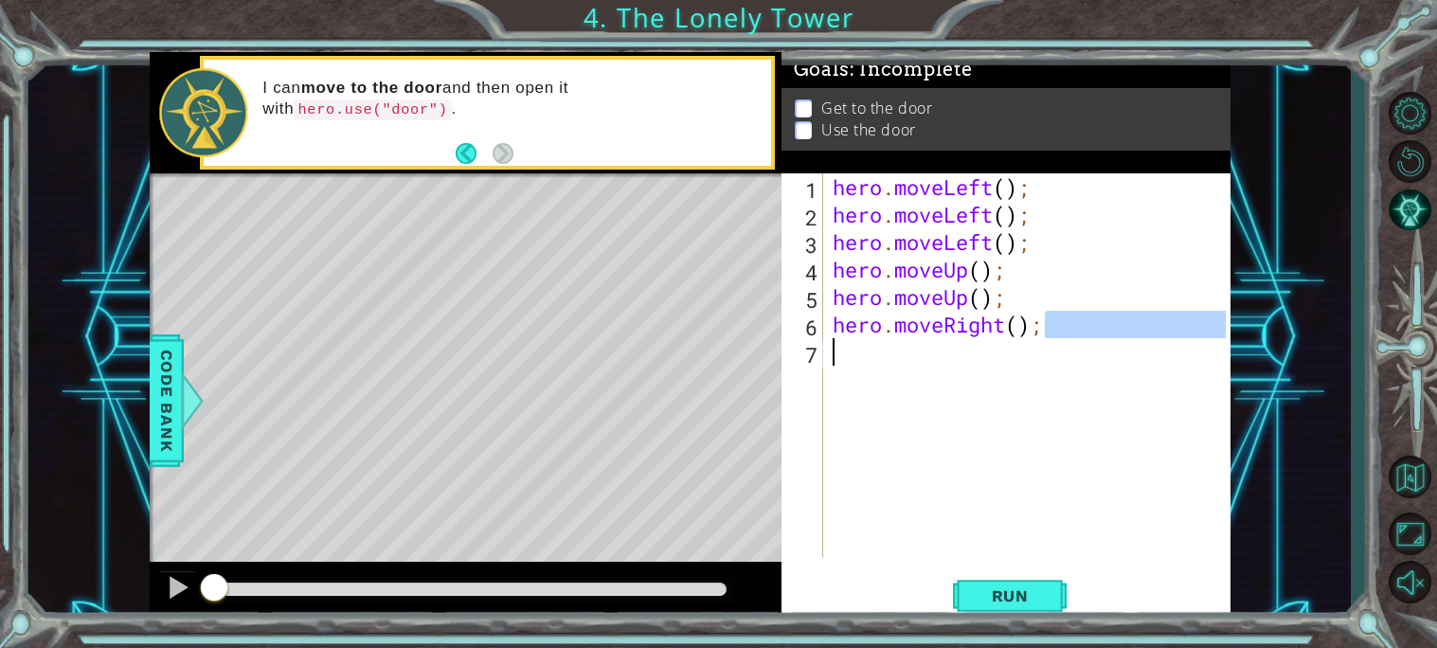
type textarea "hero.moveRight();"
click at [848, 351] on div "hero . moveLeft ( ) ; hero . moveLeft ( ) ; hero . moveLeft ( ) ; hero . moveUp…" at bounding box center [1027, 365] width 397 height 385
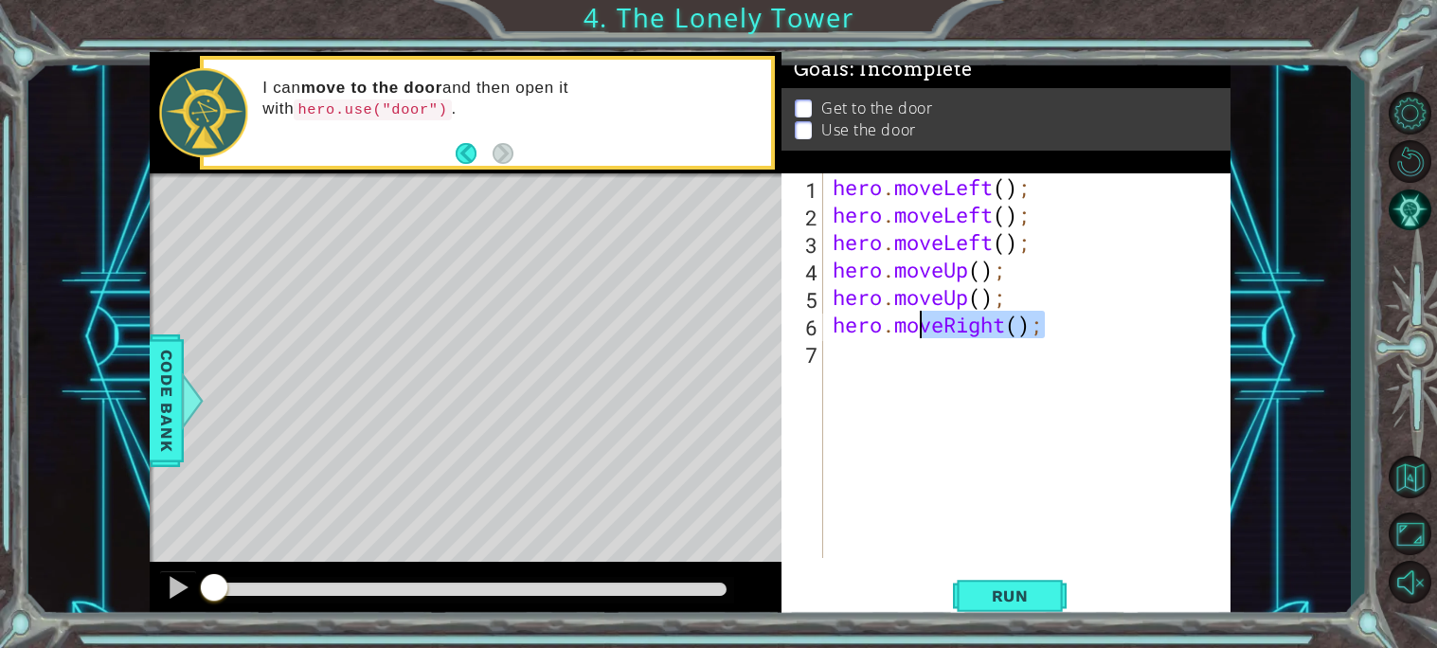
drag, startPoint x: 1056, startPoint y: 334, endPoint x: 925, endPoint y: 337, distance: 130.8
click at [925, 337] on div "hero . moveLeft ( ) ; hero . moveLeft ( ) ; hero . moveLeft ( ) ; hero . moveUp…" at bounding box center [1032, 393] width 406 height 440
type textarea "hero.moveRight();"
click at [1092, 367] on div "hero . moveLeft ( ) ; hero . moveLeft ( ) ; hero . moveLeft ( ) ; hero . moveUp…" at bounding box center [1032, 393] width 406 height 440
drag, startPoint x: 1061, startPoint y: 341, endPoint x: 839, endPoint y: 321, distance: 223.5
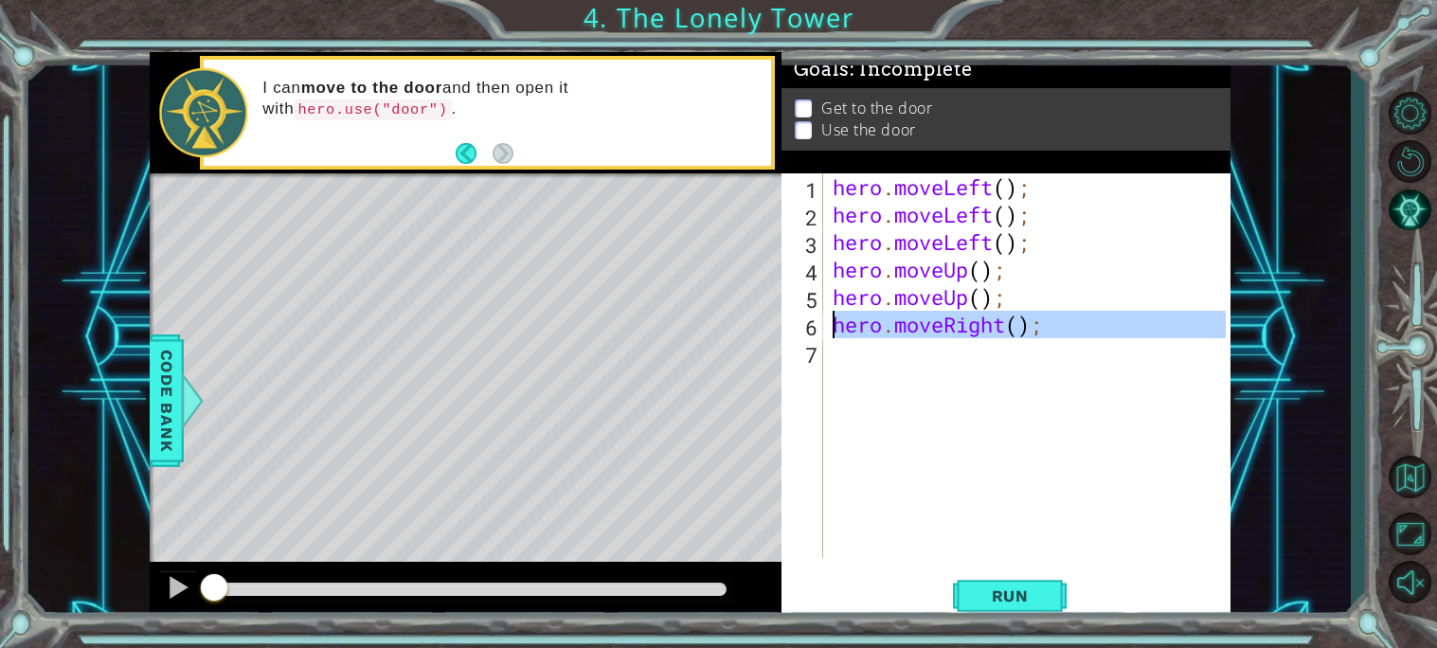
click at [839, 321] on div "hero . moveLeft ( ) ; hero . moveLeft ( ) ; hero . moveLeft ( ) ; hero . moveUp…" at bounding box center [1032, 393] width 406 height 440
type textarea "hero.moveRight();"
click at [838, 351] on div "hero . moveLeft ( ) ; hero . moveLeft ( ) ; hero . moveLeft ( ) ; hero . moveUp…" at bounding box center [1027, 365] width 397 height 385
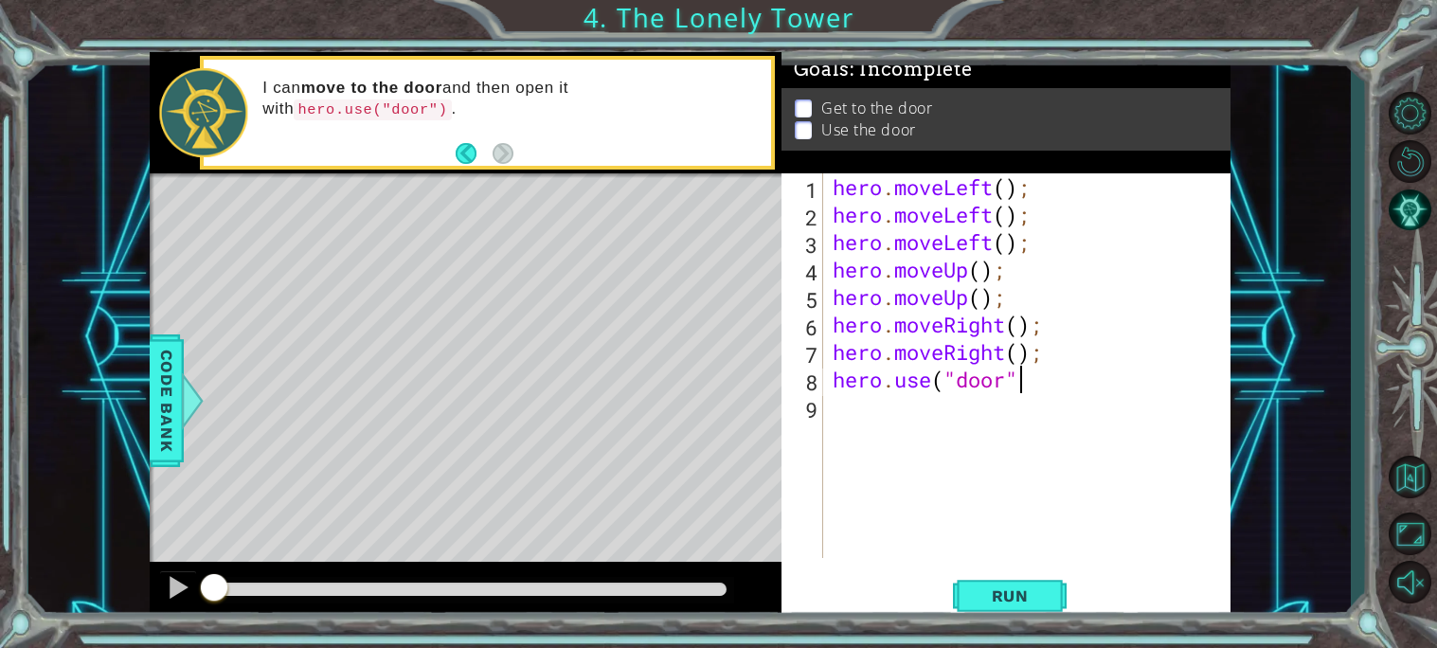
scroll to position [0, 7]
type textarea "hero.use("door")"
click at [1042, 598] on span "Run" at bounding box center [1010, 595] width 75 height 19
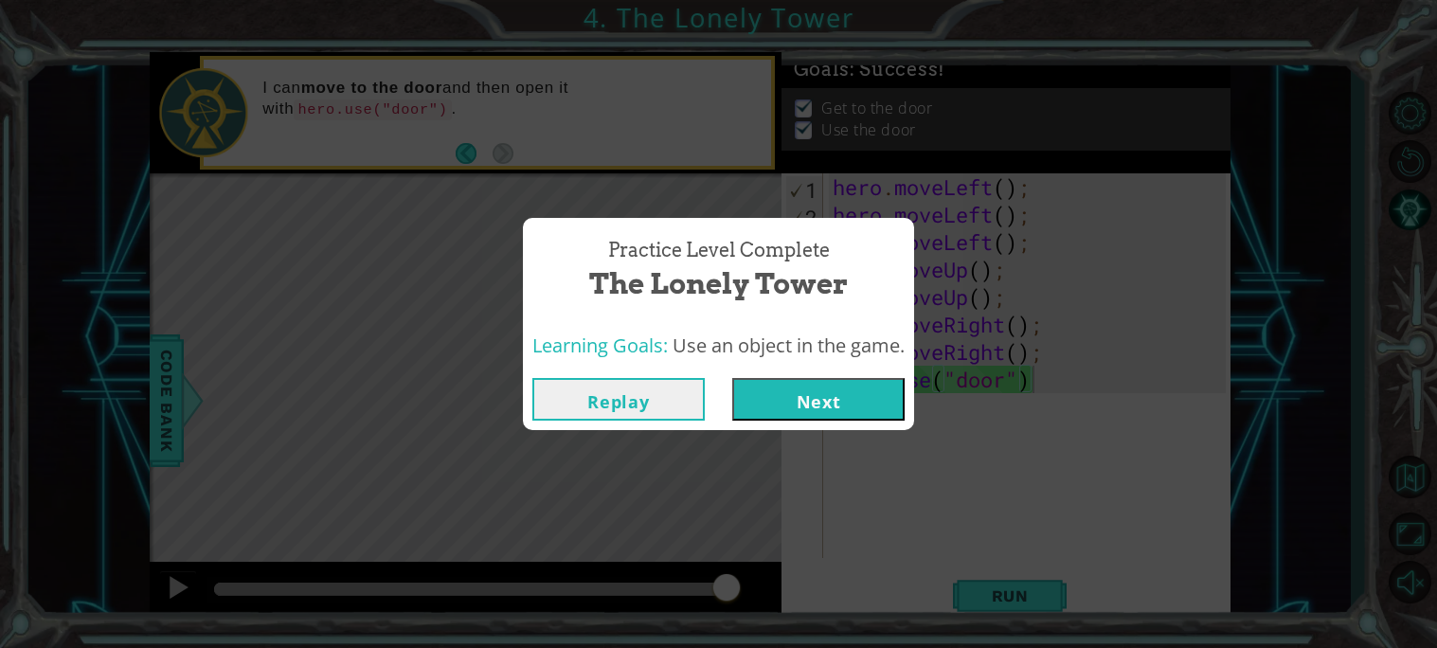
click at [874, 406] on button "Next" at bounding box center [818, 399] width 172 height 43
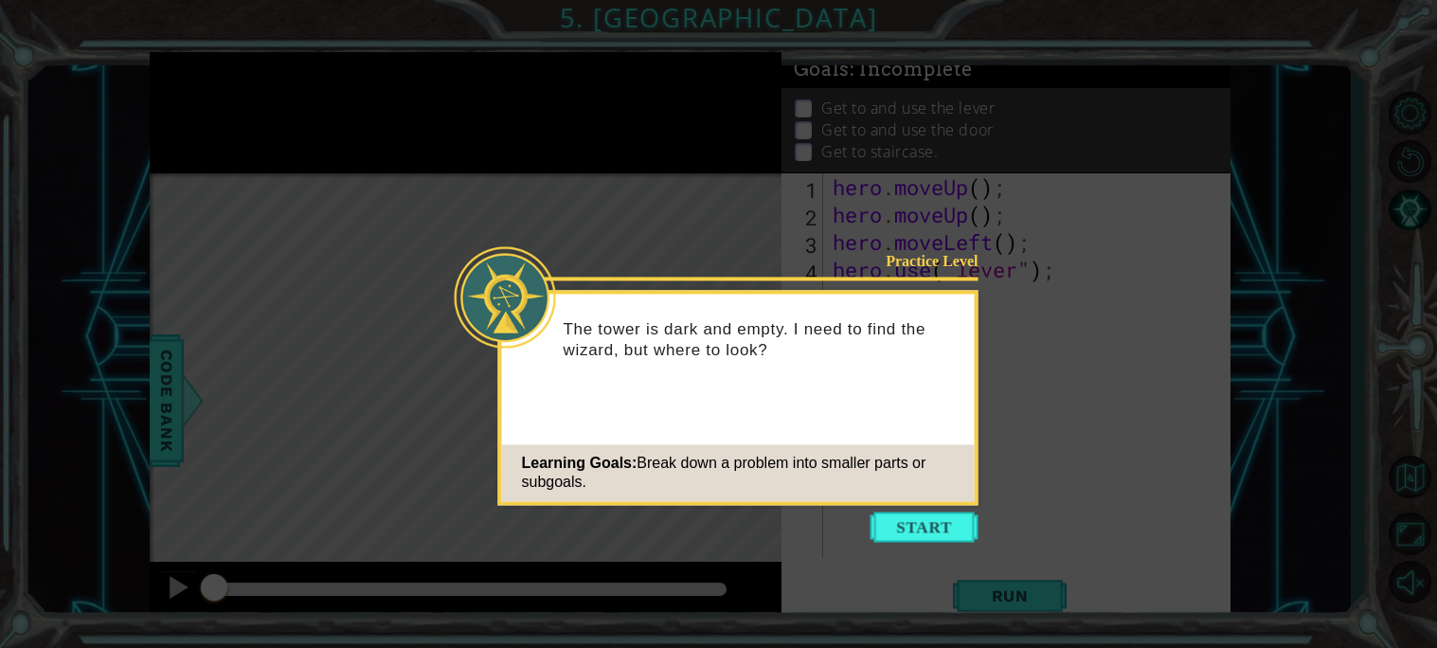
click at [916, 544] on icon at bounding box center [718, 324] width 1437 height 648
click at [914, 529] on button "Start" at bounding box center [925, 527] width 108 height 30
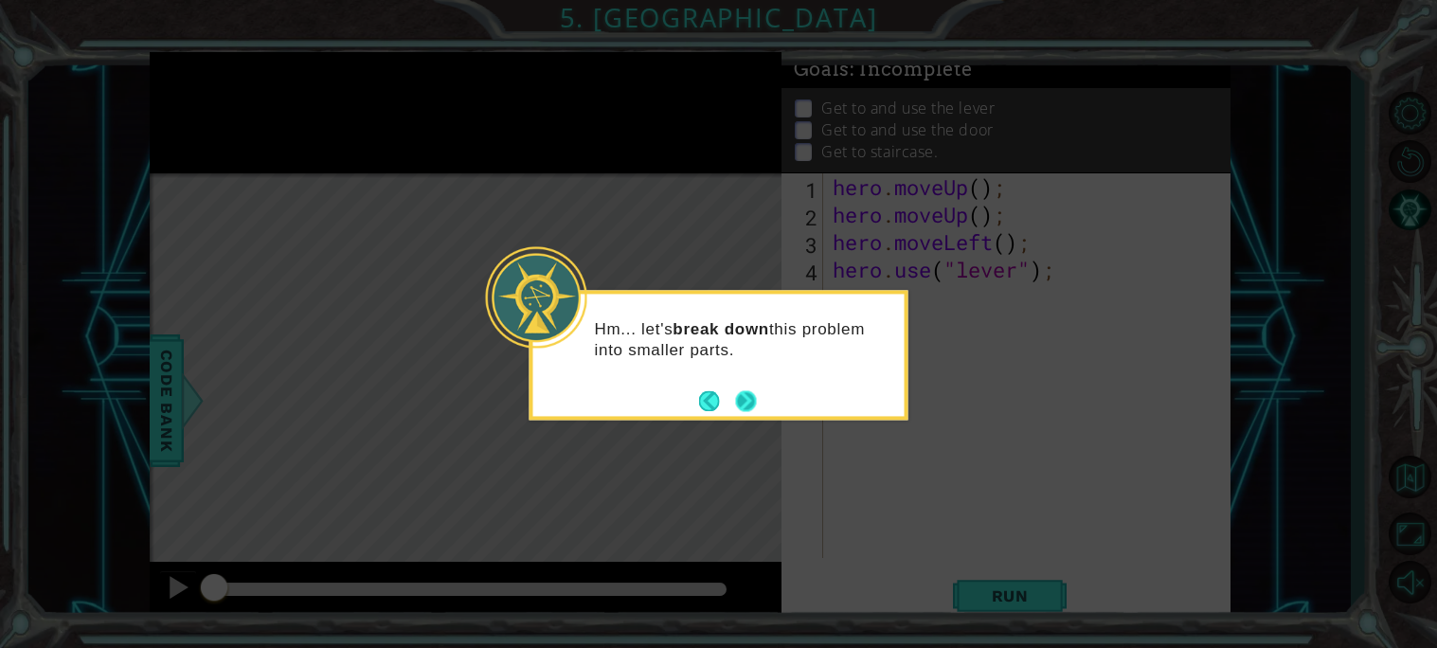
click at [749, 399] on button "Next" at bounding box center [746, 401] width 30 height 30
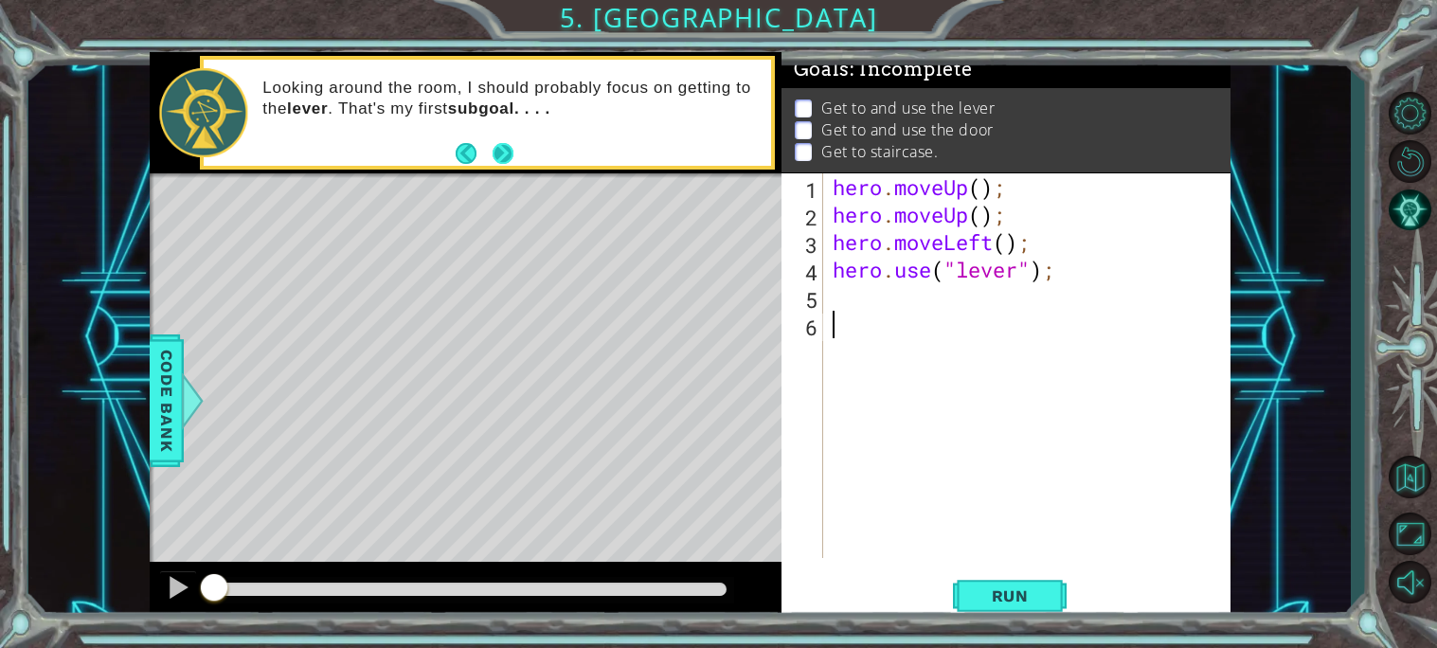
click at [503, 156] on button "Next" at bounding box center [504, 153] width 26 height 26
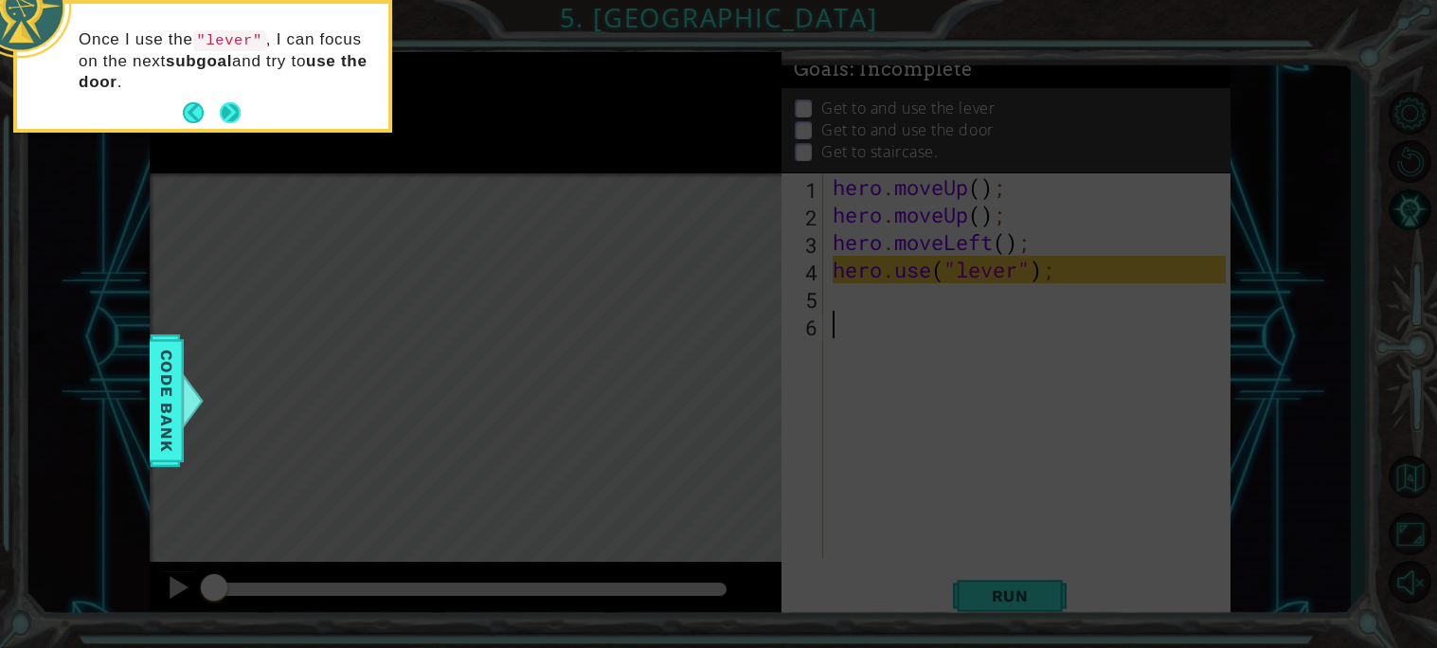
click at [230, 117] on button "Next" at bounding box center [230, 113] width 22 height 22
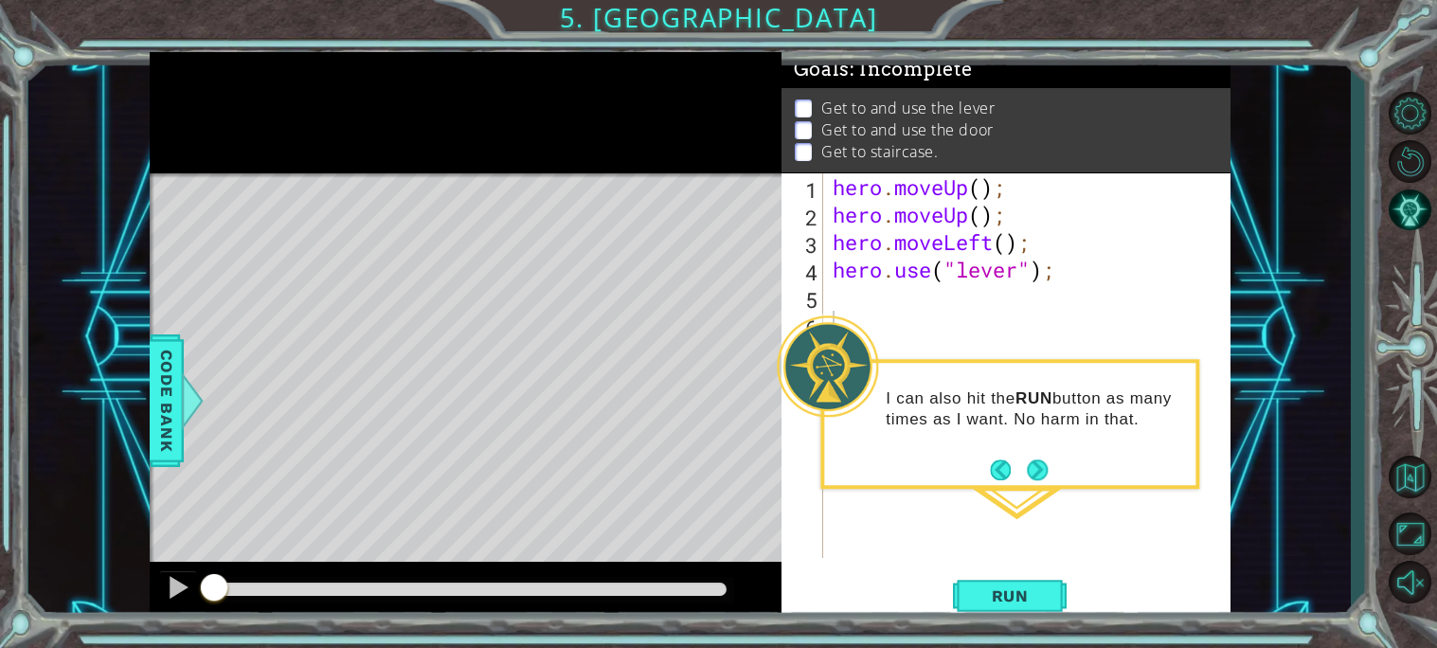
click at [1018, 457] on footer at bounding box center [1019, 470] width 58 height 28
click at [1038, 467] on button "Next" at bounding box center [1038, 471] width 26 height 26
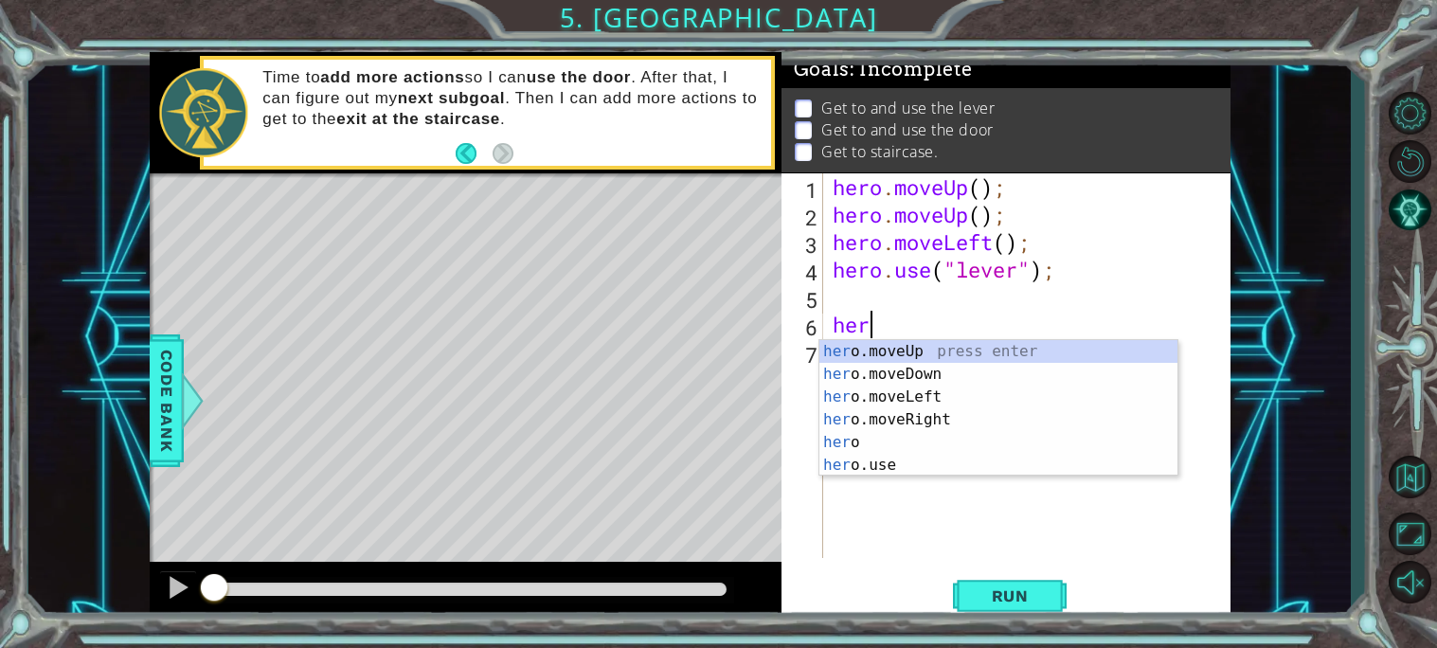
scroll to position [0, 1]
type textarea "hero."
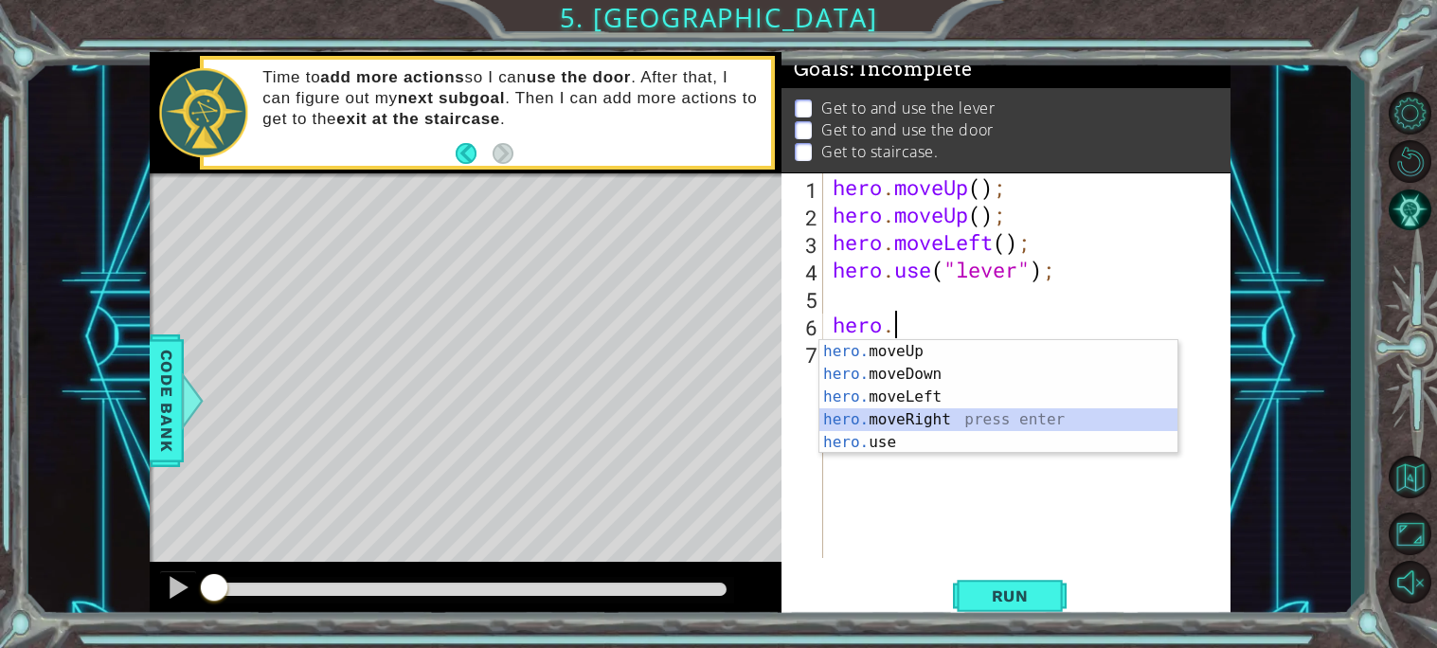
click at [960, 419] on div "hero. moveUp press enter hero. moveDown press enter hero. moveLeft press enter …" at bounding box center [999, 419] width 358 height 159
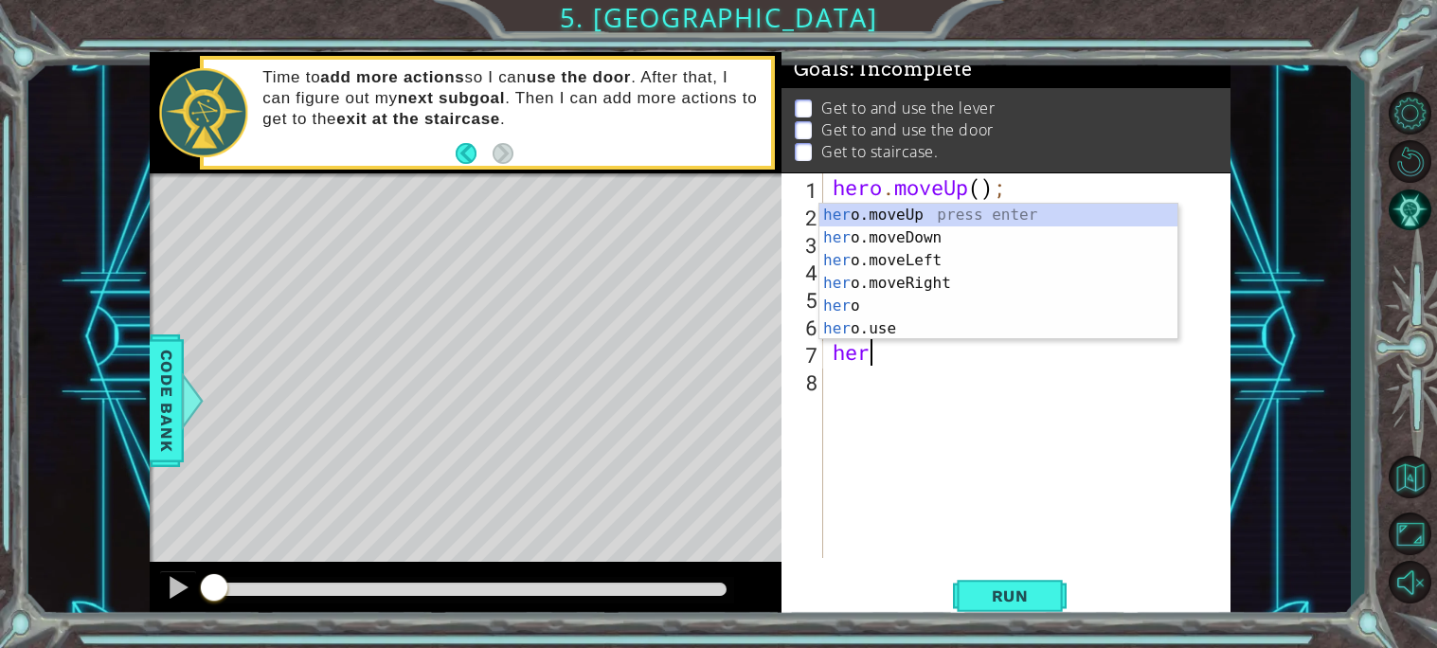
type textarea "hero"
click at [989, 312] on div "hero press enter hero .moveUp press enter hero .moveDown press enter hero .move…" at bounding box center [999, 295] width 358 height 182
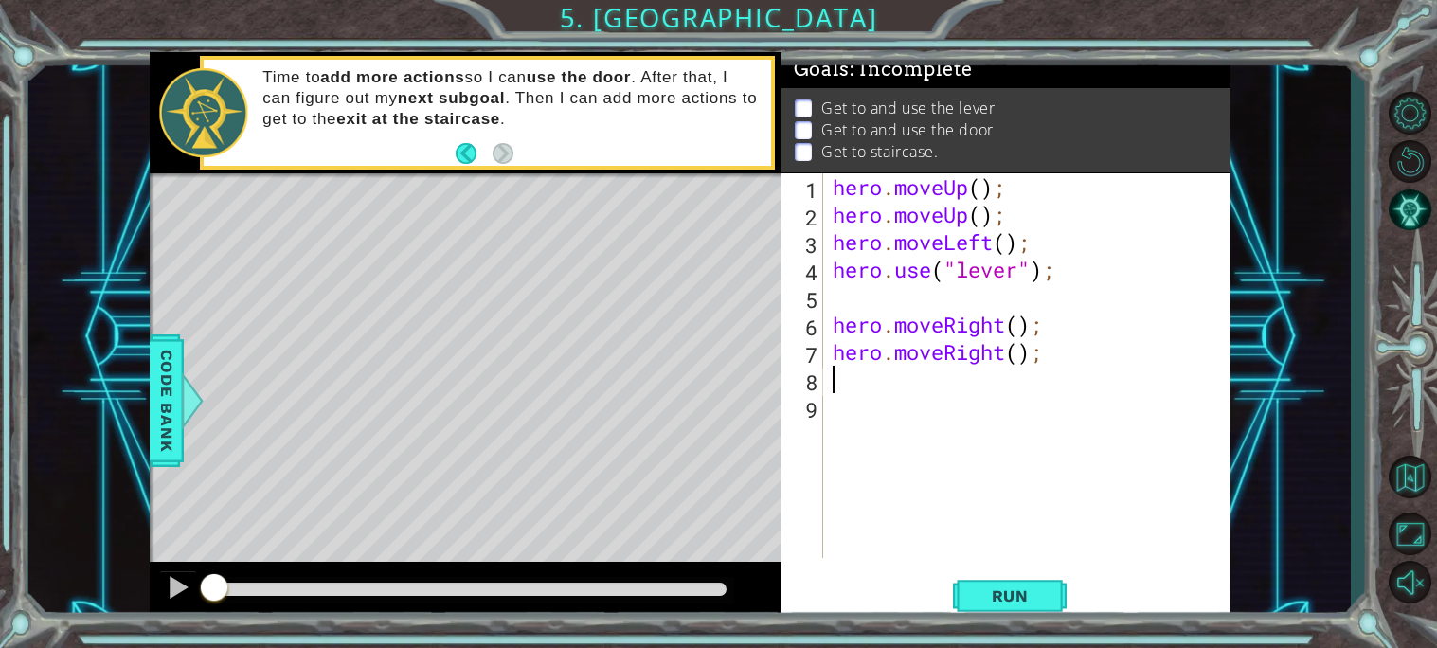
scroll to position [0, 0]
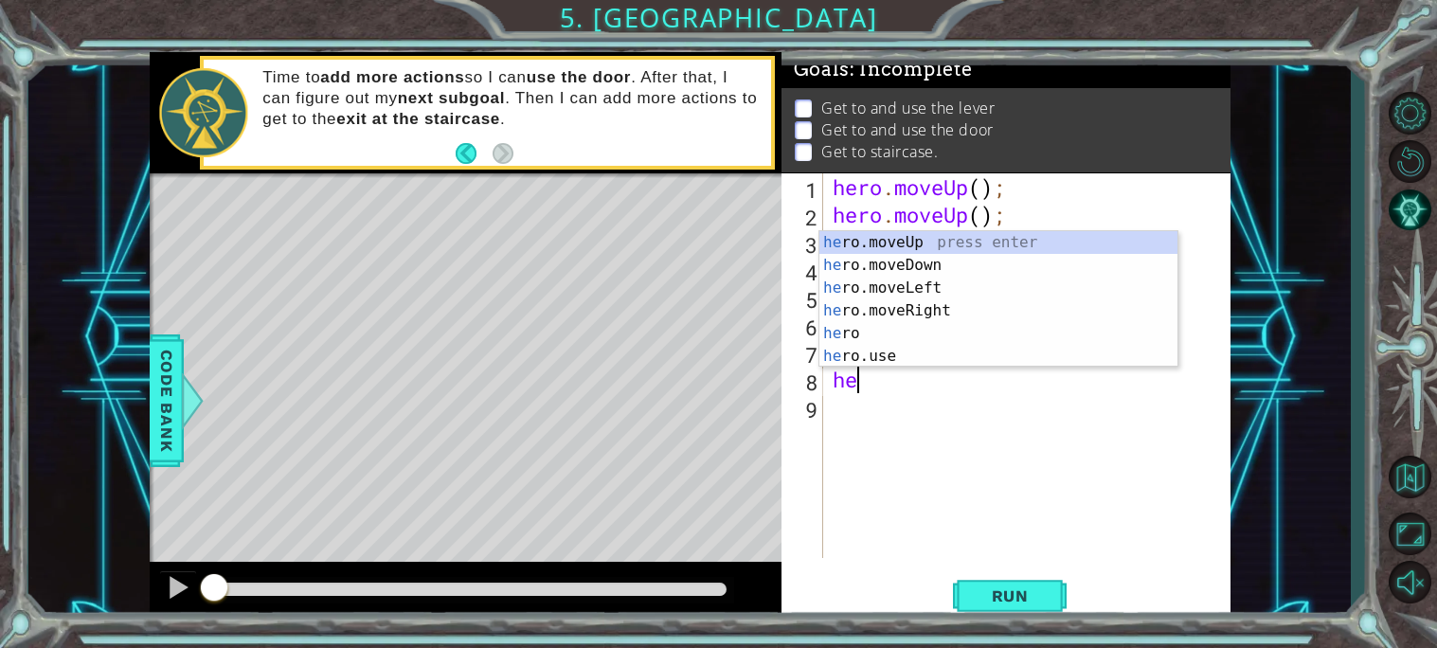
type textarea "hero"
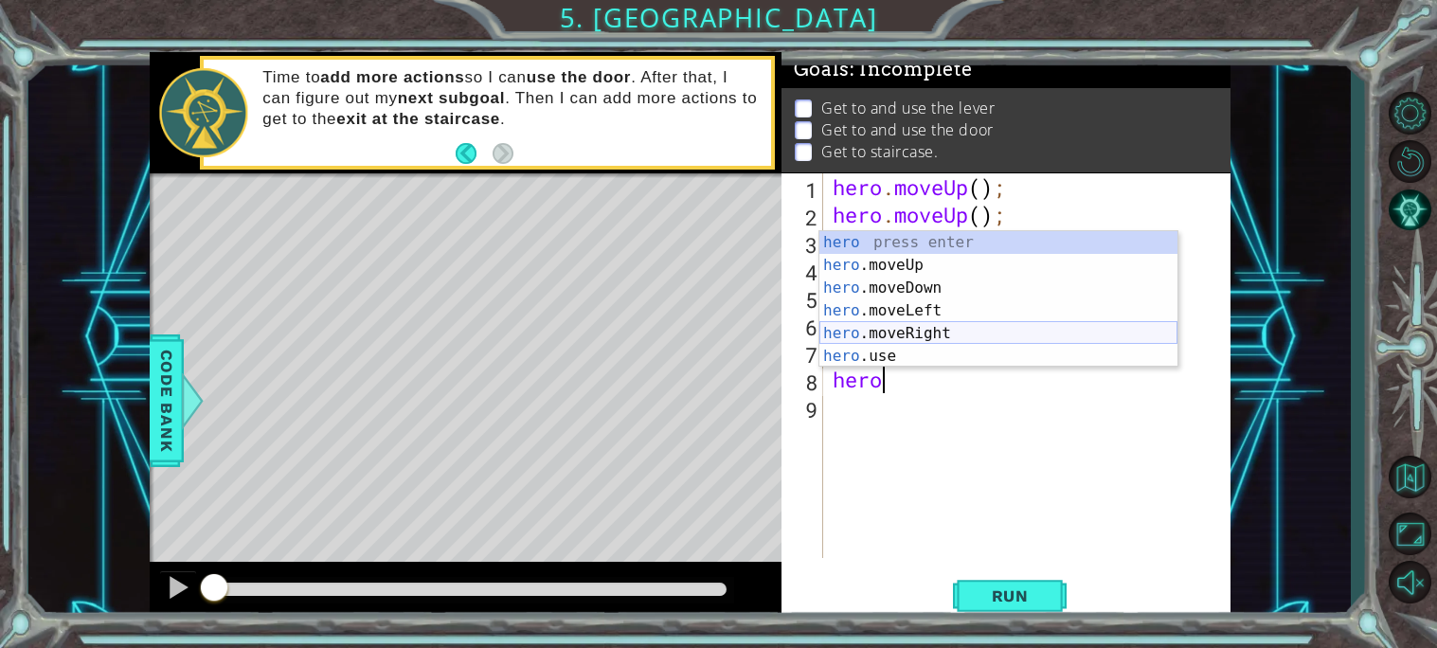
click at [916, 335] on div "hero press enter hero .moveUp press enter hero .moveDown press enter hero .move…" at bounding box center [999, 322] width 358 height 182
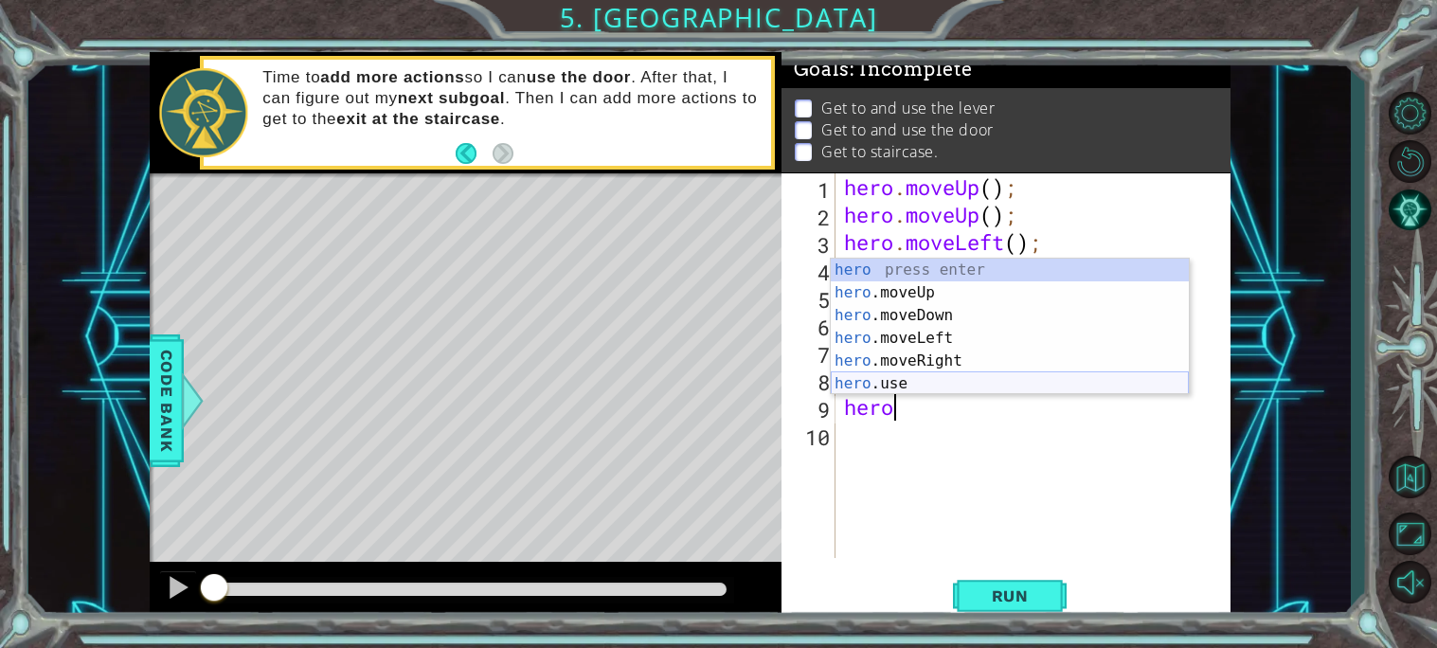
click at [903, 383] on div "hero press enter hero .moveUp press enter hero .moveDown press enter hero .move…" at bounding box center [1010, 350] width 358 height 182
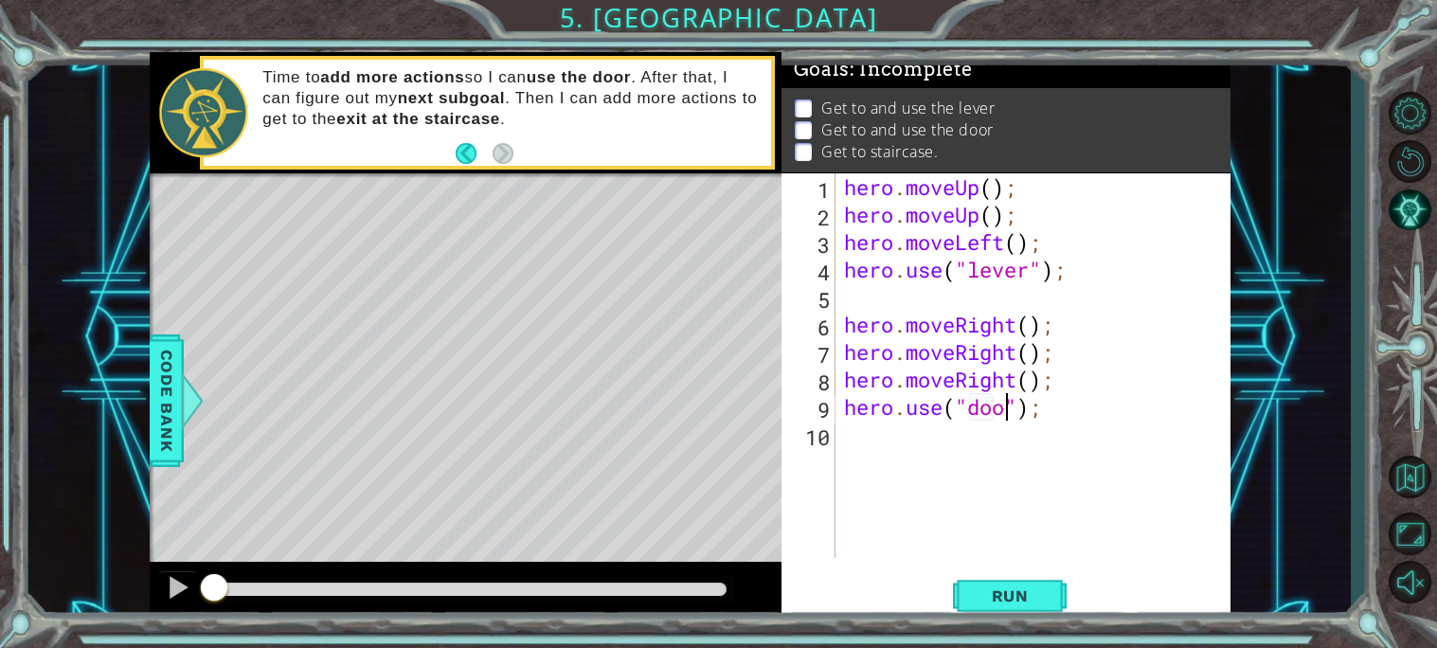
scroll to position [0, 7]
type textarea "hero.use("door");"
click at [1011, 583] on button "Run" at bounding box center [1010, 595] width 114 height 45
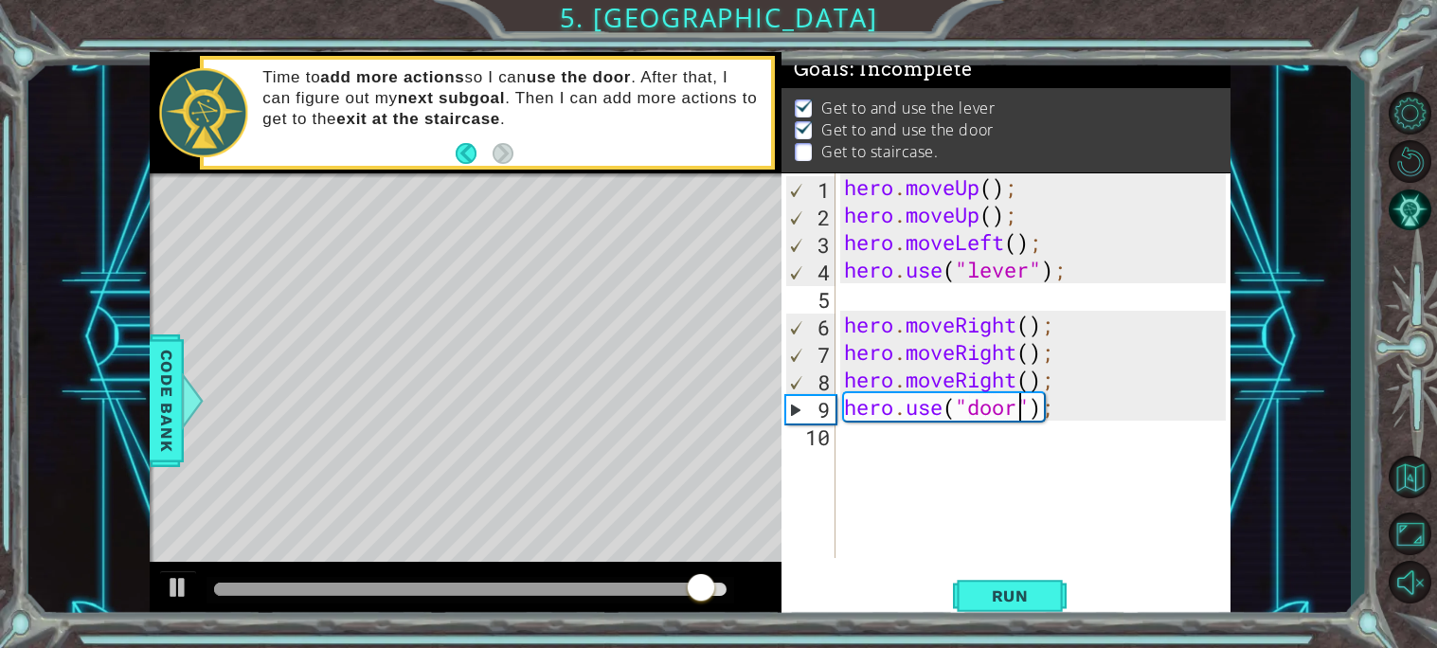
click at [888, 448] on div "hero . moveUp ( ) ; hero . moveUp ( ) ; hero . moveLeft ( ) ; hero . use ( "lev…" at bounding box center [1037, 393] width 395 height 440
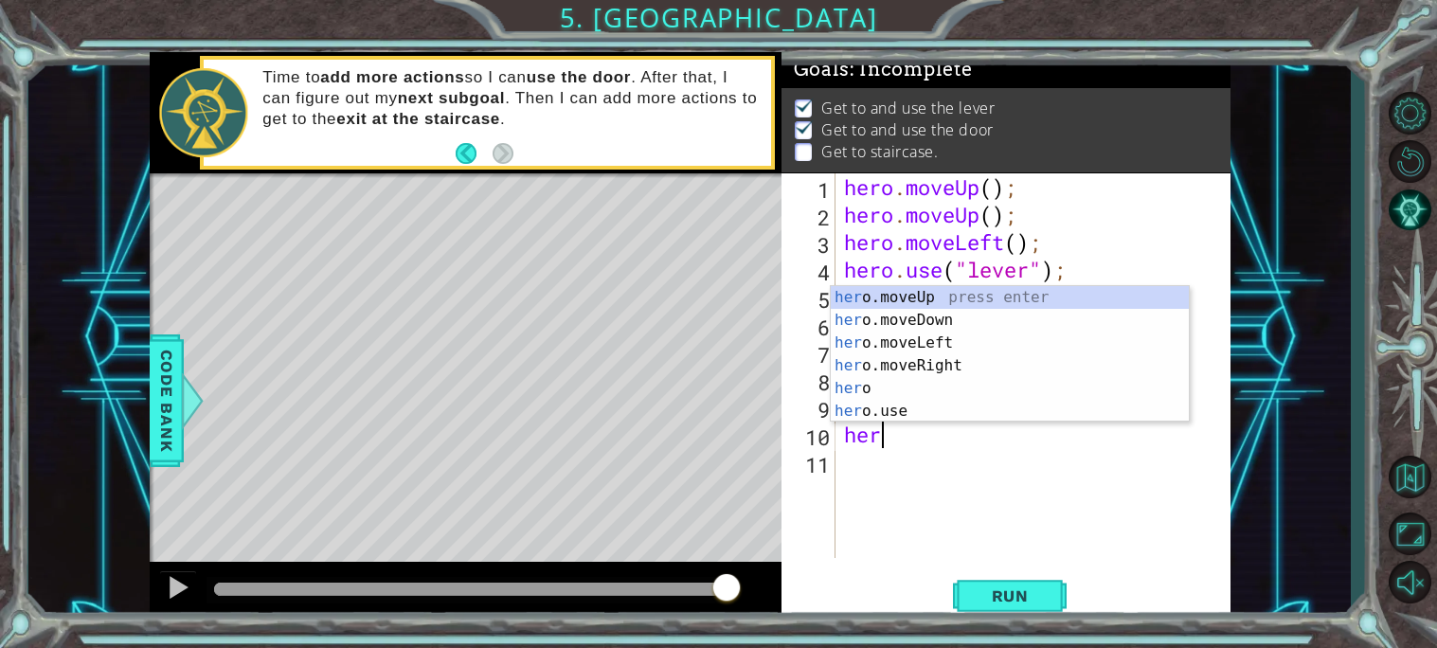
type textarea "hero"
click at [947, 323] on div "hero press enter hero .moveUp press enter hero .moveDown press enter hero .move…" at bounding box center [1010, 377] width 358 height 182
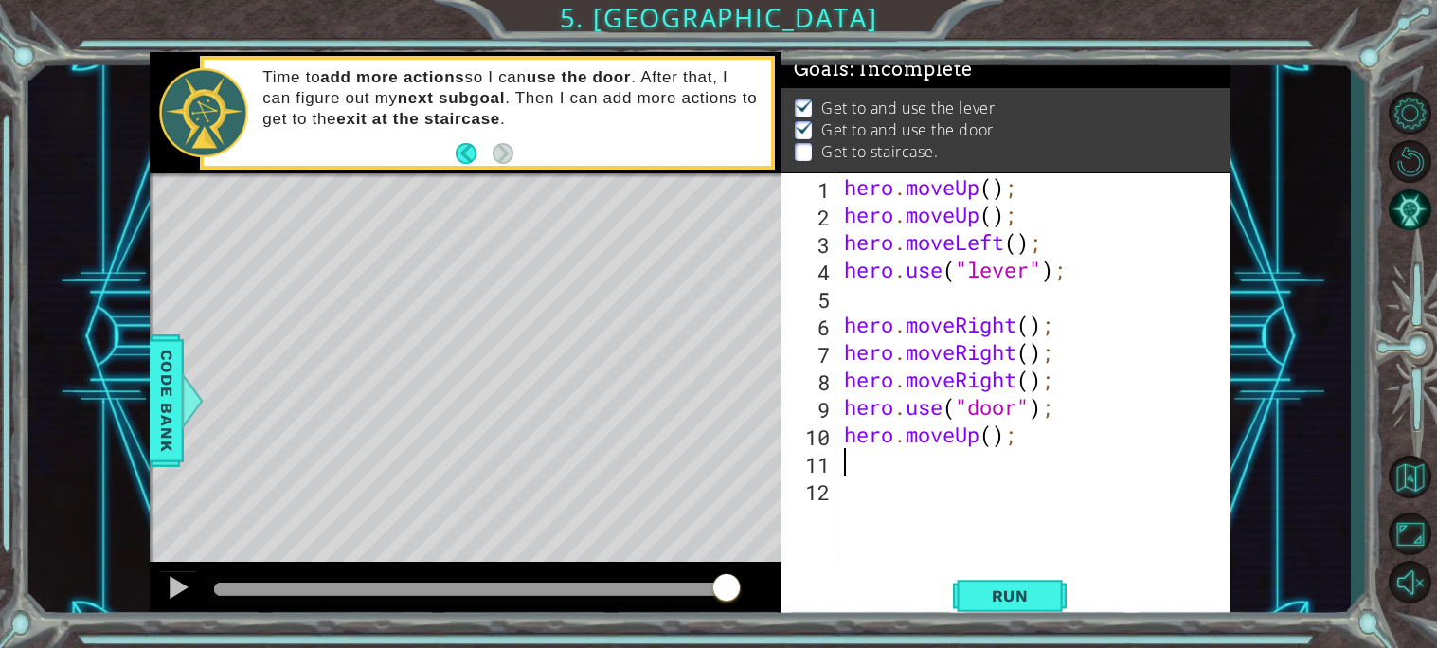
scroll to position [0, 0]
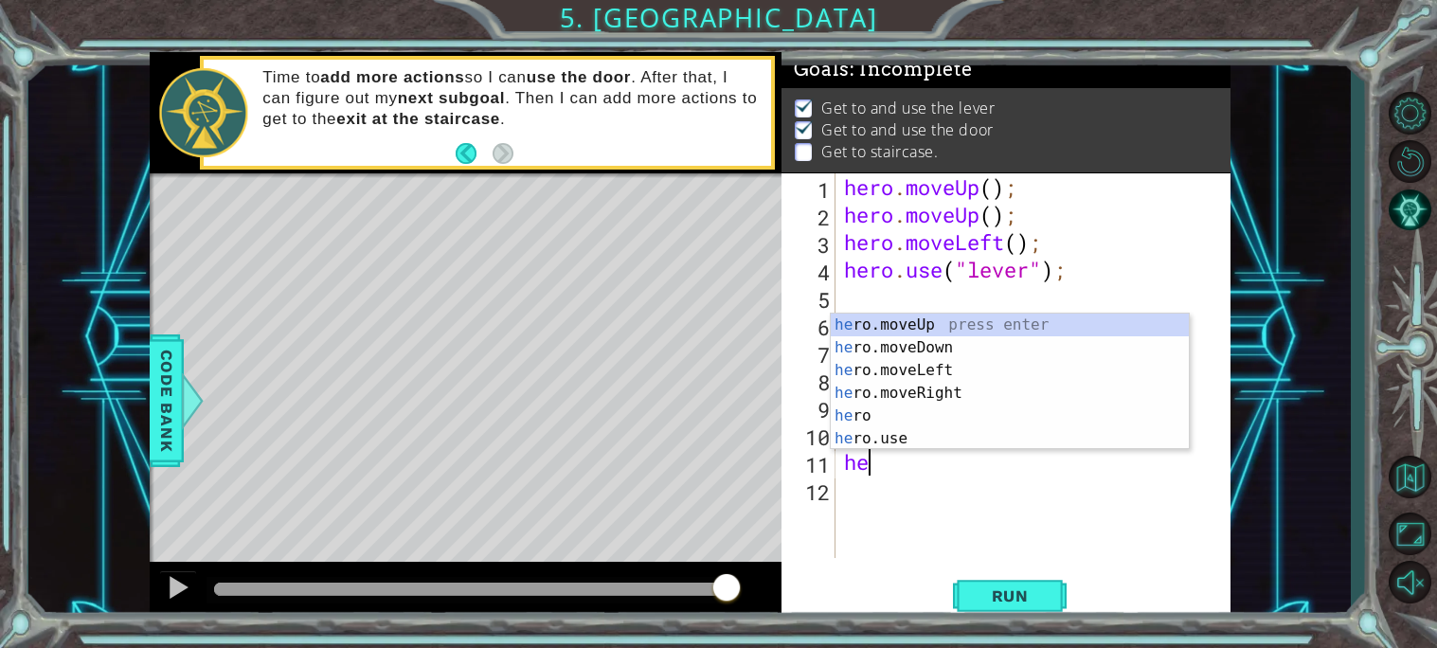
type textarea "hero"
click at [908, 347] on div "hero press enter hero .moveUp press enter hero .moveDown press enter hero .move…" at bounding box center [1010, 405] width 358 height 182
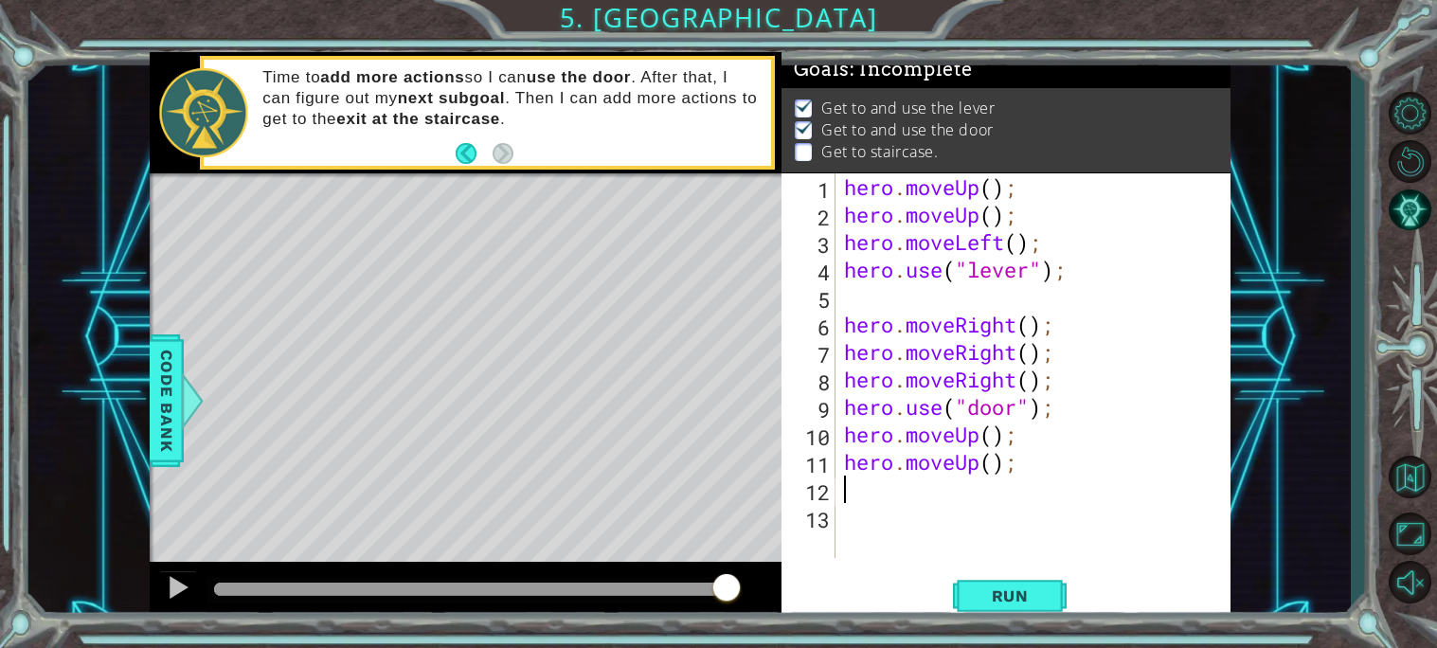
scroll to position [0, 0]
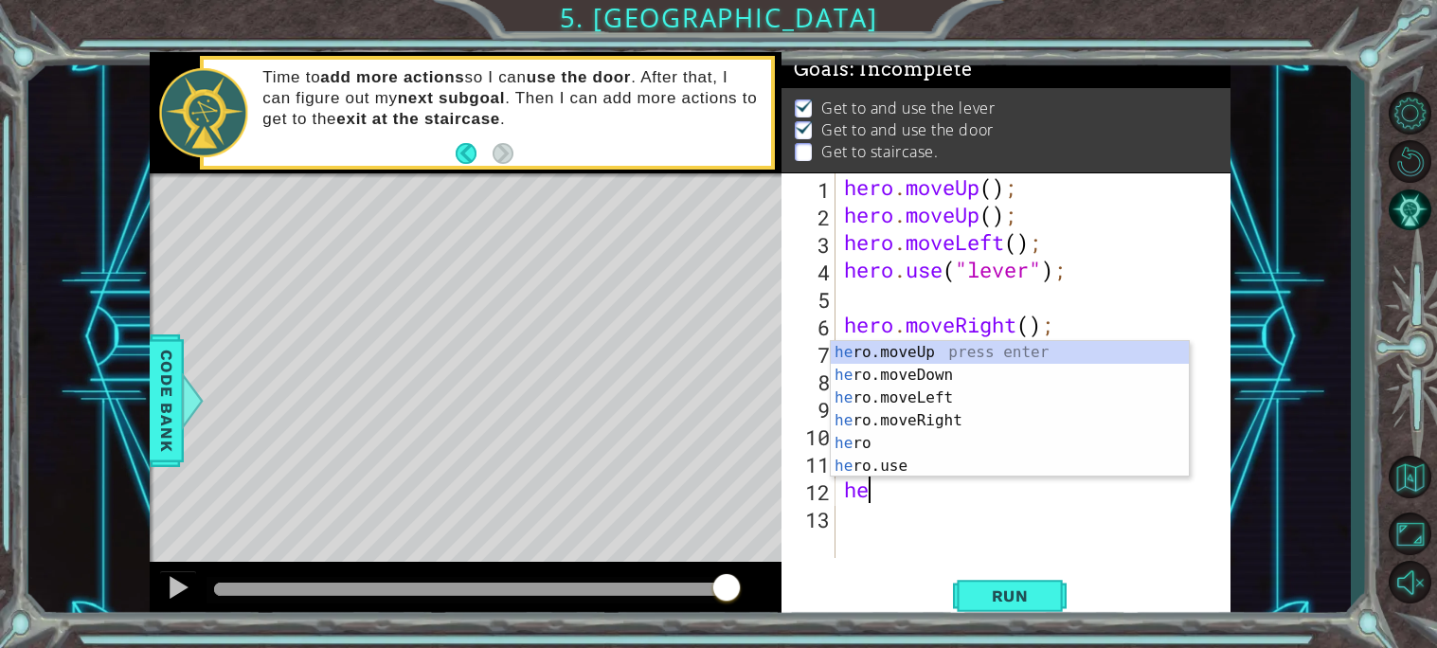
type textarea "hero"
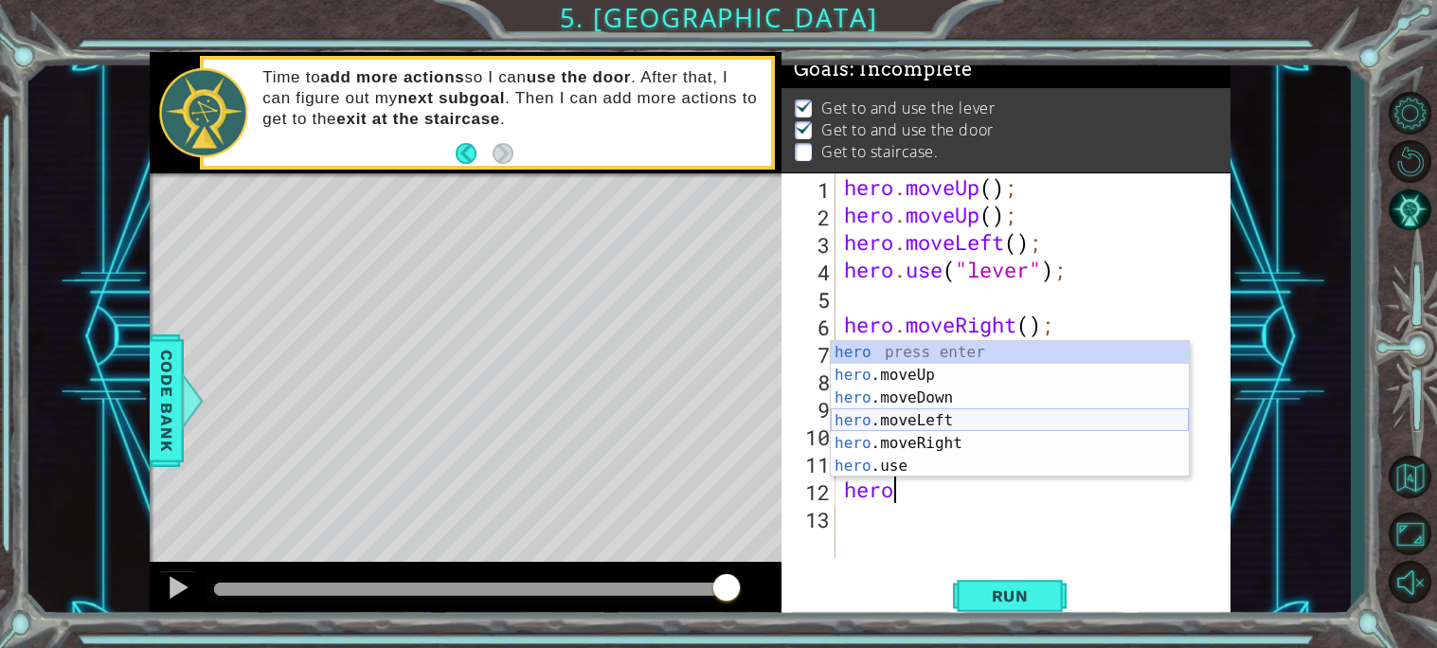
click at [957, 424] on div "hero press enter hero .moveUp press enter hero .moveDown press enter hero .move…" at bounding box center [1010, 432] width 358 height 182
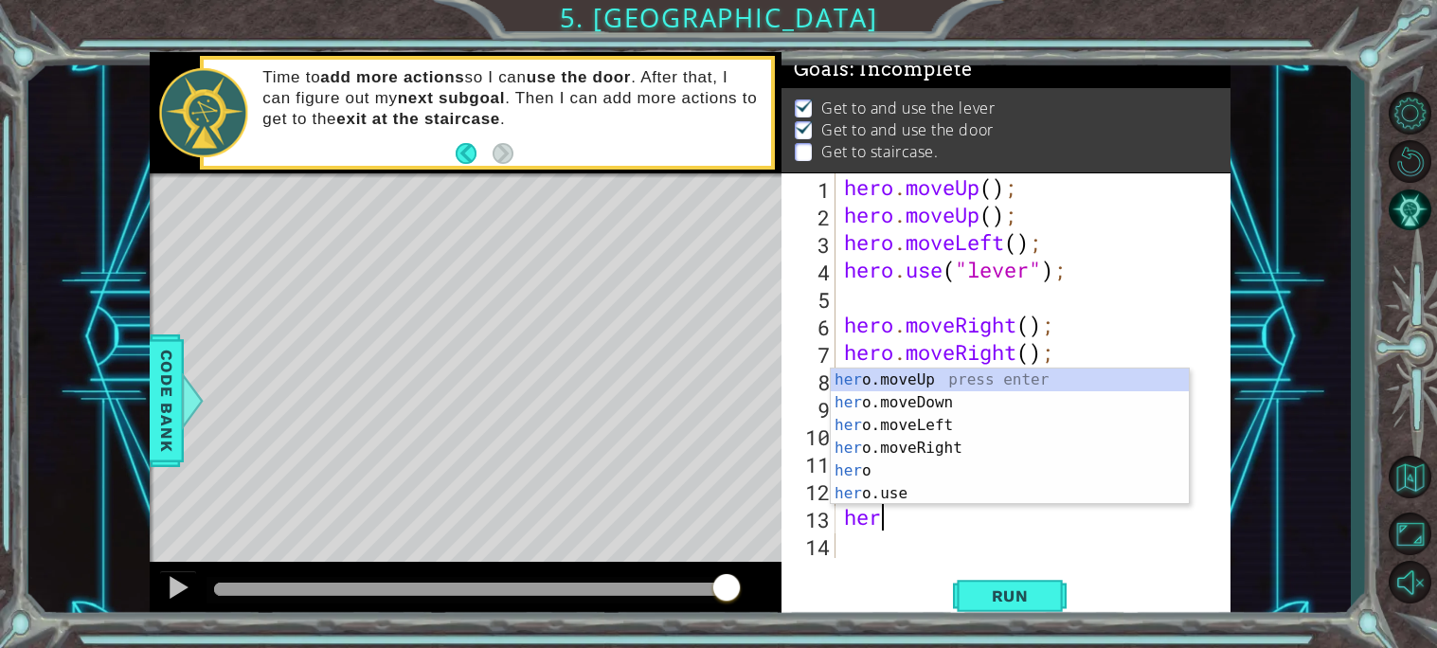
type textarea "hero"
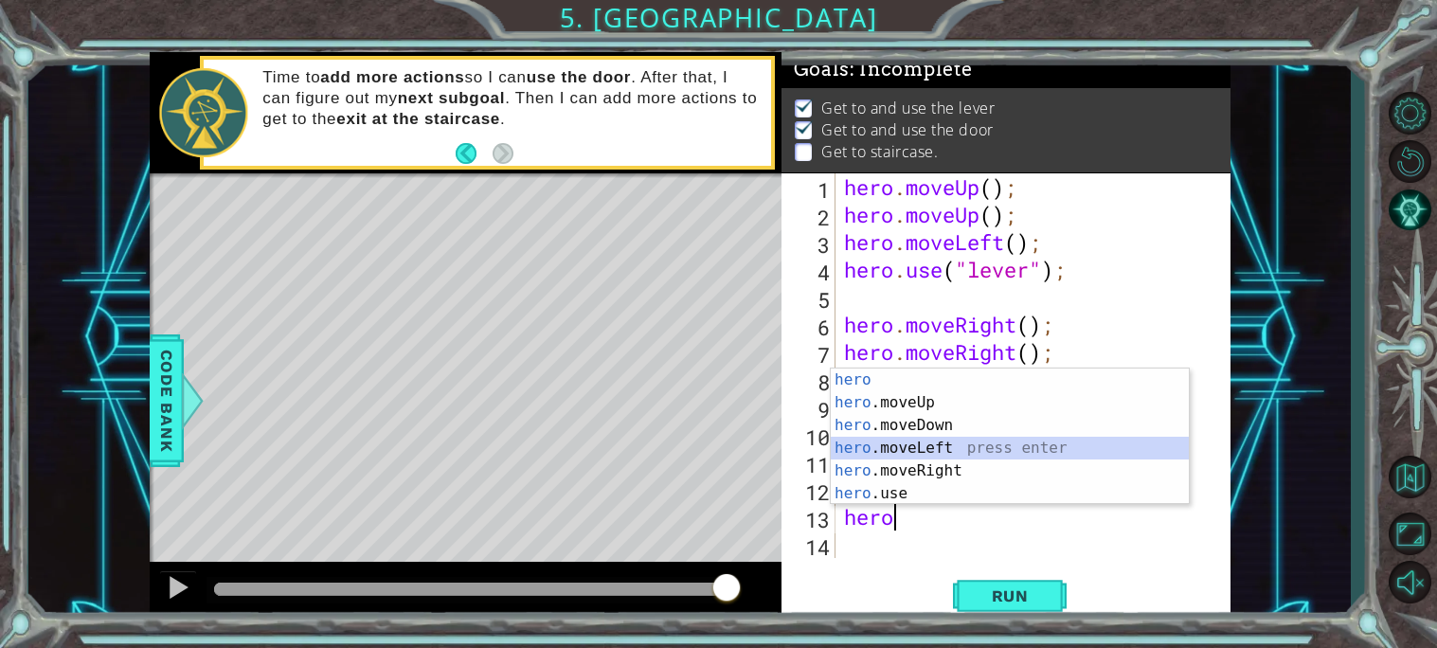
click at [943, 448] on div "hero press enter hero .moveUp press enter hero .moveDown press enter hero .move…" at bounding box center [1010, 460] width 358 height 182
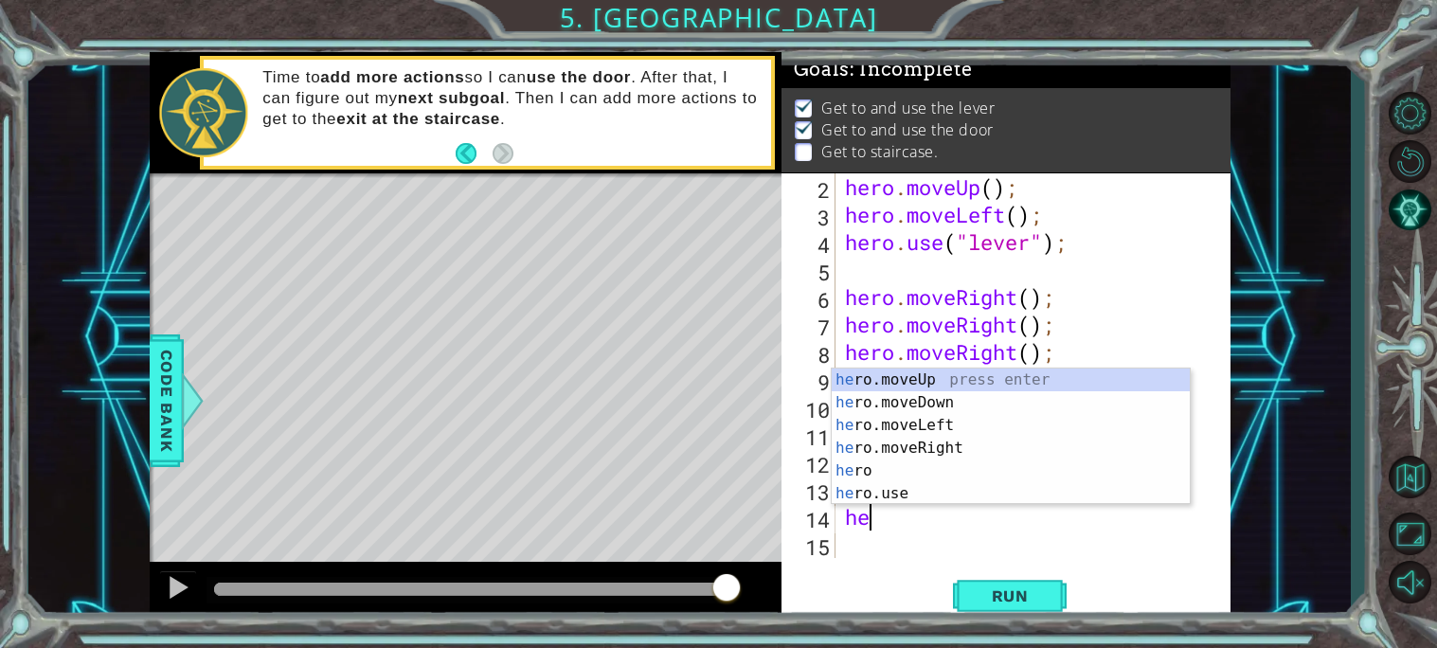
type textarea "hero"
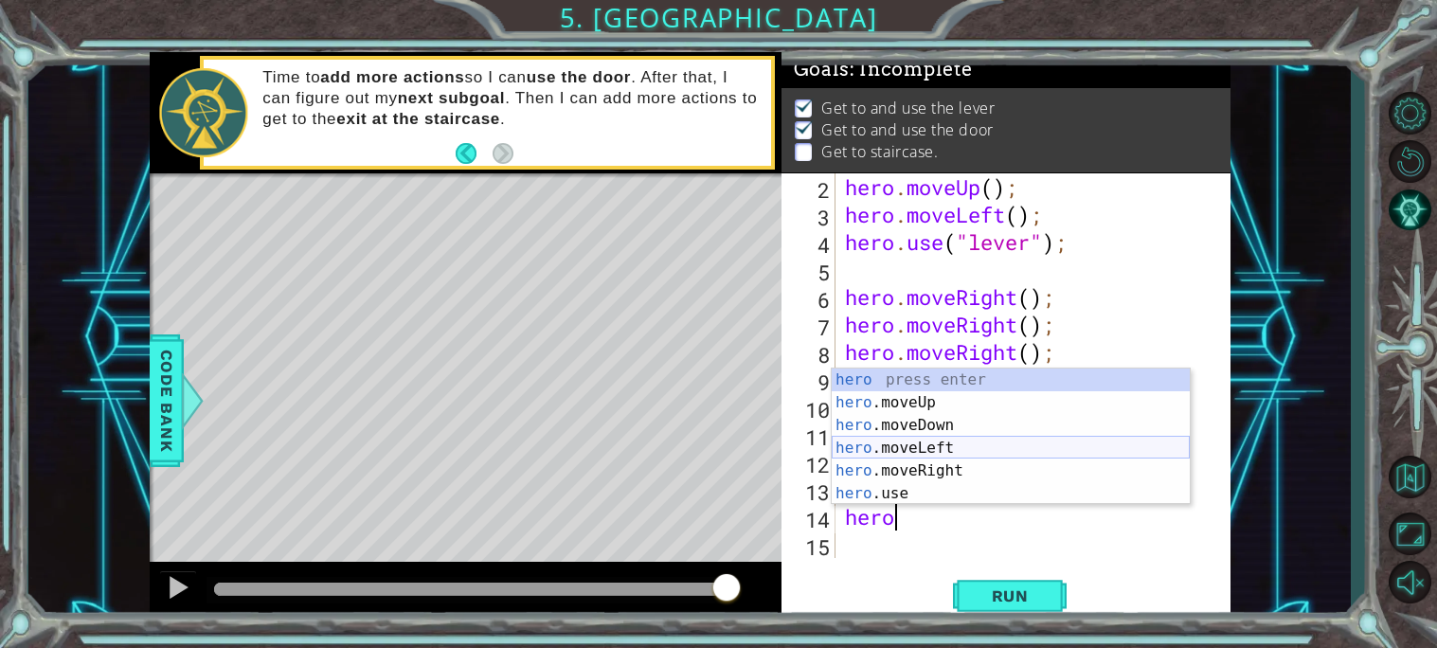
click at [934, 448] on div "hero press enter hero .moveUp press enter hero .moveDown press enter hero .move…" at bounding box center [1011, 460] width 358 height 182
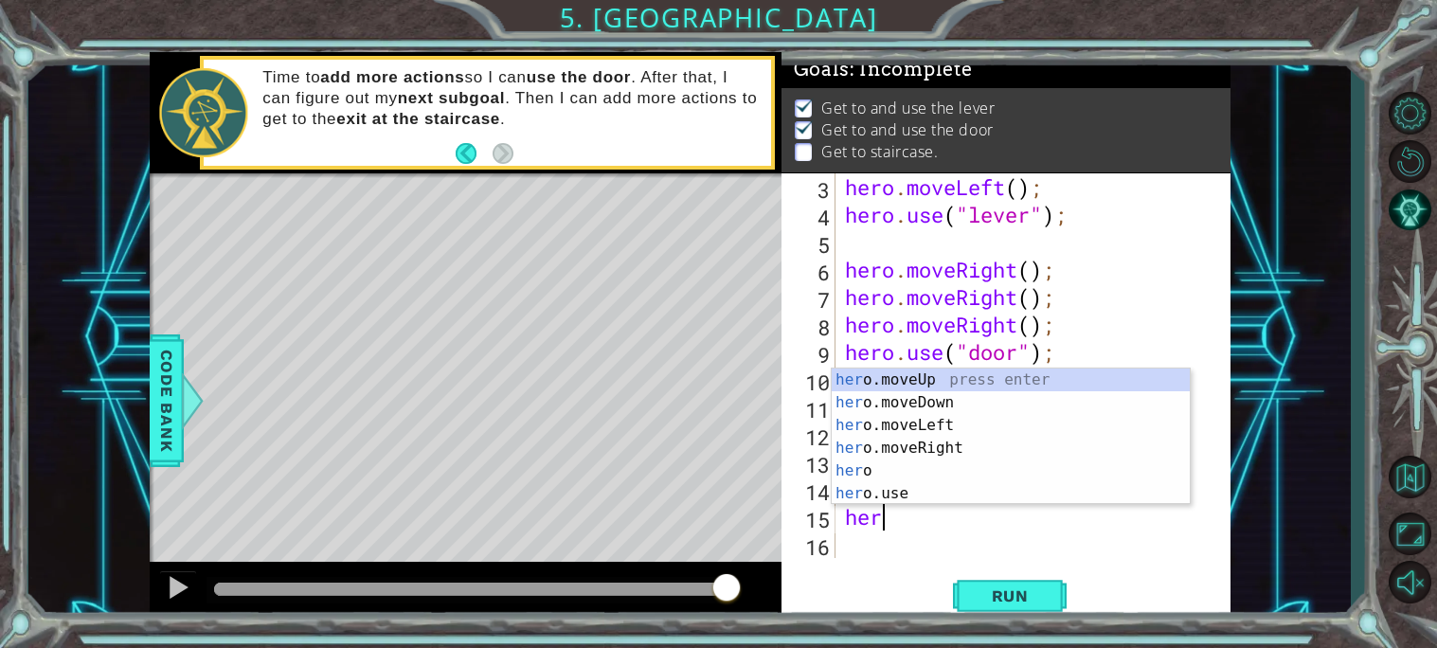
type textarea "hero"
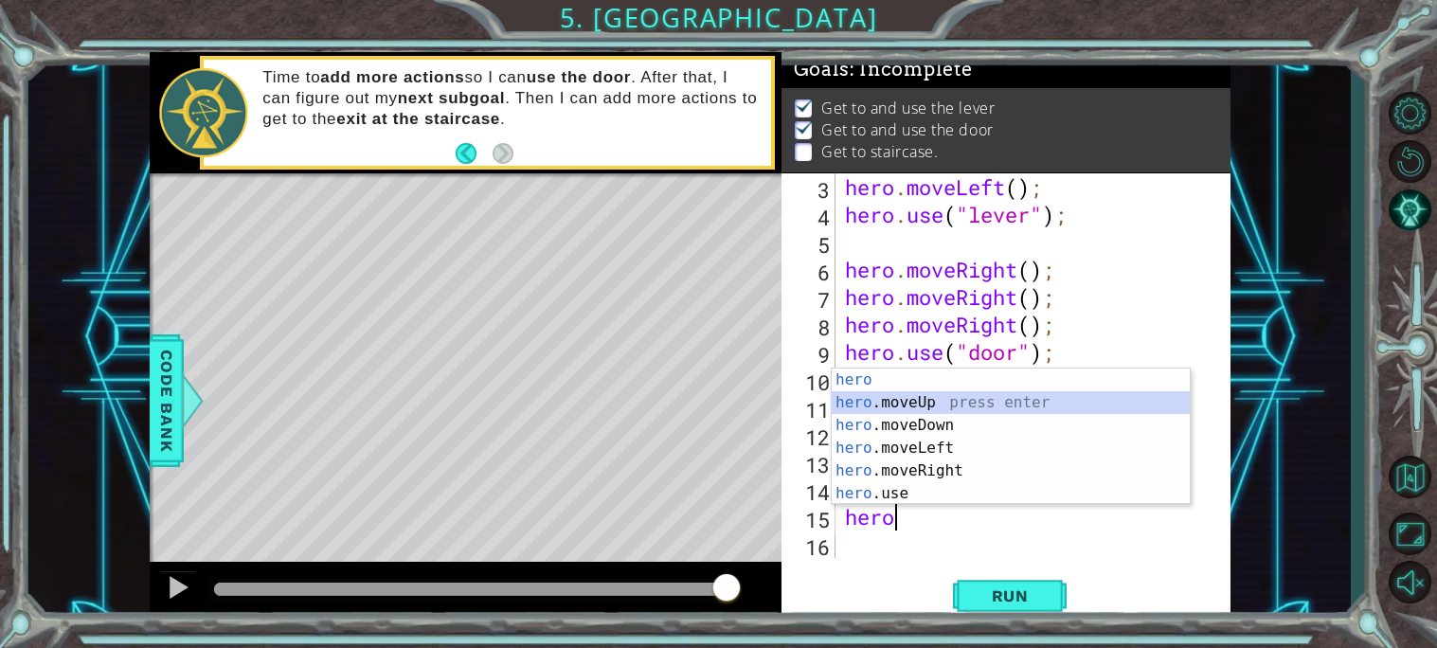
click at [933, 397] on div "hero press enter hero .moveUp press enter hero .moveDown press enter hero .move…" at bounding box center [1011, 460] width 358 height 182
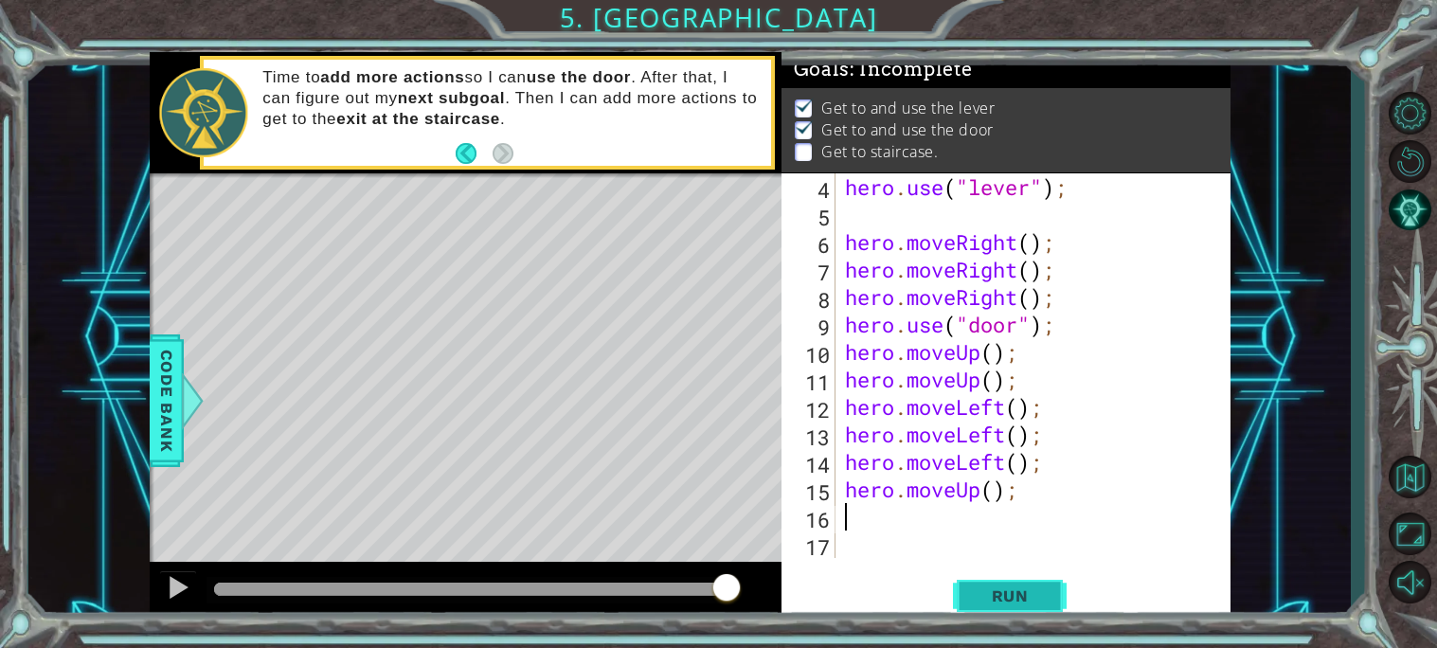
click at [987, 608] on button "Run" at bounding box center [1010, 595] width 114 height 45
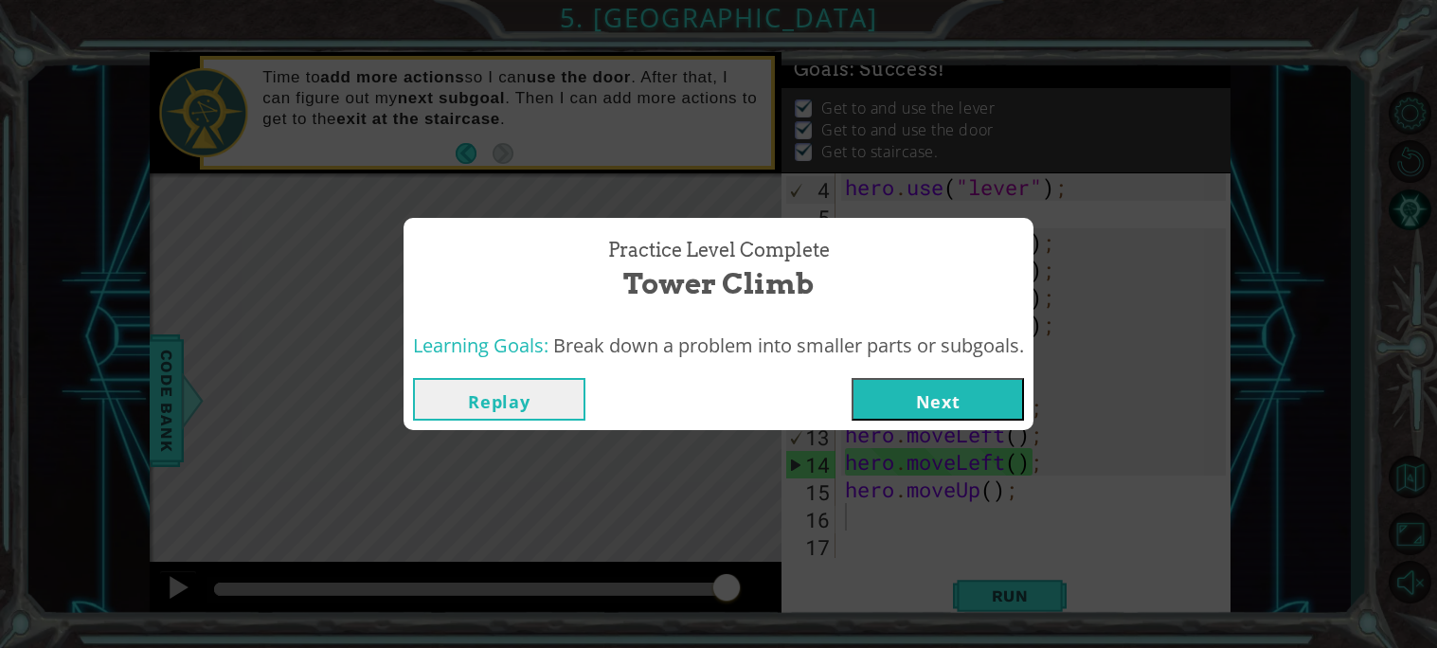
click at [939, 392] on button "Next" at bounding box center [938, 399] width 172 height 43
